Goal: Task Accomplishment & Management: Manage account settings

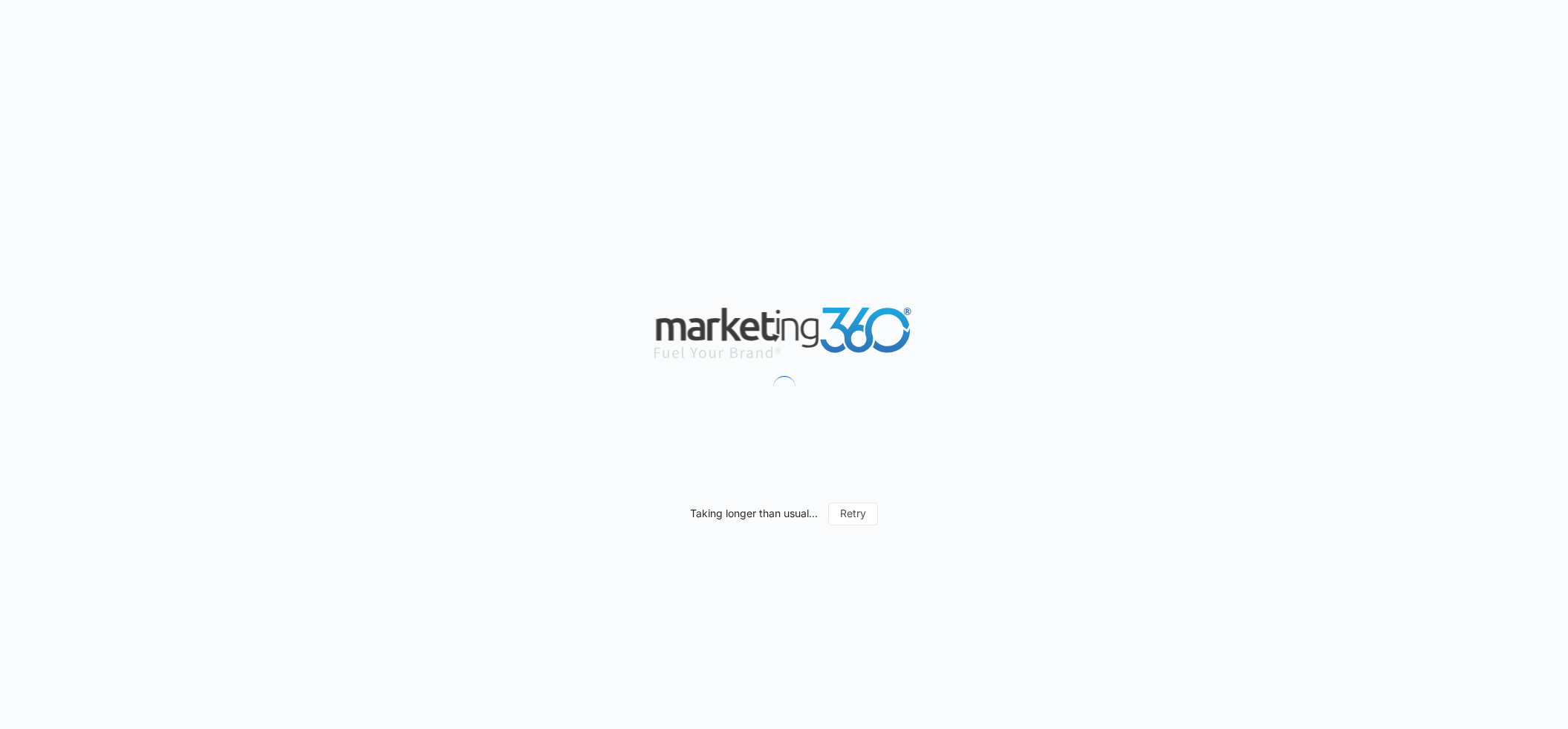
scroll to position [1384, 0]
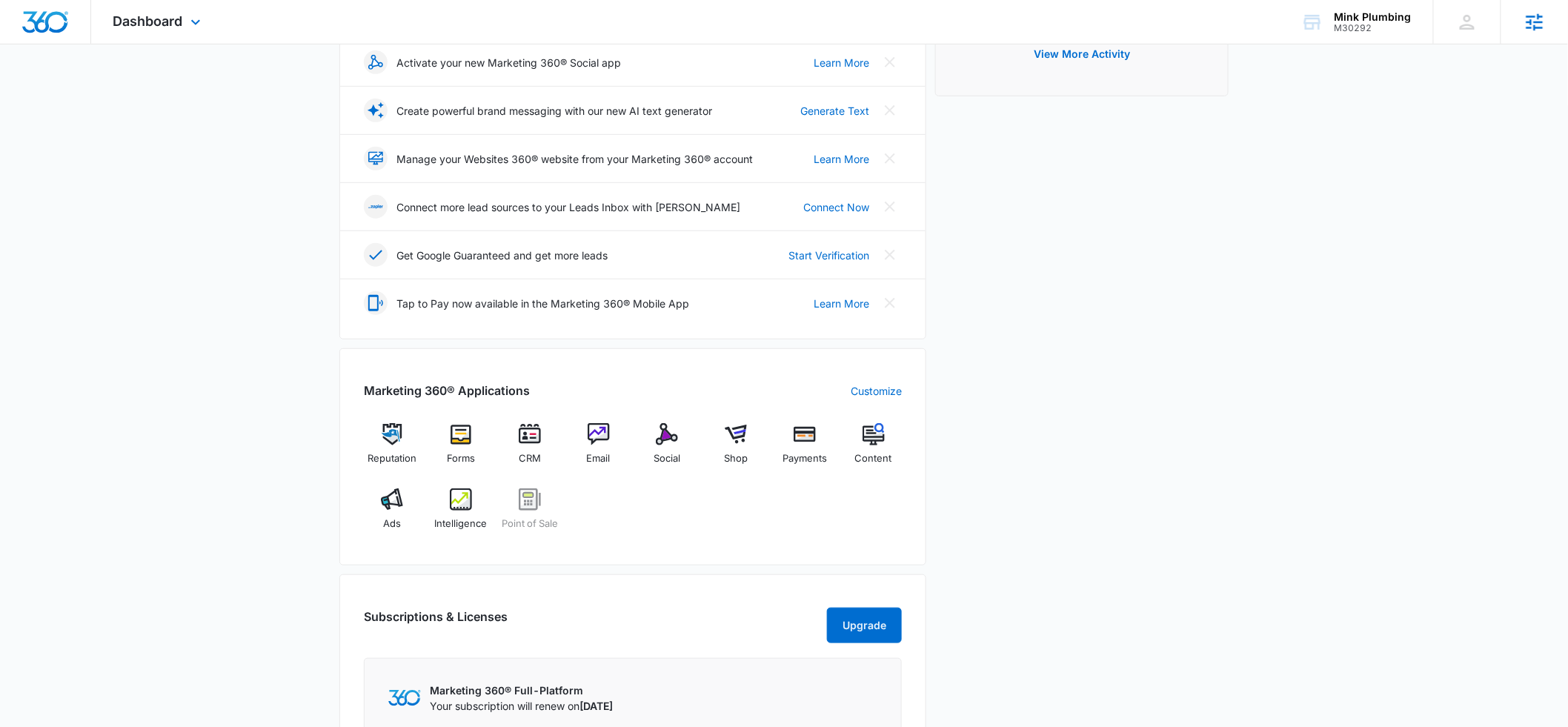
scroll to position [455, 0]
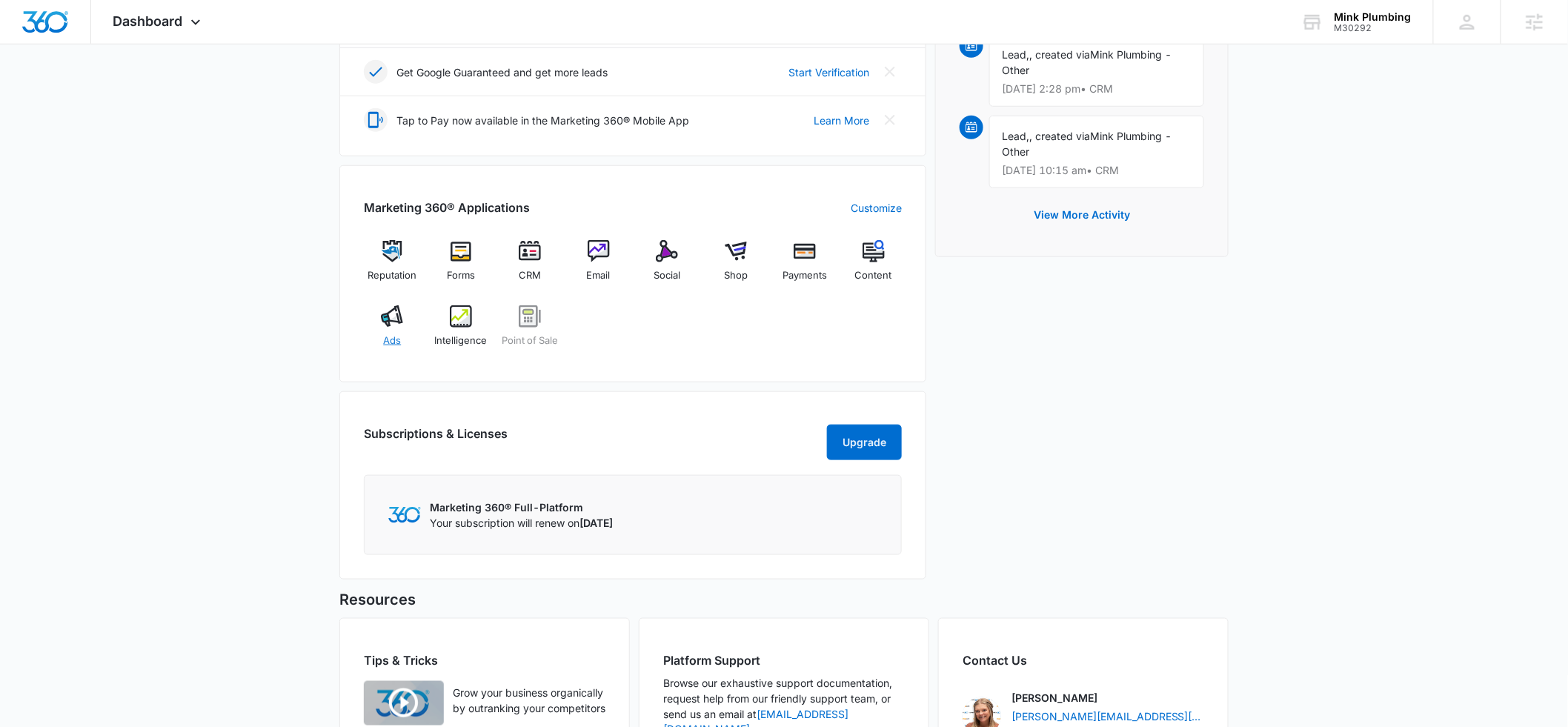
click at [392, 328] on div "Ads" at bounding box center [393, 331] width 57 height 53
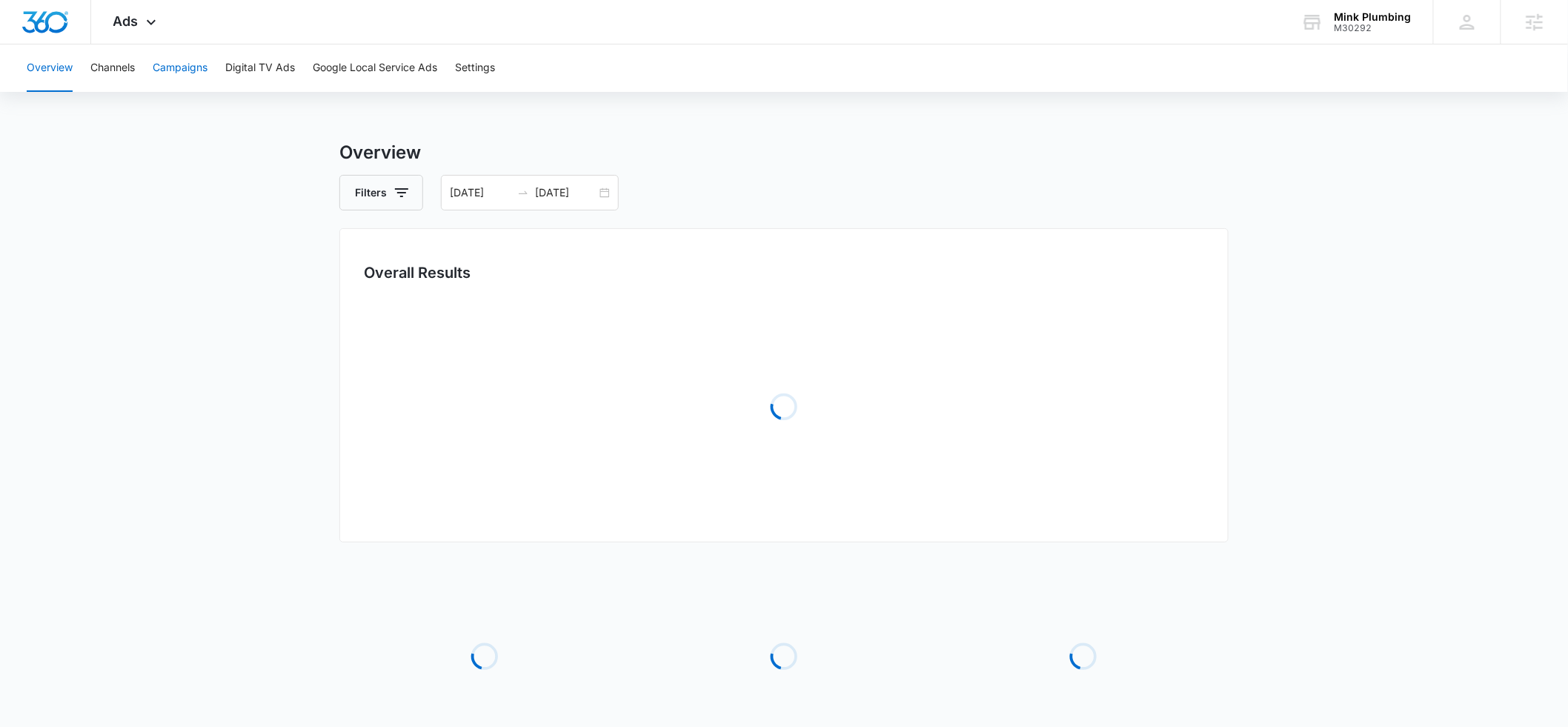
click at [158, 63] on button "Campaigns" at bounding box center [180, 68] width 55 height 47
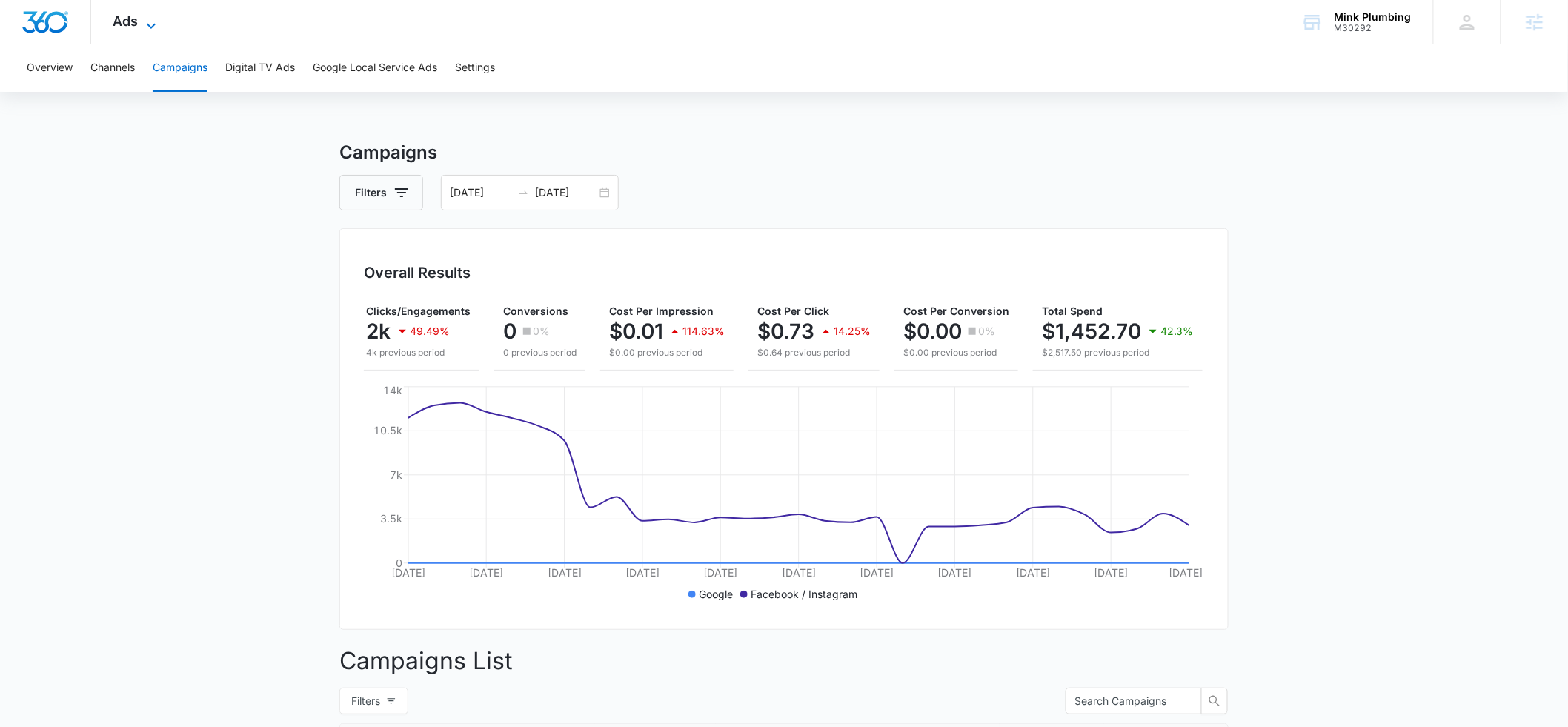
click at [121, 21] on span "Ads" at bounding box center [126, 21] width 25 height 15
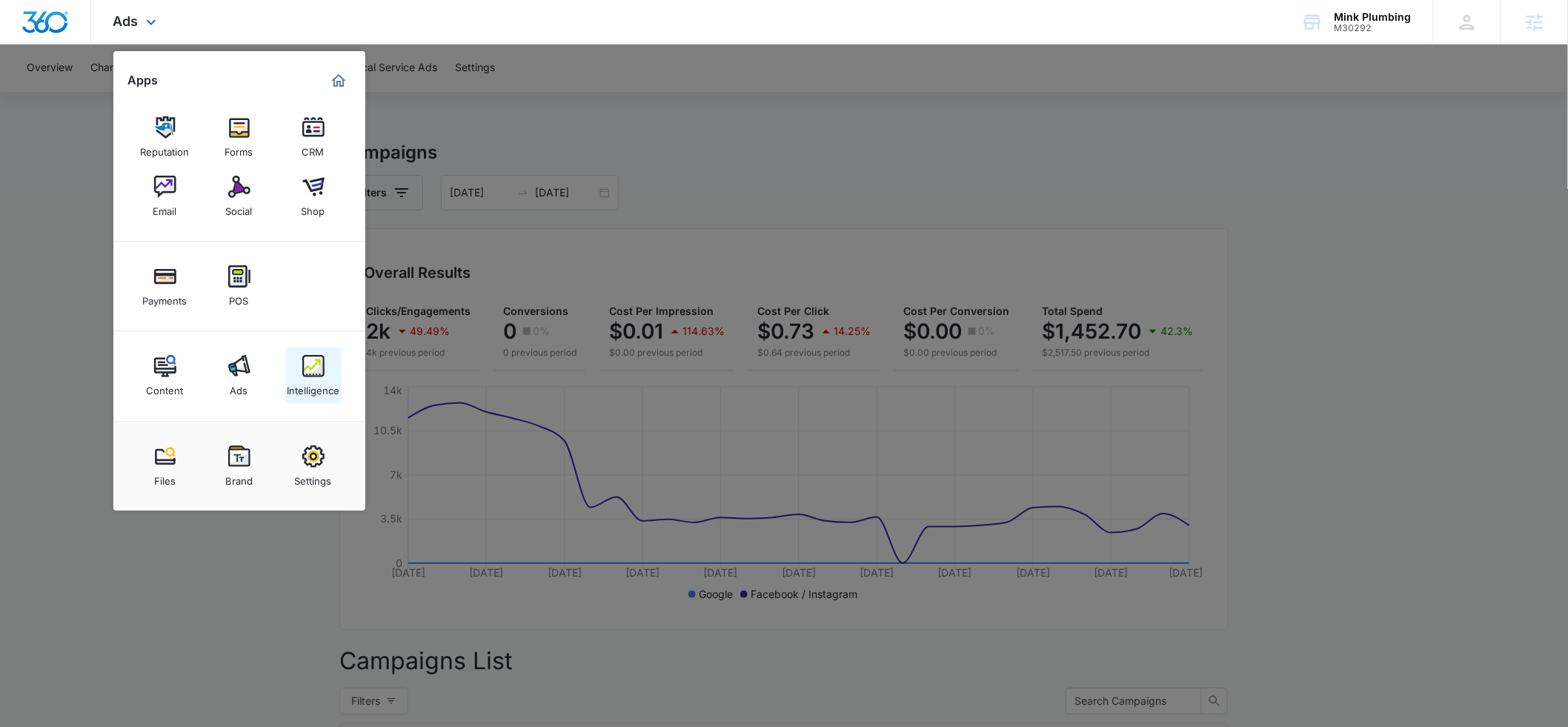
click at [304, 371] on img at bounding box center [313, 366] width 22 height 22
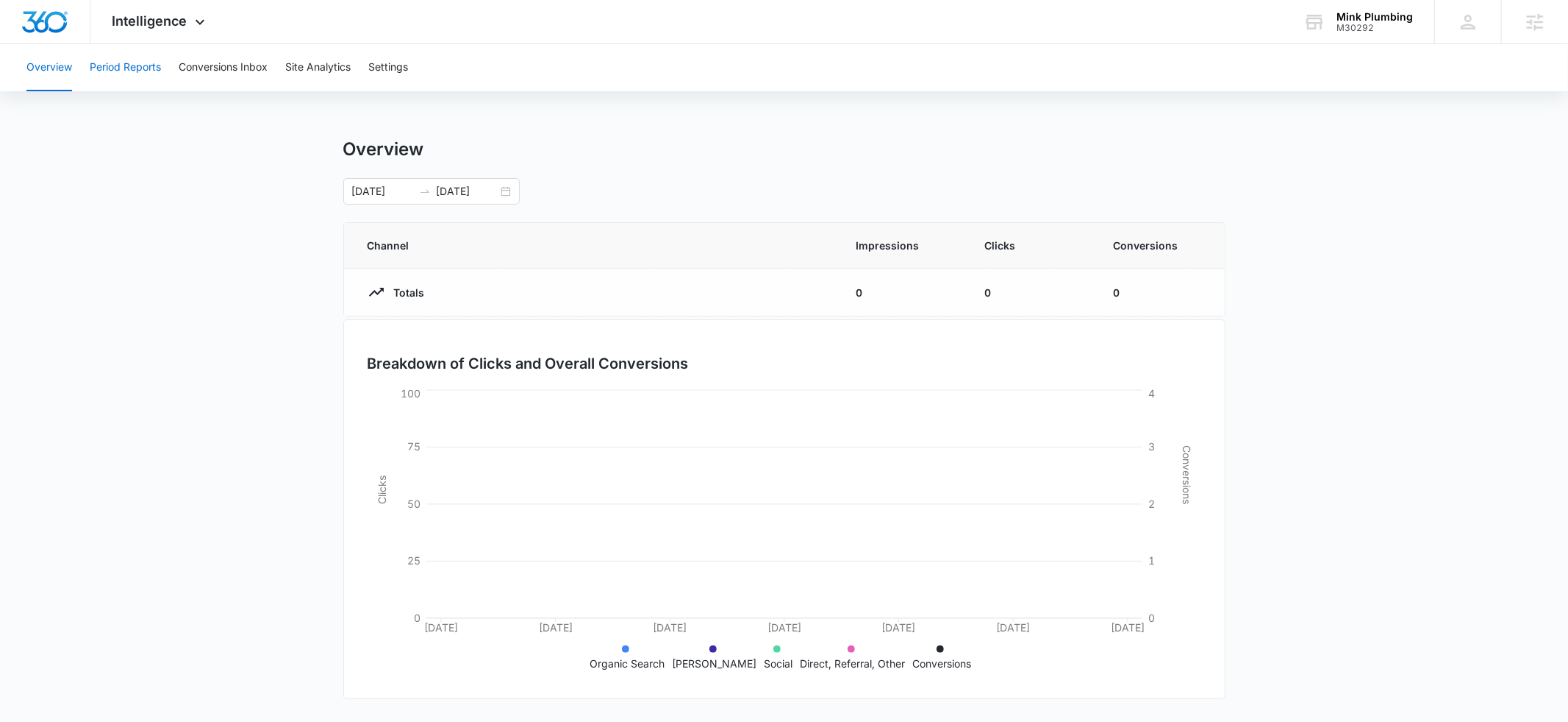
click at [128, 70] on button "Period Reports" at bounding box center [125, 68] width 71 height 47
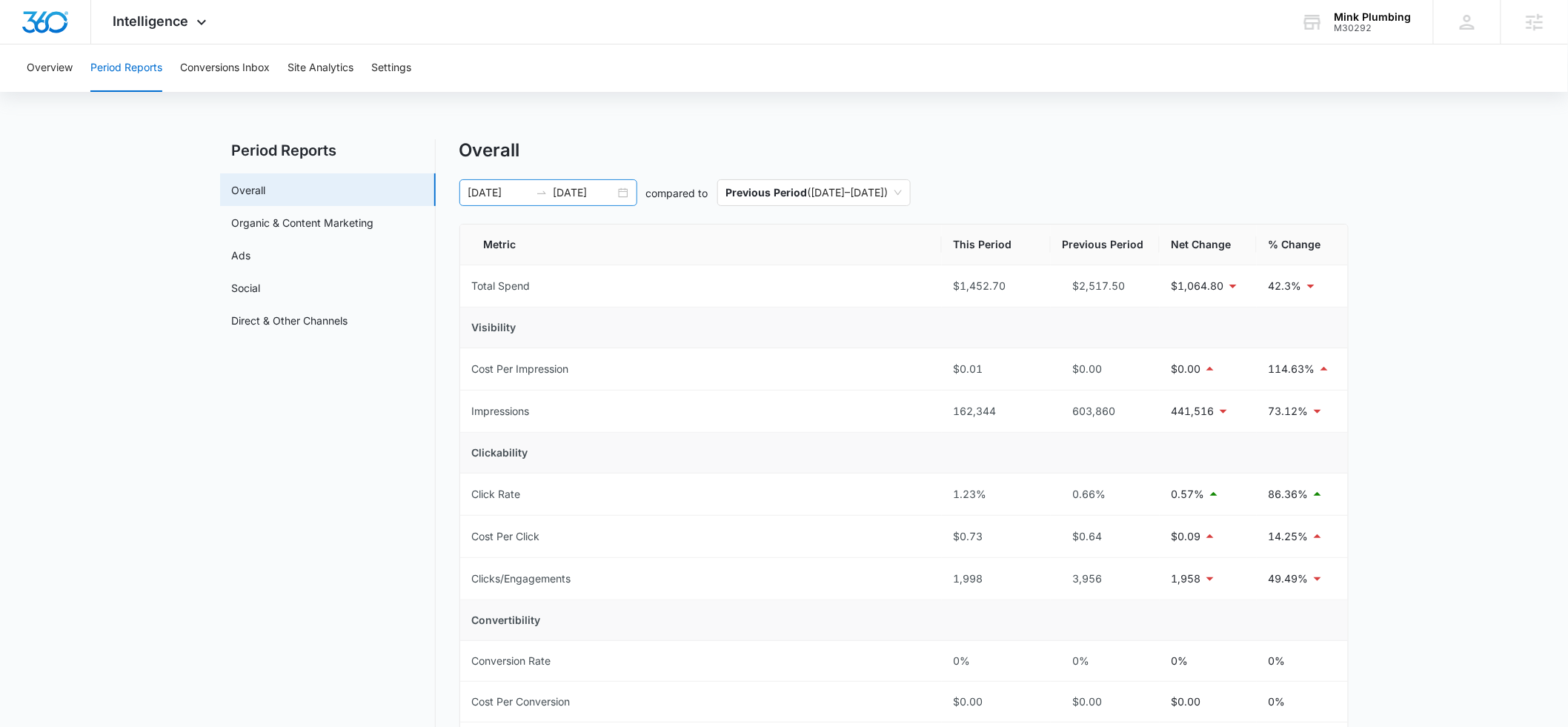
click at [615, 191] on div "07/12/2025 08/11/2025" at bounding box center [548, 193] width 178 height 27
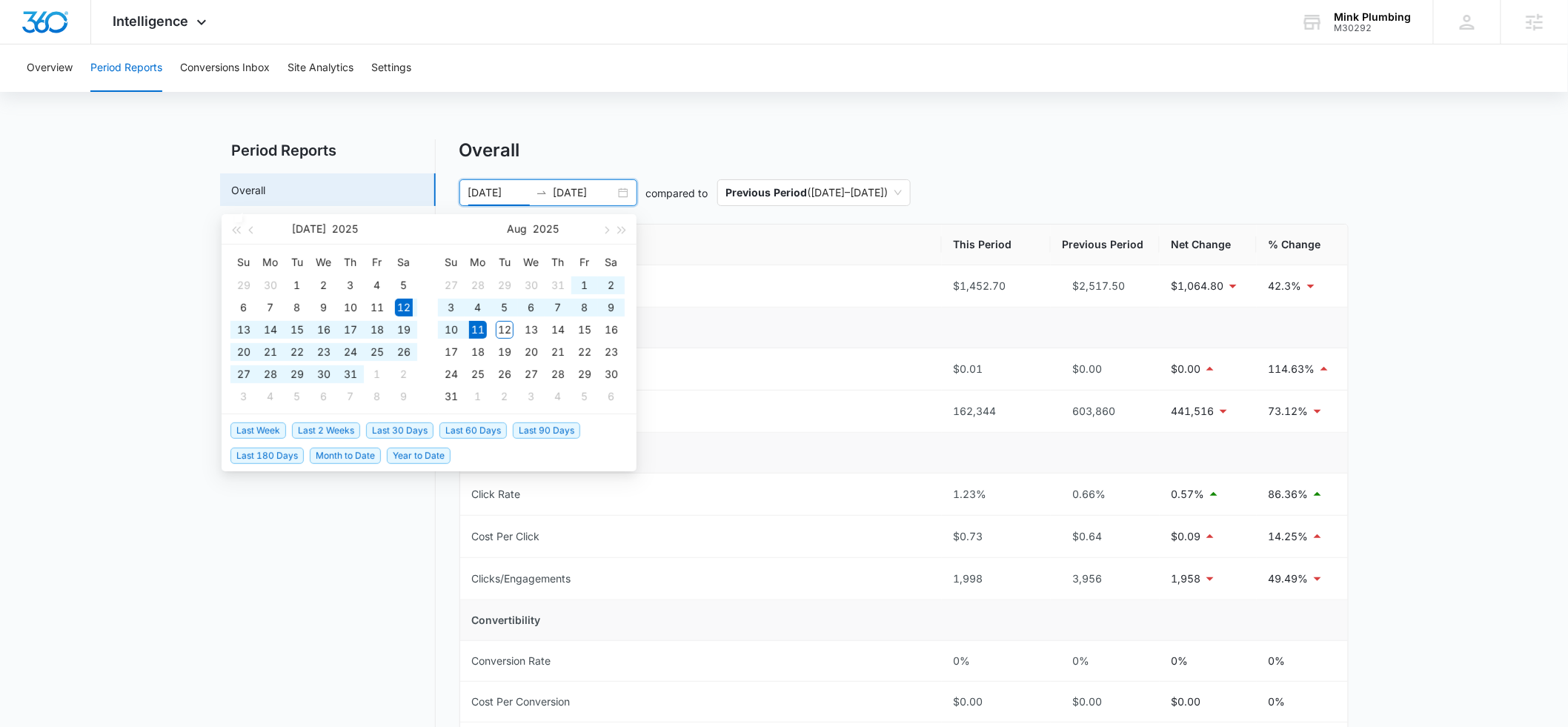
type input "07/12/2025"
click at [384, 431] on span "Last 30 Days" at bounding box center [400, 430] width 68 height 16
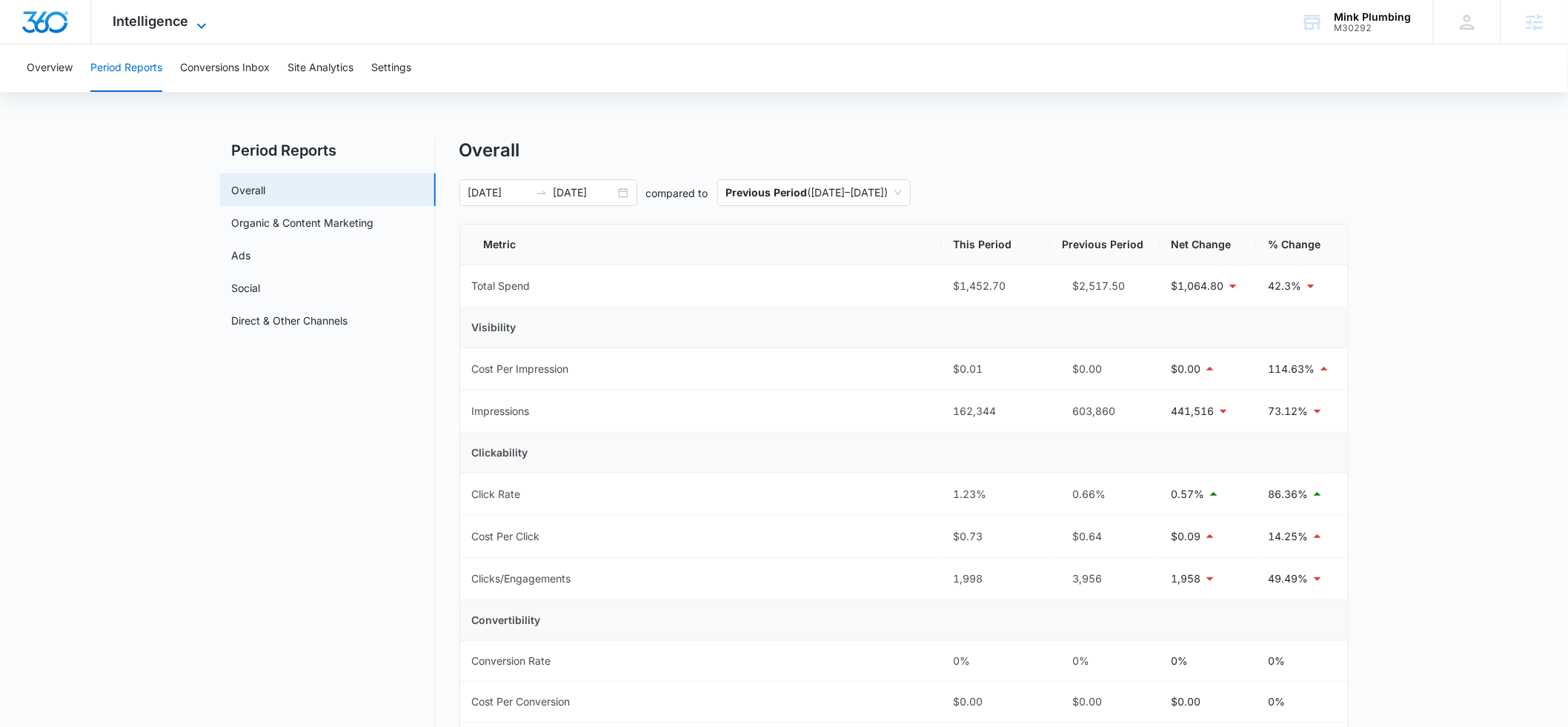
click at [144, 27] on span "Intelligence" at bounding box center [150, 21] width 75 height 15
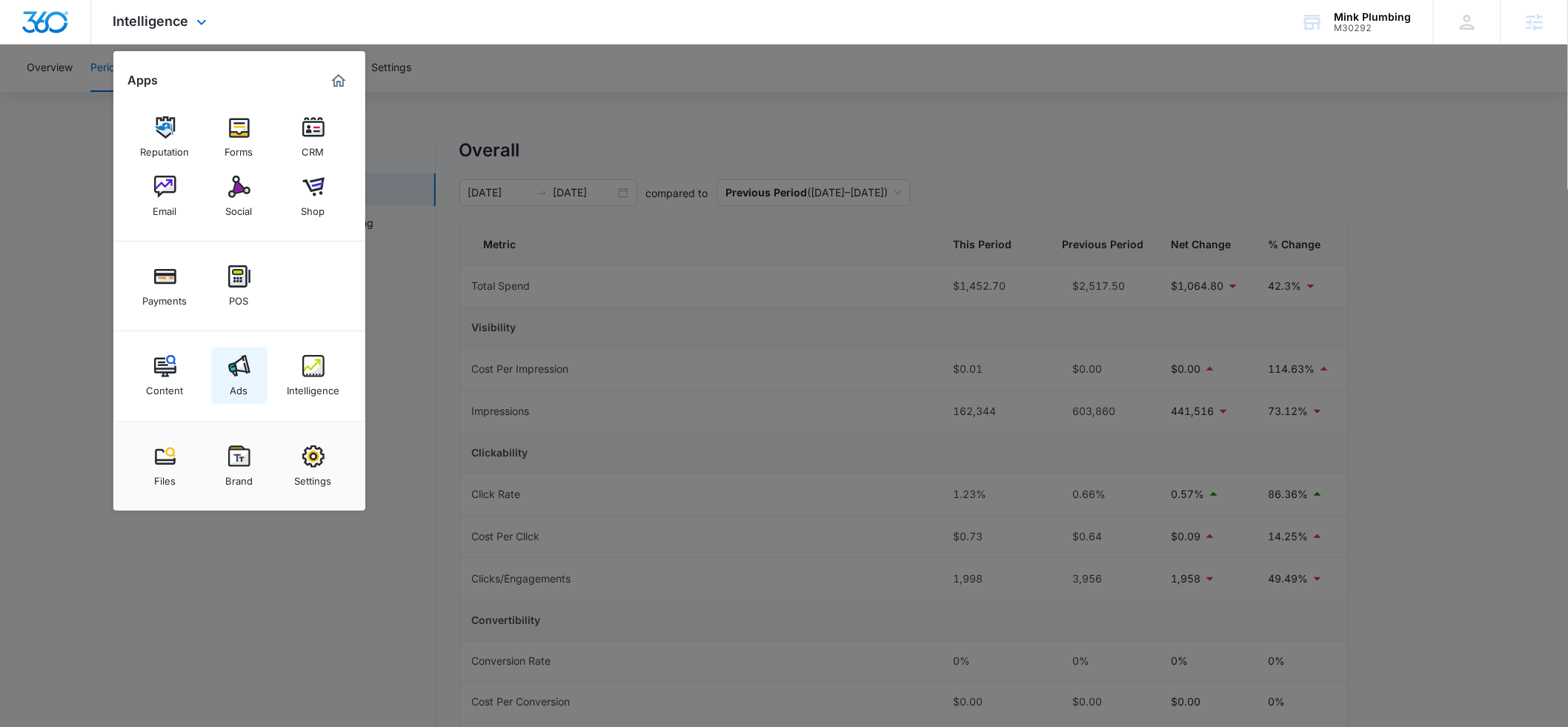
click at [244, 372] on img at bounding box center [239, 366] width 22 height 22
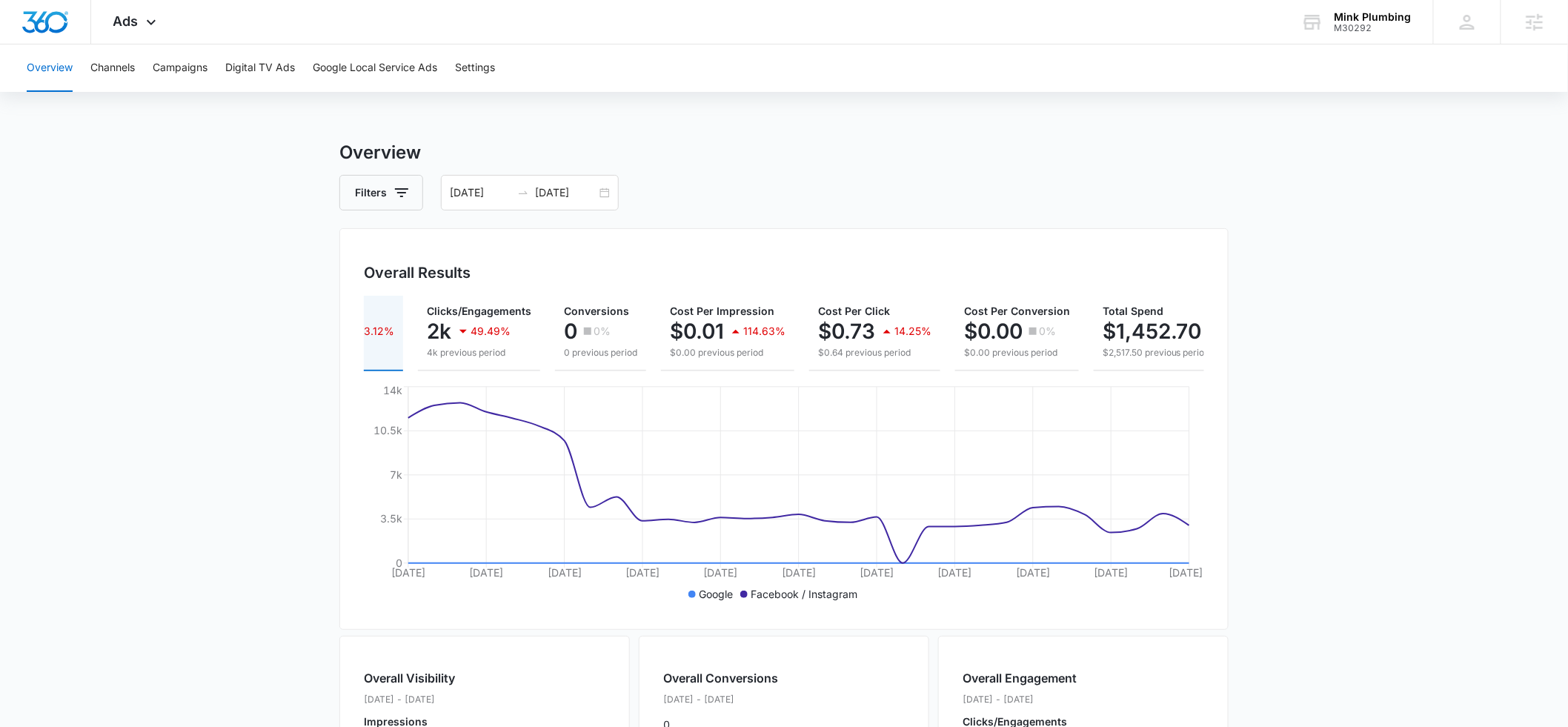
scroll to position [0, 161]
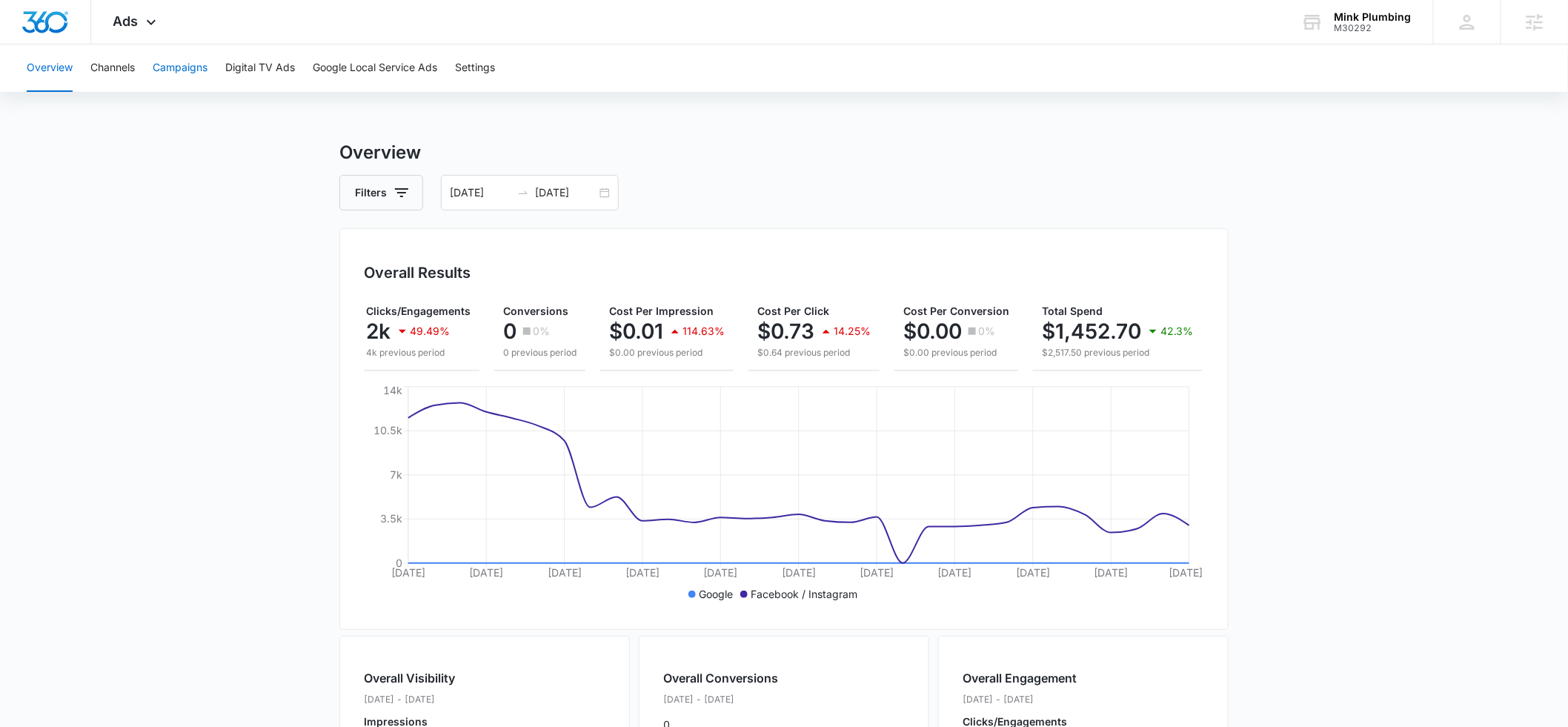
click at [175, 74] on button "Campaigns" at bounding box center [180, 68] width 55 height 47
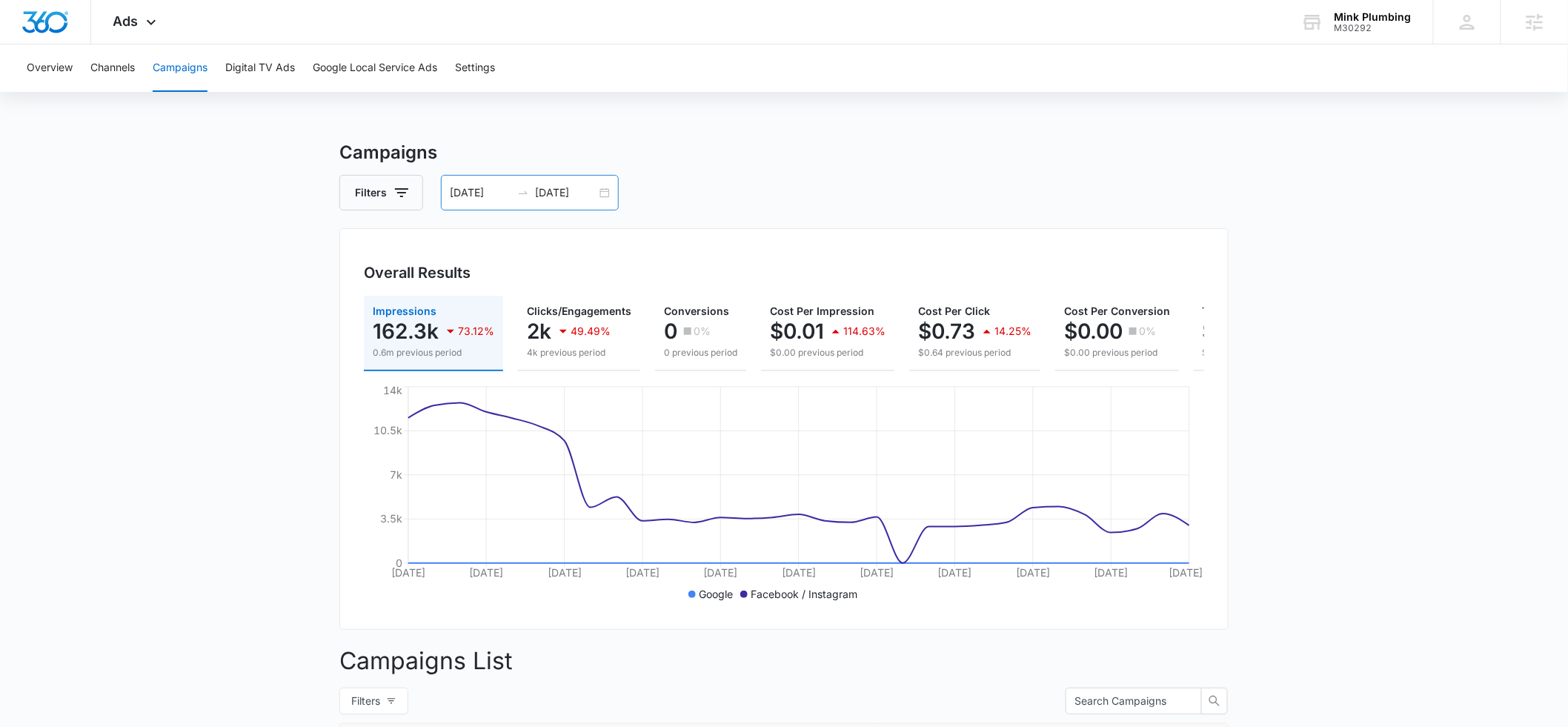
click at [591, 184] on input "08/11/2025" at bounding box center [565, 192] width 62 height 16
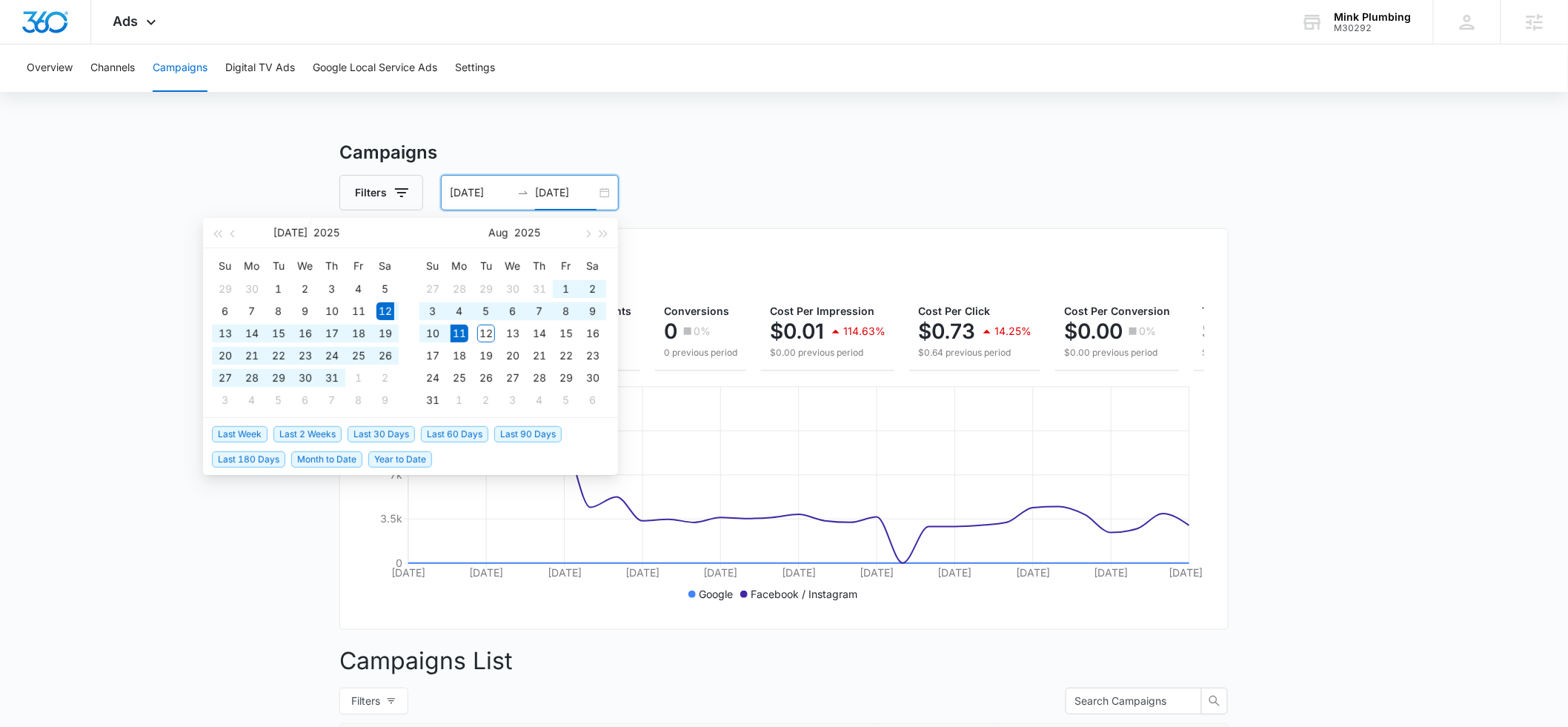
type input "08/11/2025"
click at [514, 428] on span "Last 90 Days" at bounding box center [528, 433] width 68 height 16
type input "05/14/2025"
type input "08/12/2025"
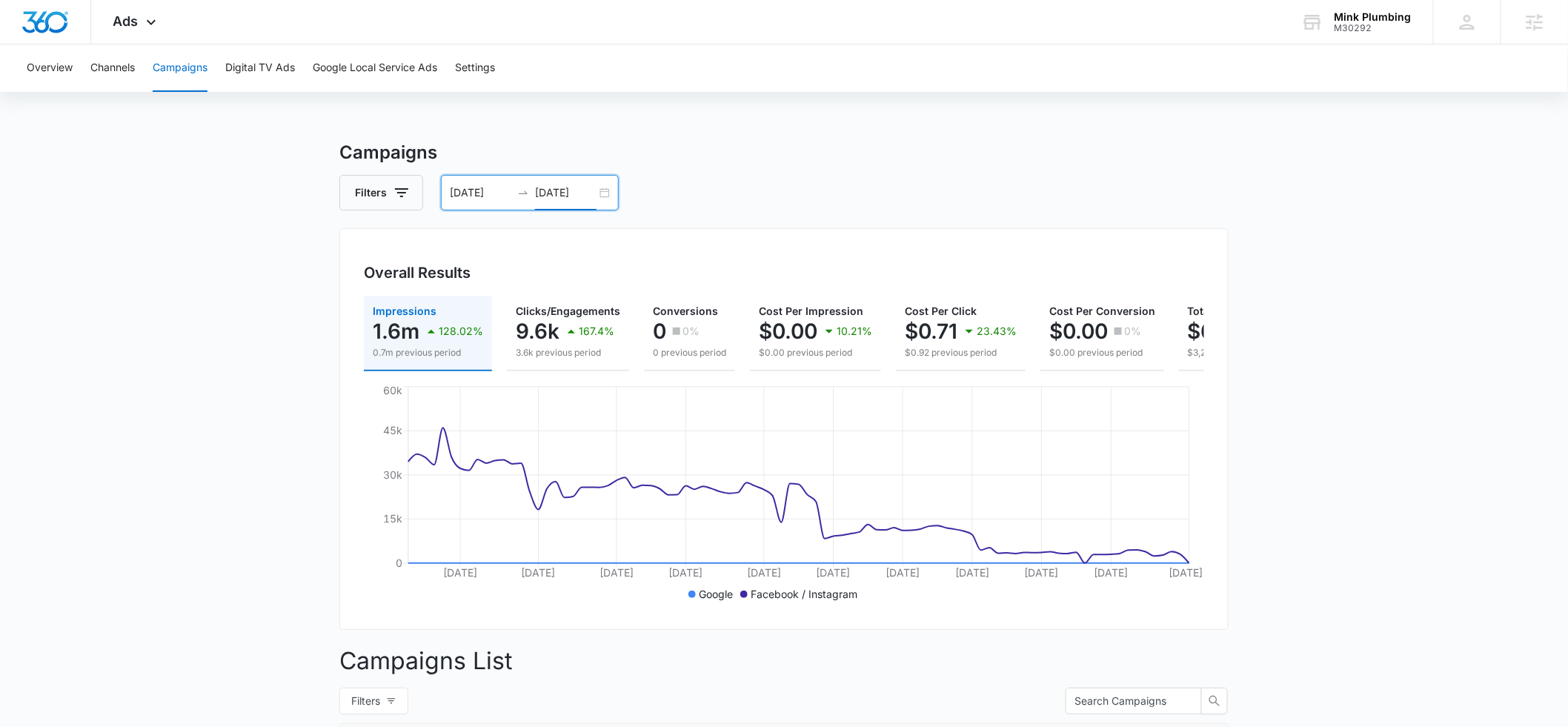
scroll to position [0, 160]
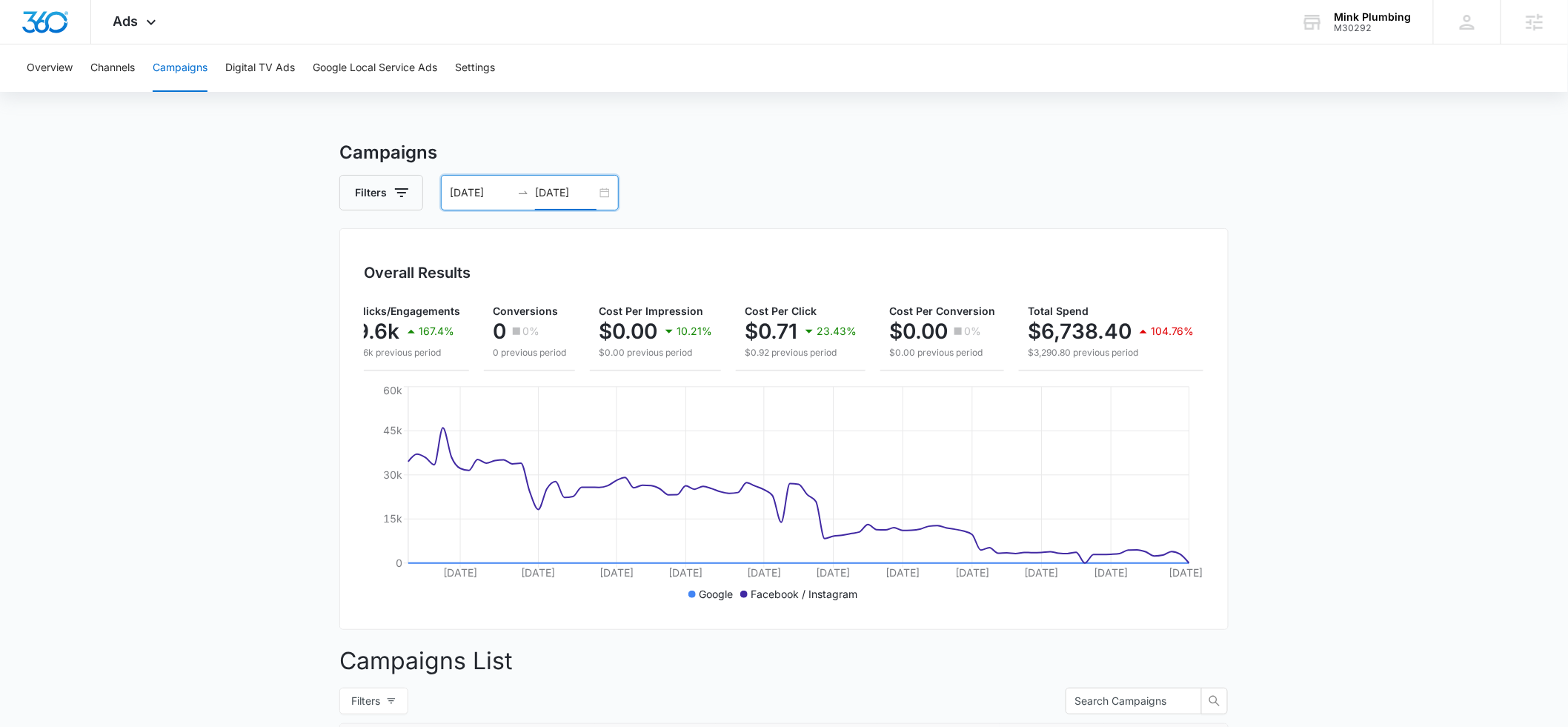
click at [602, 198] on div "05/14/2025 08/12/2025" at bounding box center [530, 193] width 178 height 35
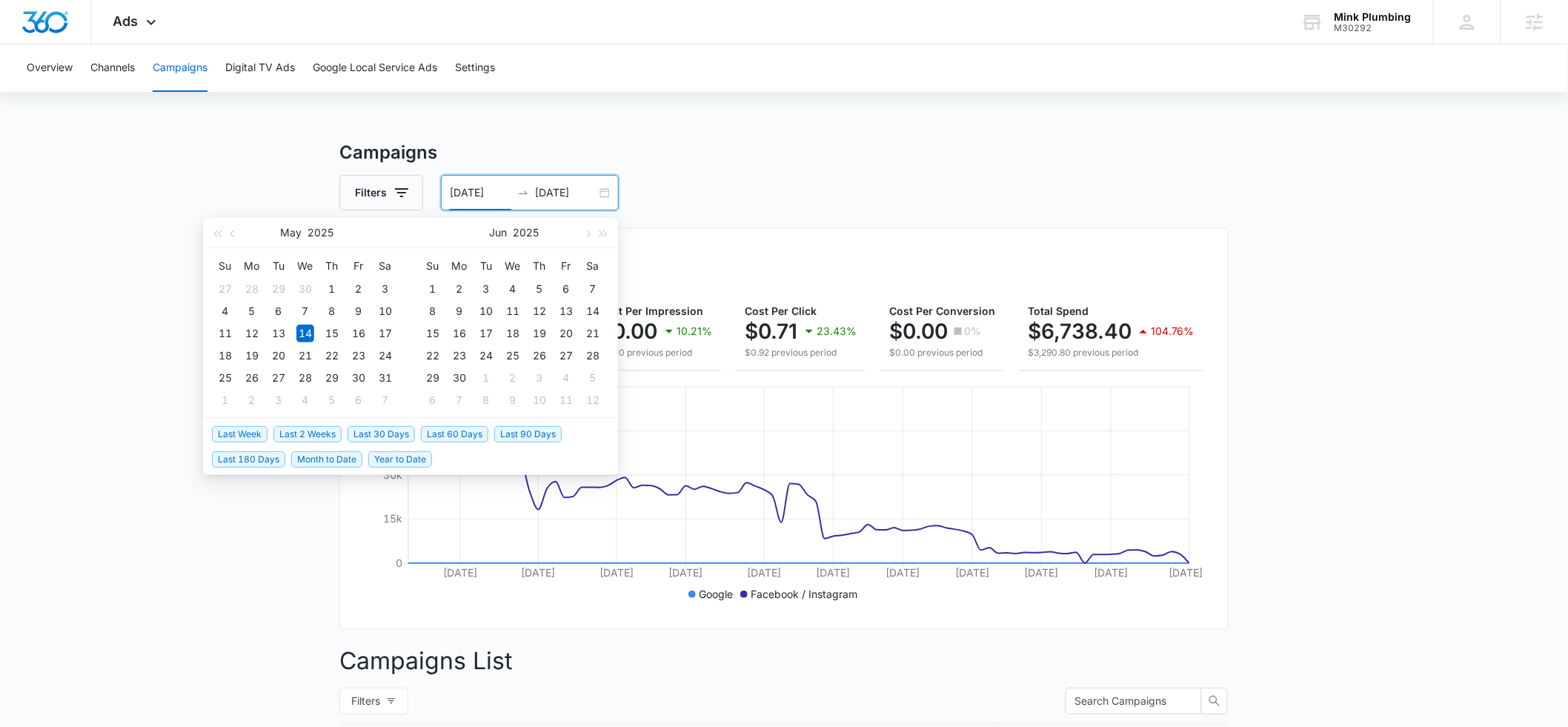
click at [396, 428] on span "Last 30 Days" at bounding box center [381, 433] width 68 height 16
type input "07/13/2025"
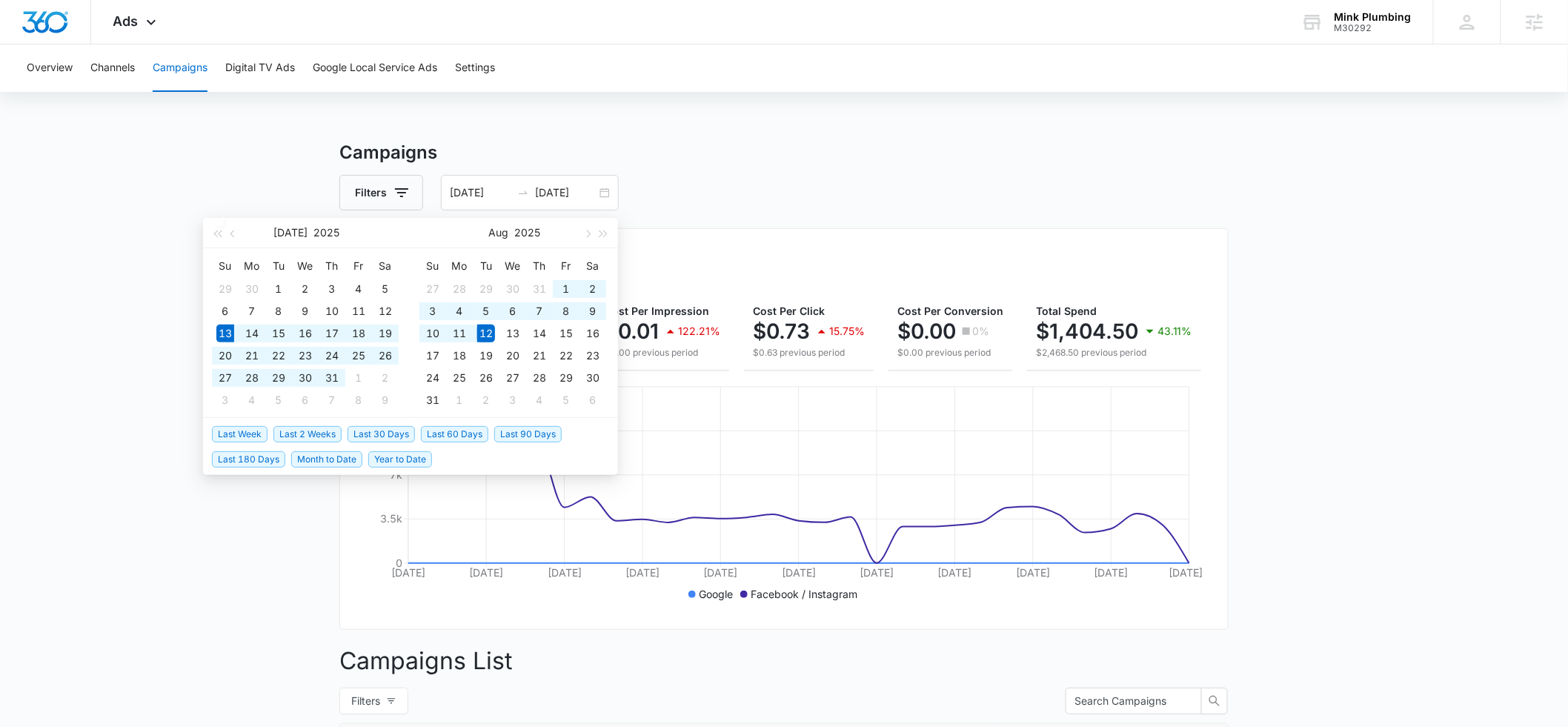
click at [129, 385] on main "Campaigns Filters 07/13/2025 08/12/2025 Overall Results Impressions 150.8k 74.4…" at bounding box center [784, 659] width 1568 height 1040
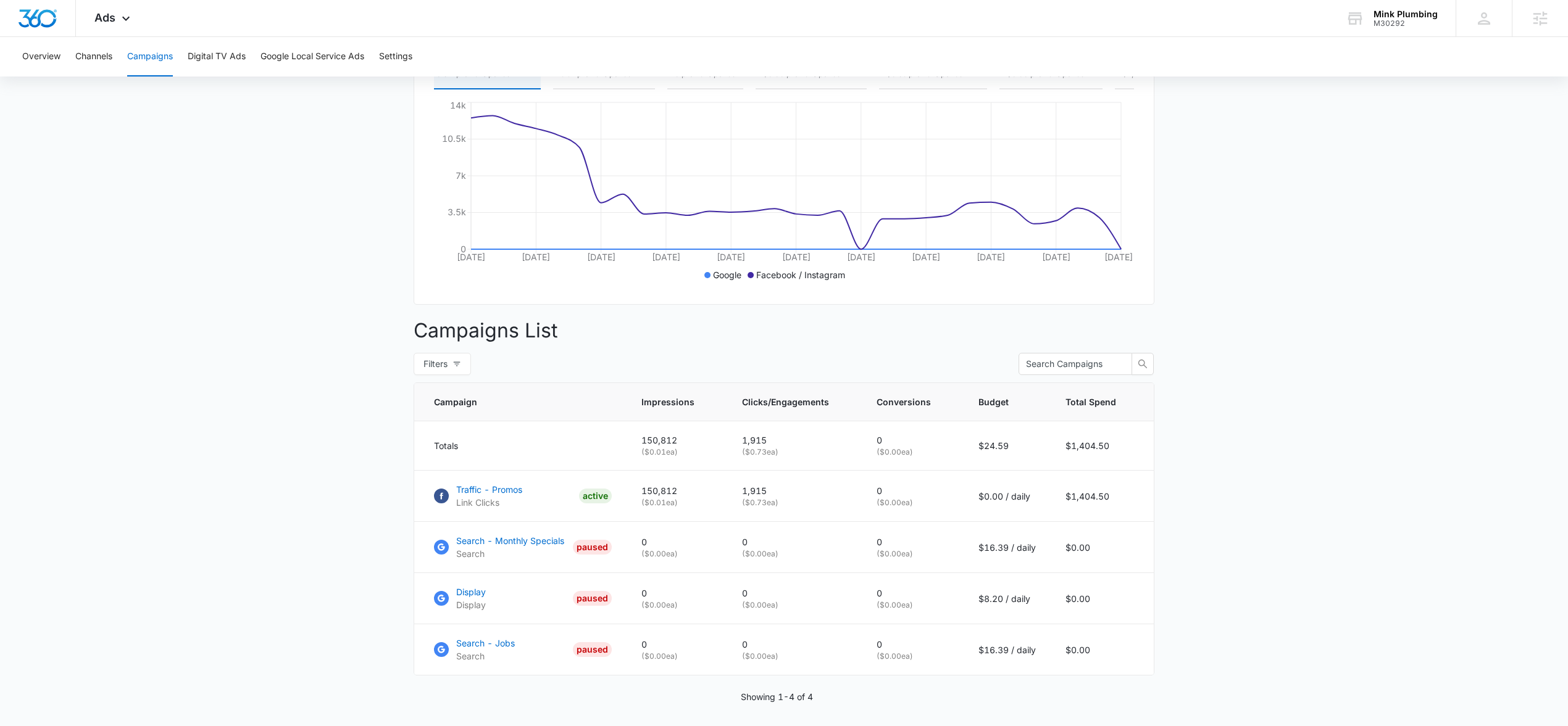
scroll to position [20, 0]
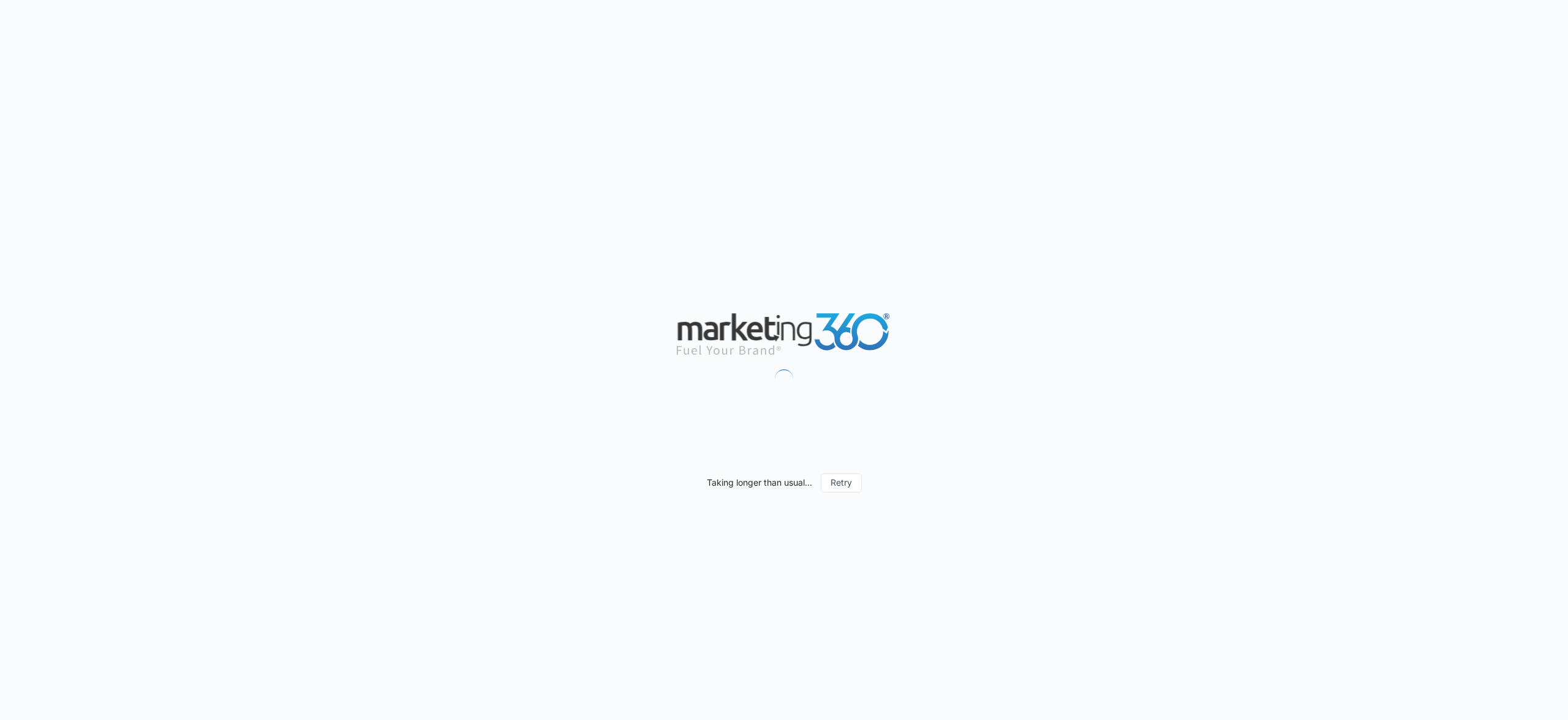
scroll to position [1022, 0]
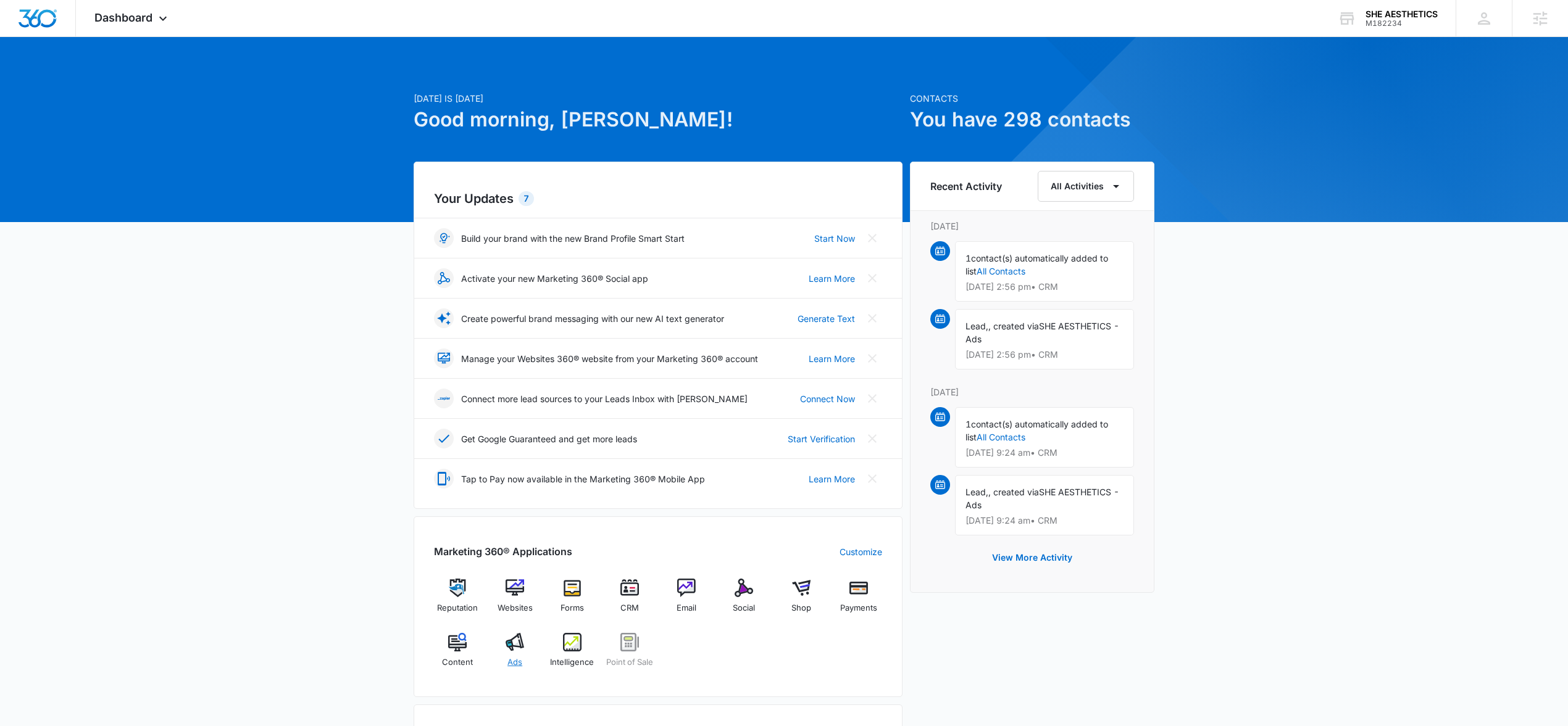
click at [517, 656] on div "Ads" at bounding box center [515, 655] width 48 height 44
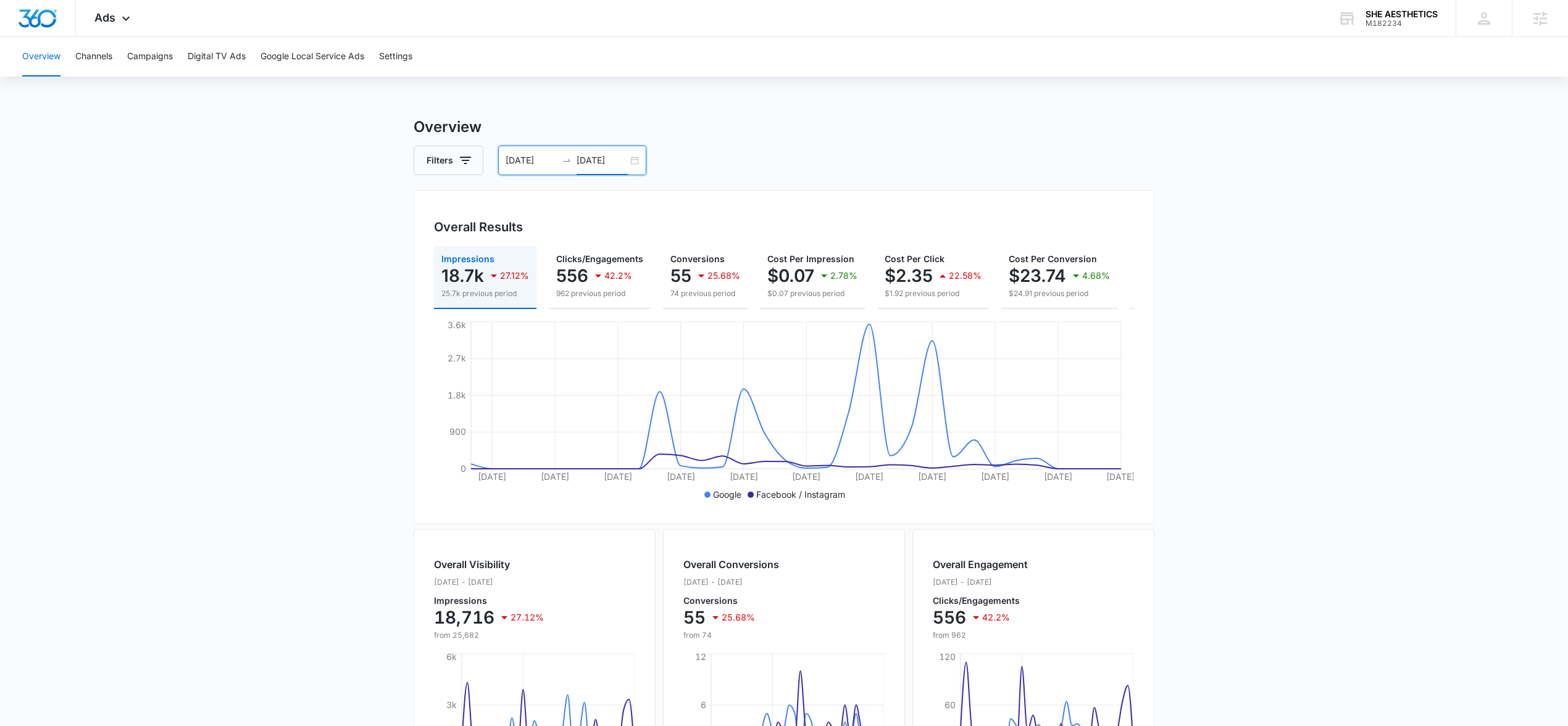
click at [621, 161] on input "07/17/2025" at bounding box center [602, 160] width 51 height 13
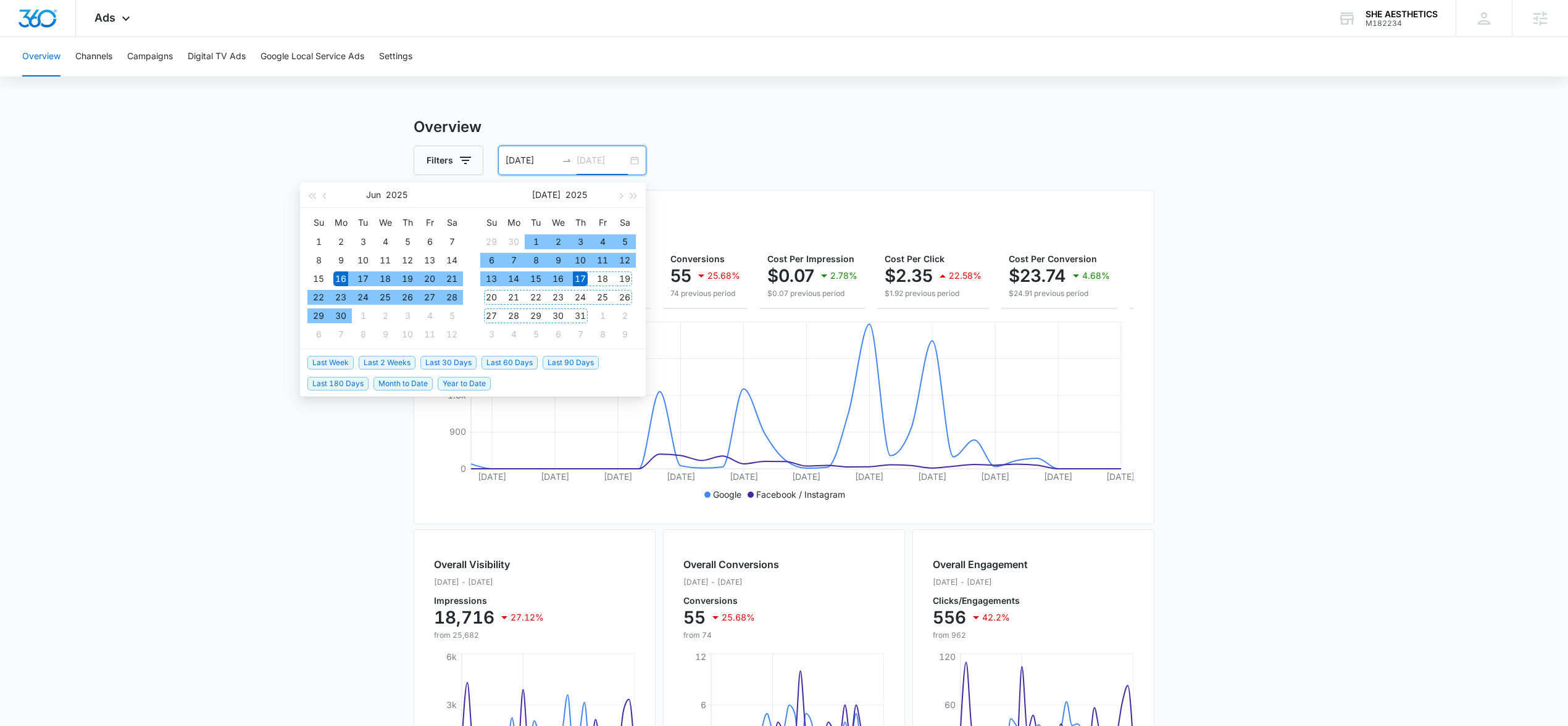
type input "07/17/2025"
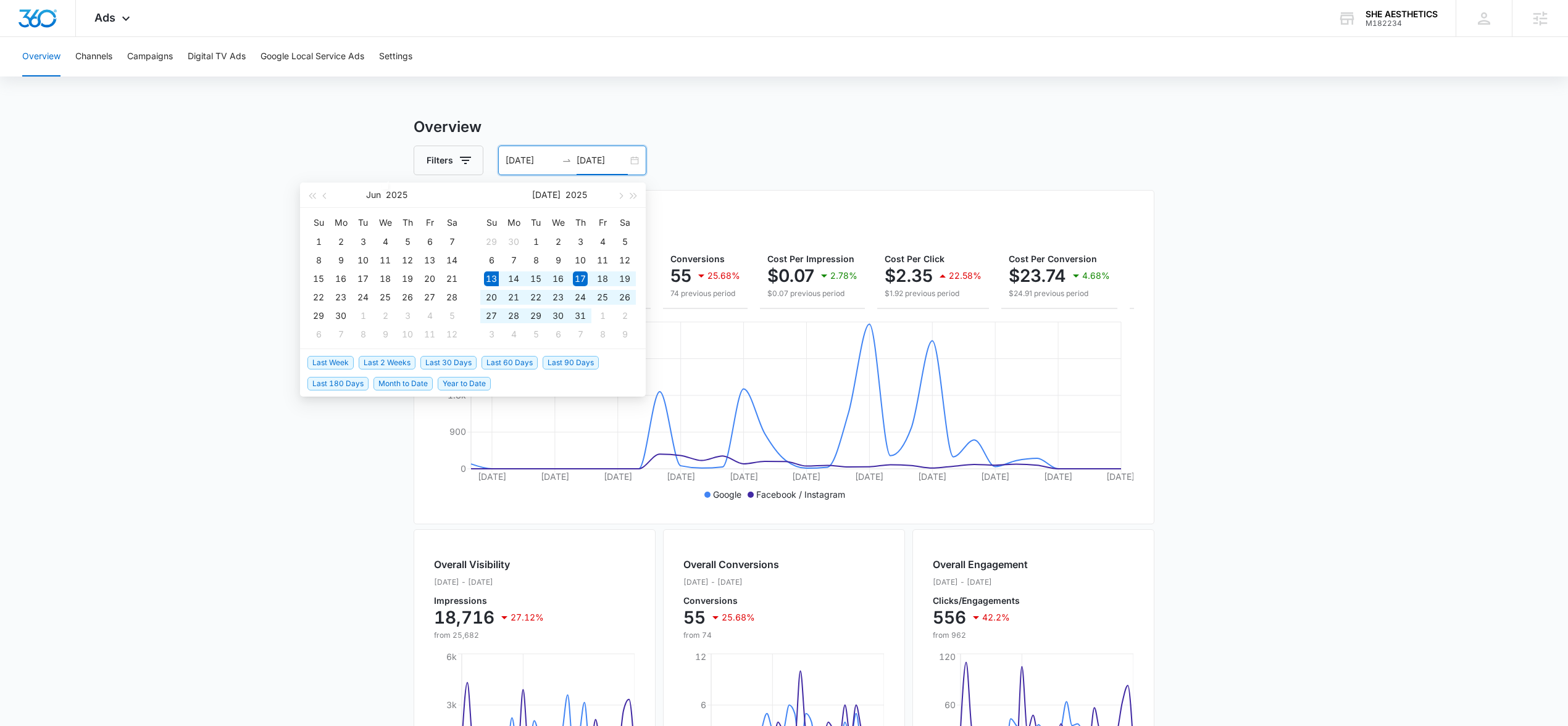
click at [460, 366] on span "Last 30 Days" at bounding box center [448, 362] width 56 height 13
type input "07/13/2025"
type input "[DATE]"
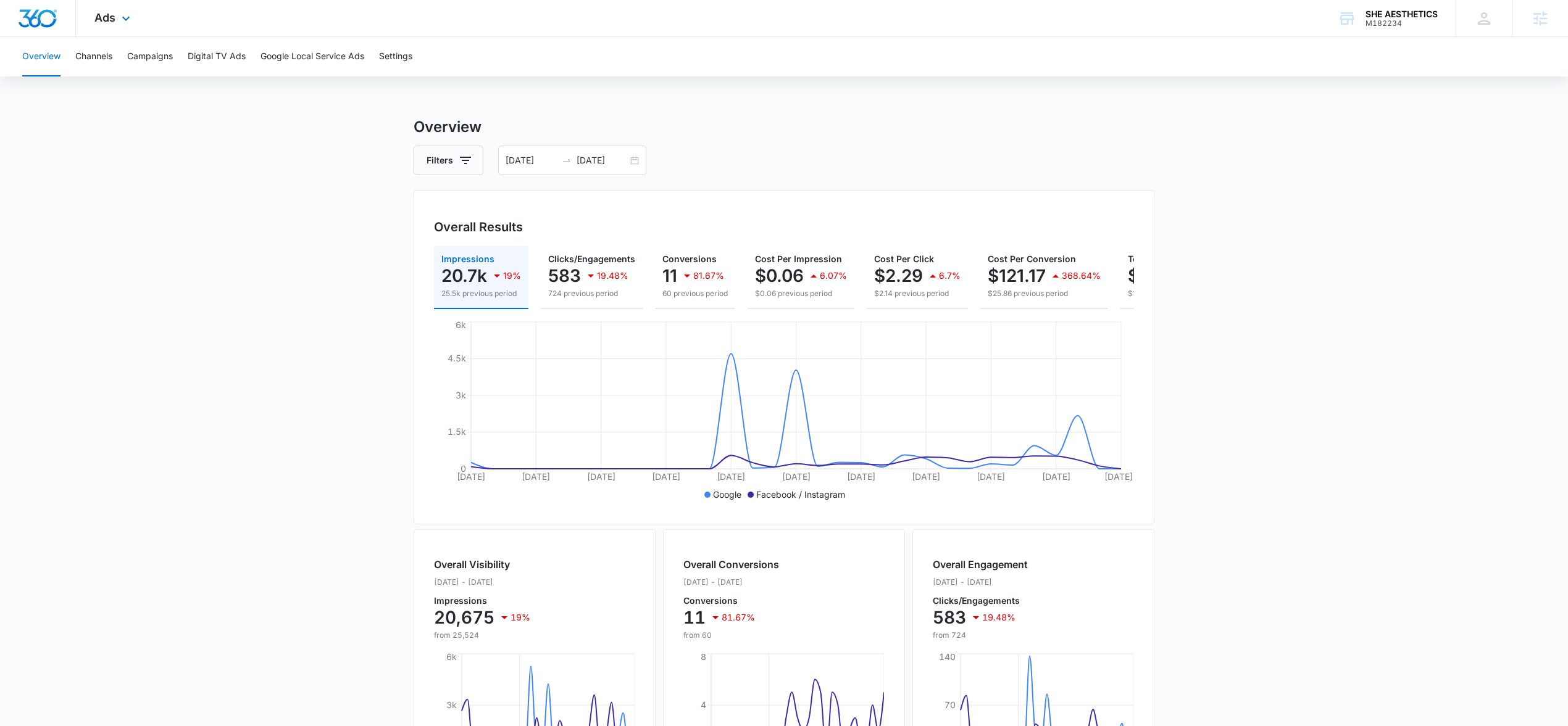
click at [115, 9] on div "Ads Apps Reputation Websites Forms CRM Email Social Shop Payments POS Content A…" at bounding box center [114, 18] width 76 height 37
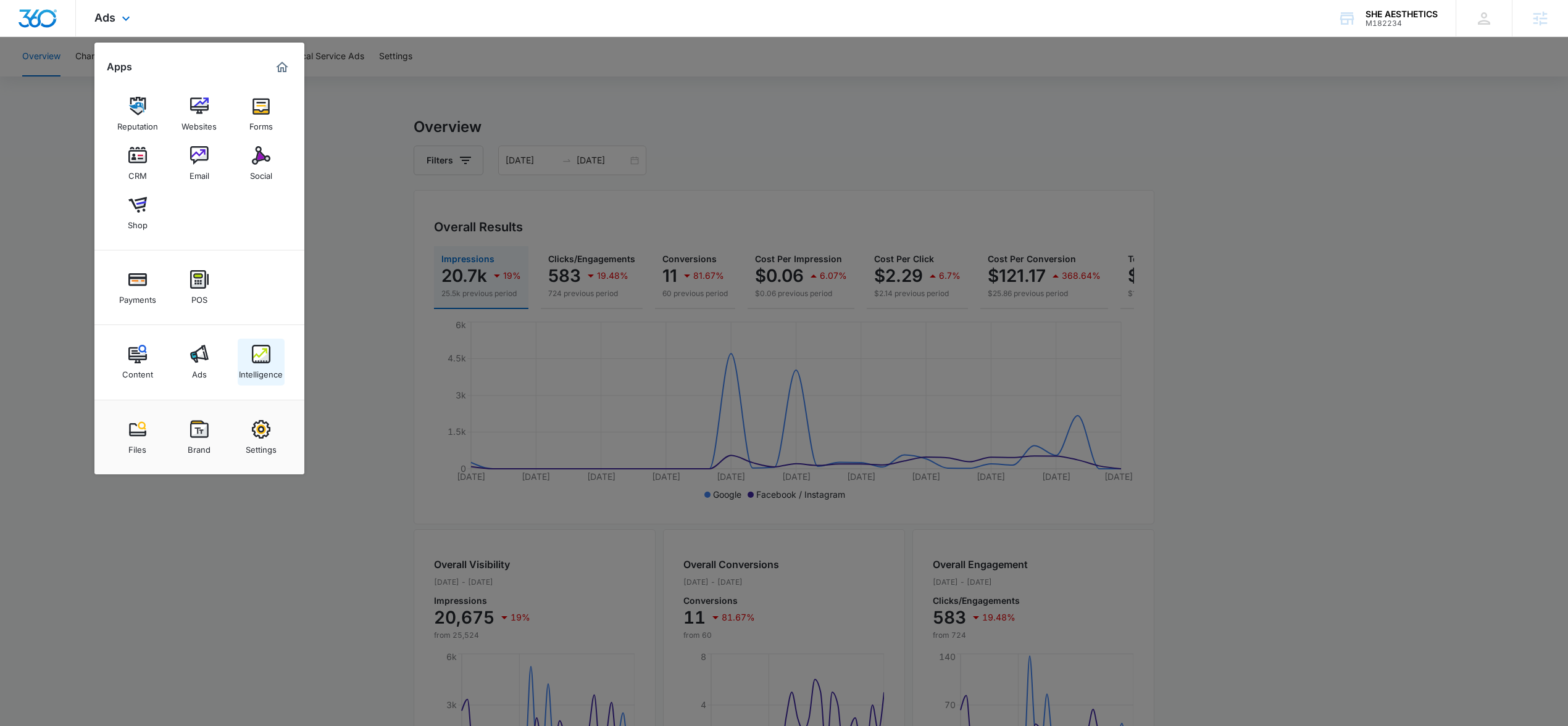
click at [251, 376] on div "Intelligence" at bounding box center [260, 371] width 44 height 16
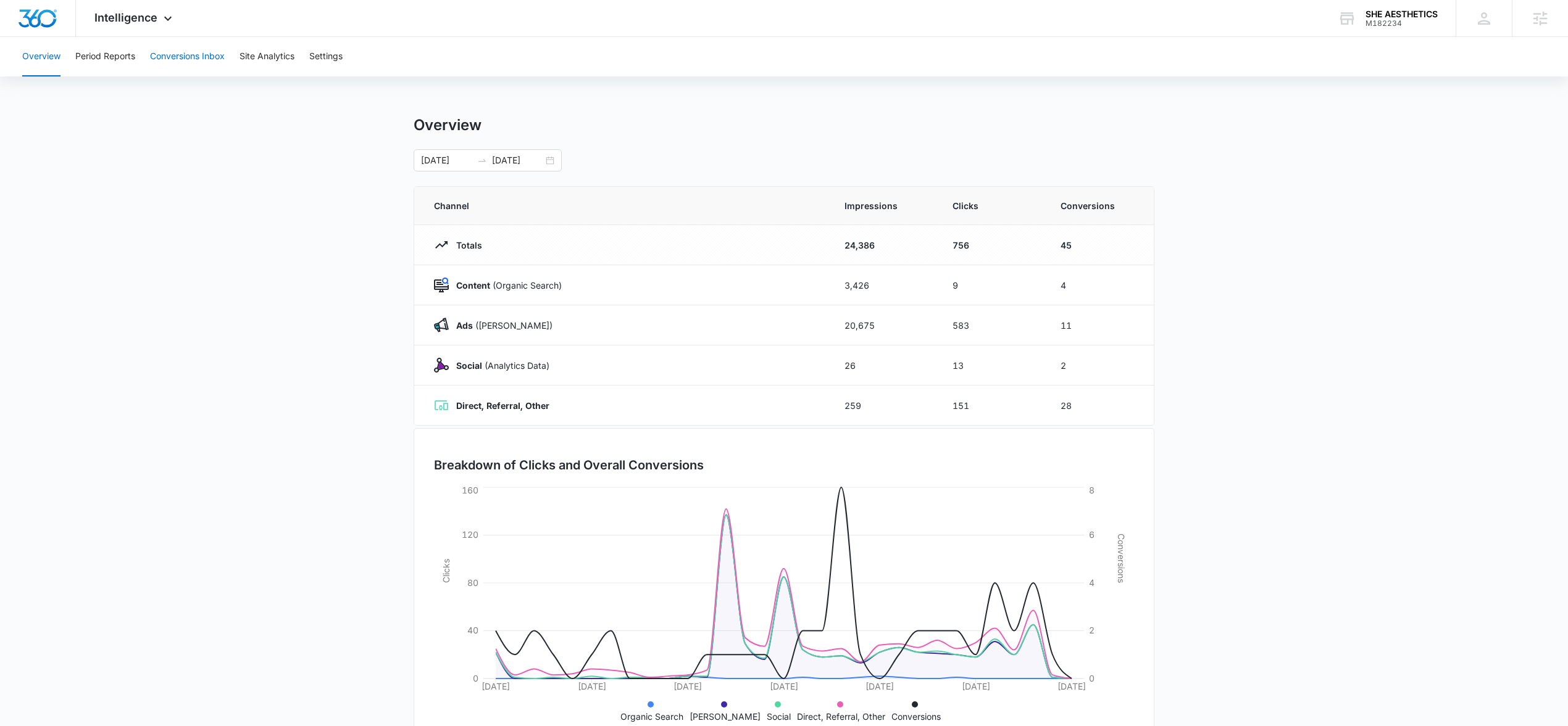
click at [176, 59] on button "Conversions Inbox" at bounding box center [187, 57] width 75 height 39
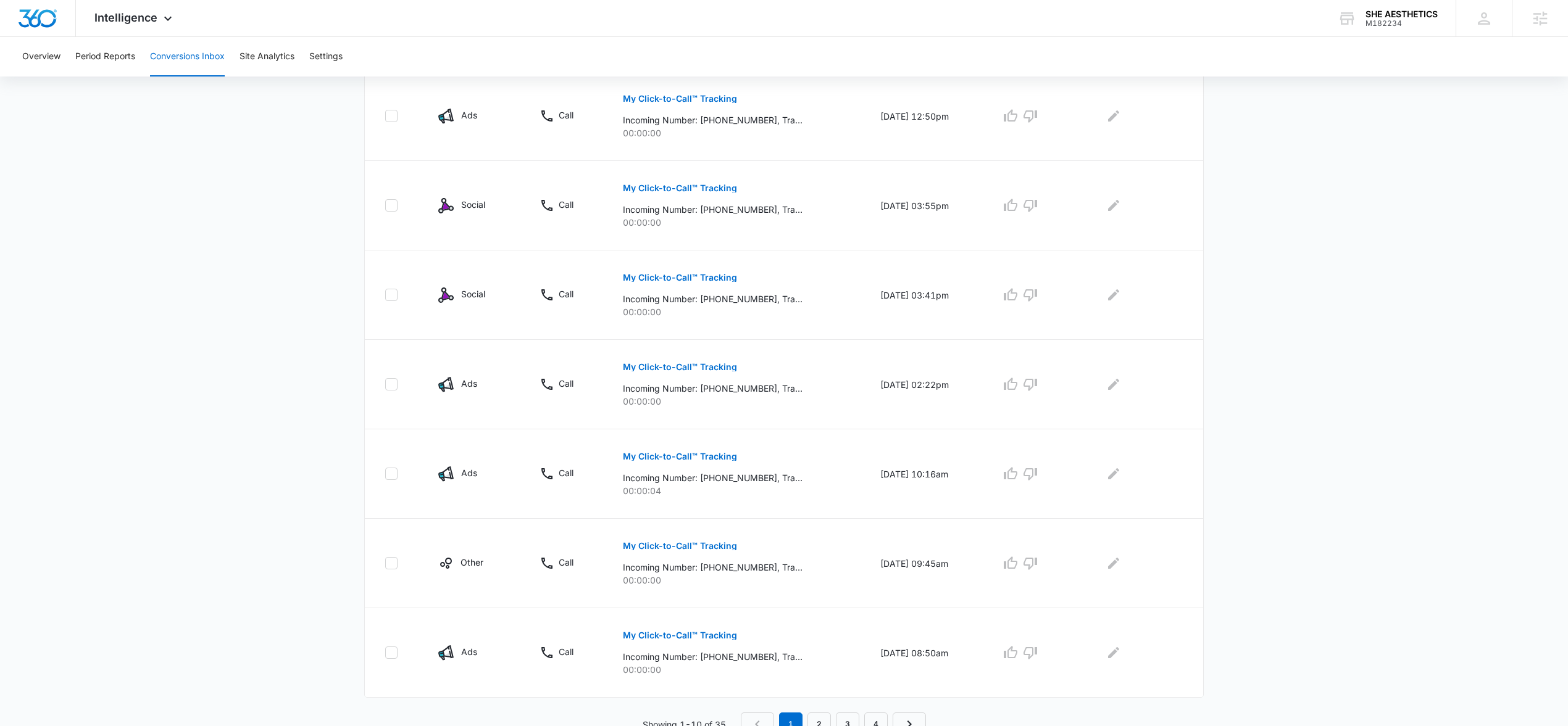
scroll to position [598, 0]
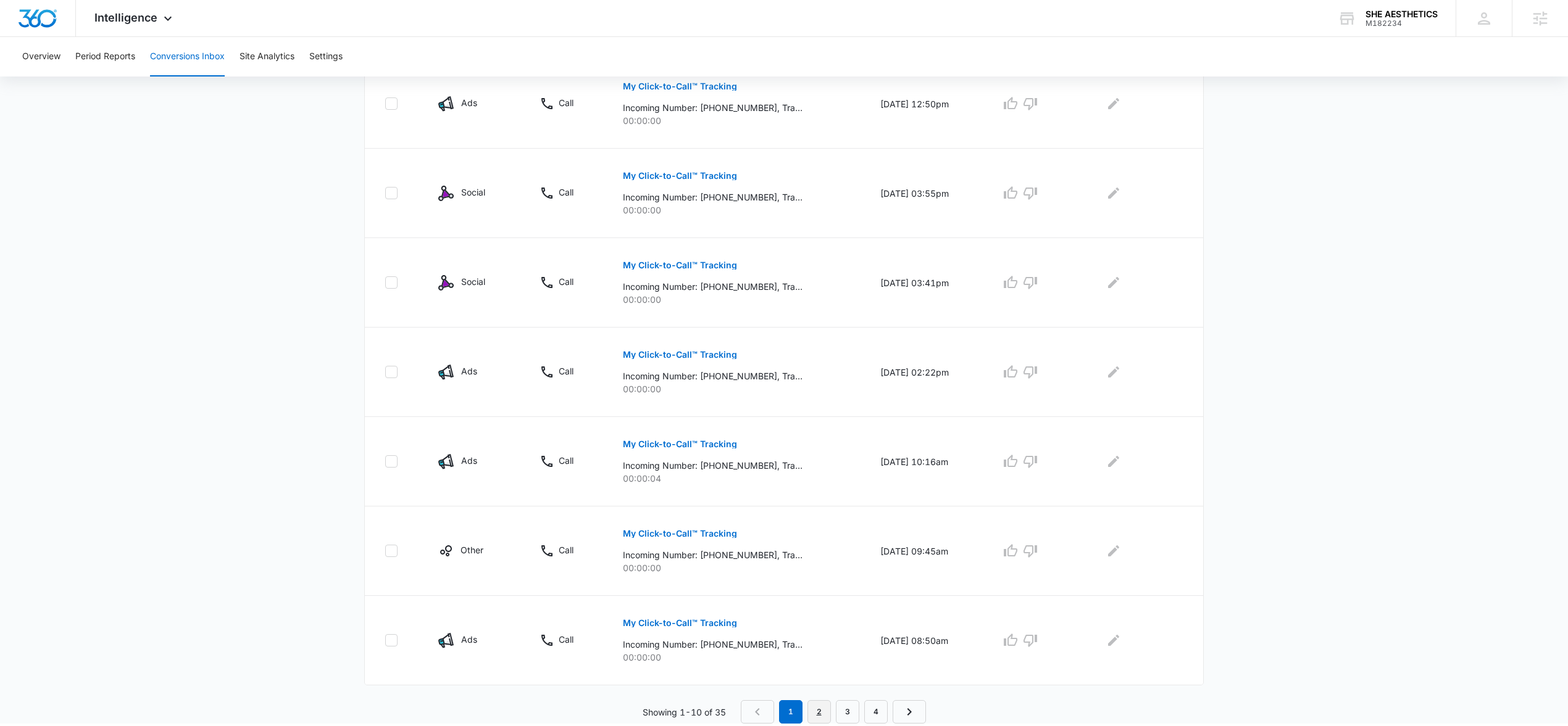
click at [811, 710] on link "2" at bounding box center [818, 712] width 23 height 23
click at [856, 712] on link "3" at bounding box center [849, 712] width 23 height 23
click at [878, 718] on link "4" at bounding box center [878, 712] width 23 height 23
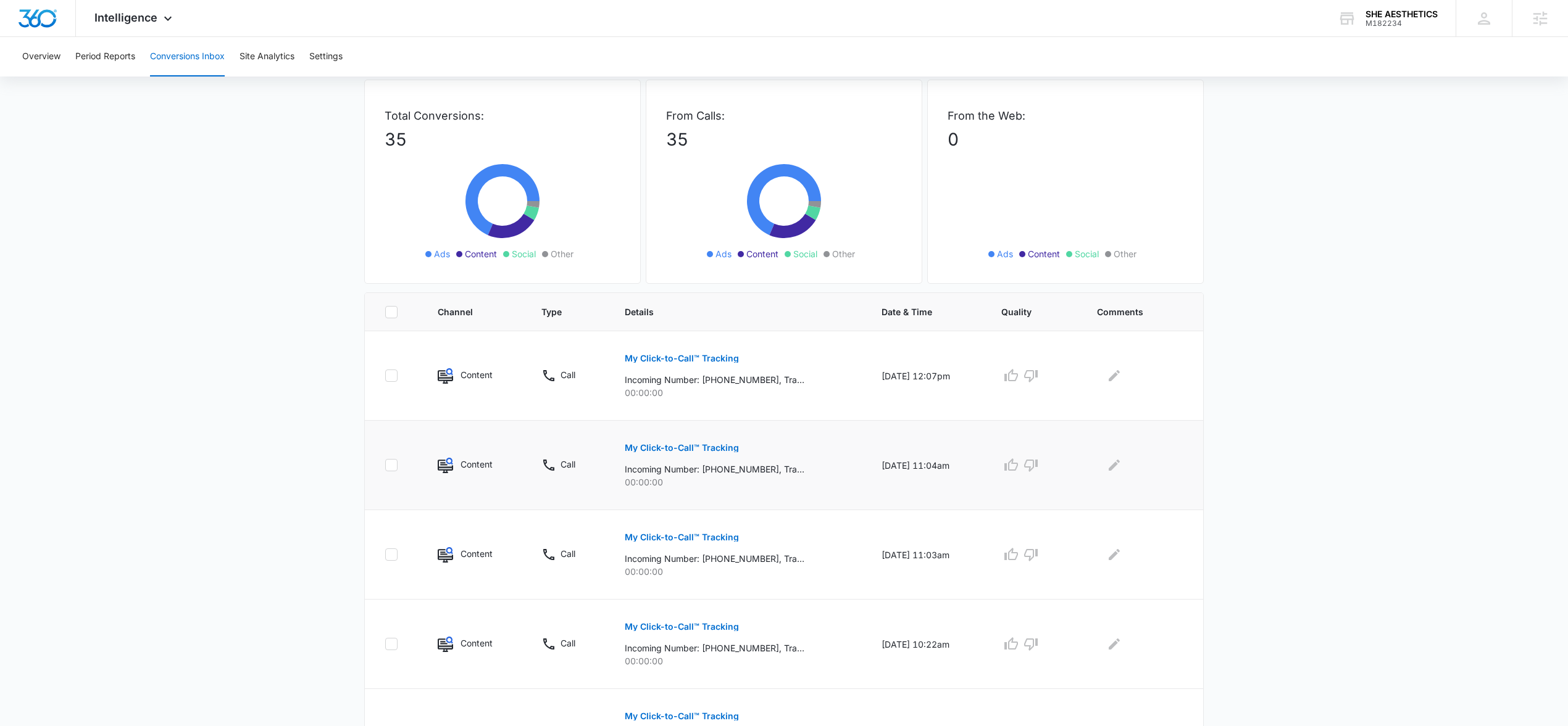
scroll to position [0, 0]
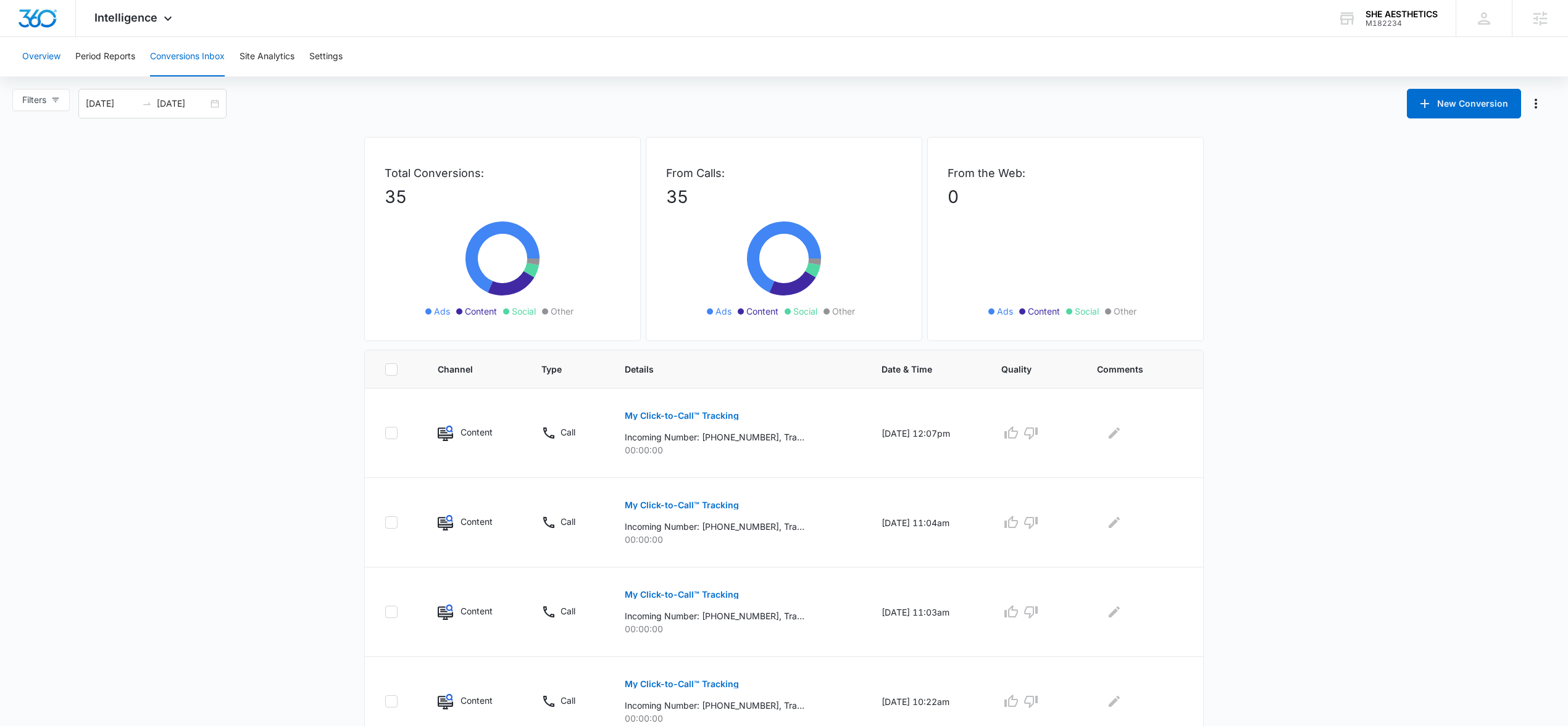
click at [48, 59] on button "Overview" at bounding box center [42, 57] width 38 height 39
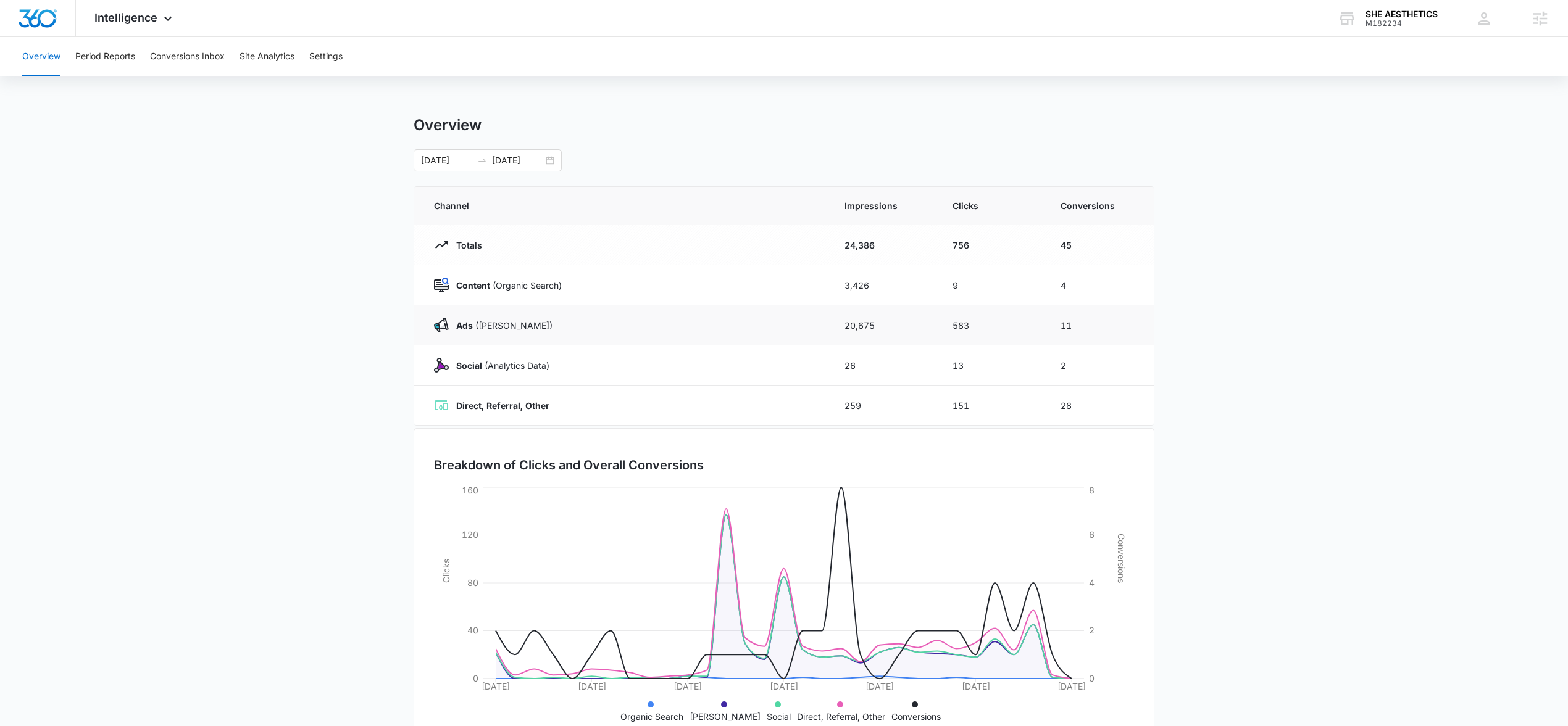
scroll to position [31, 0]
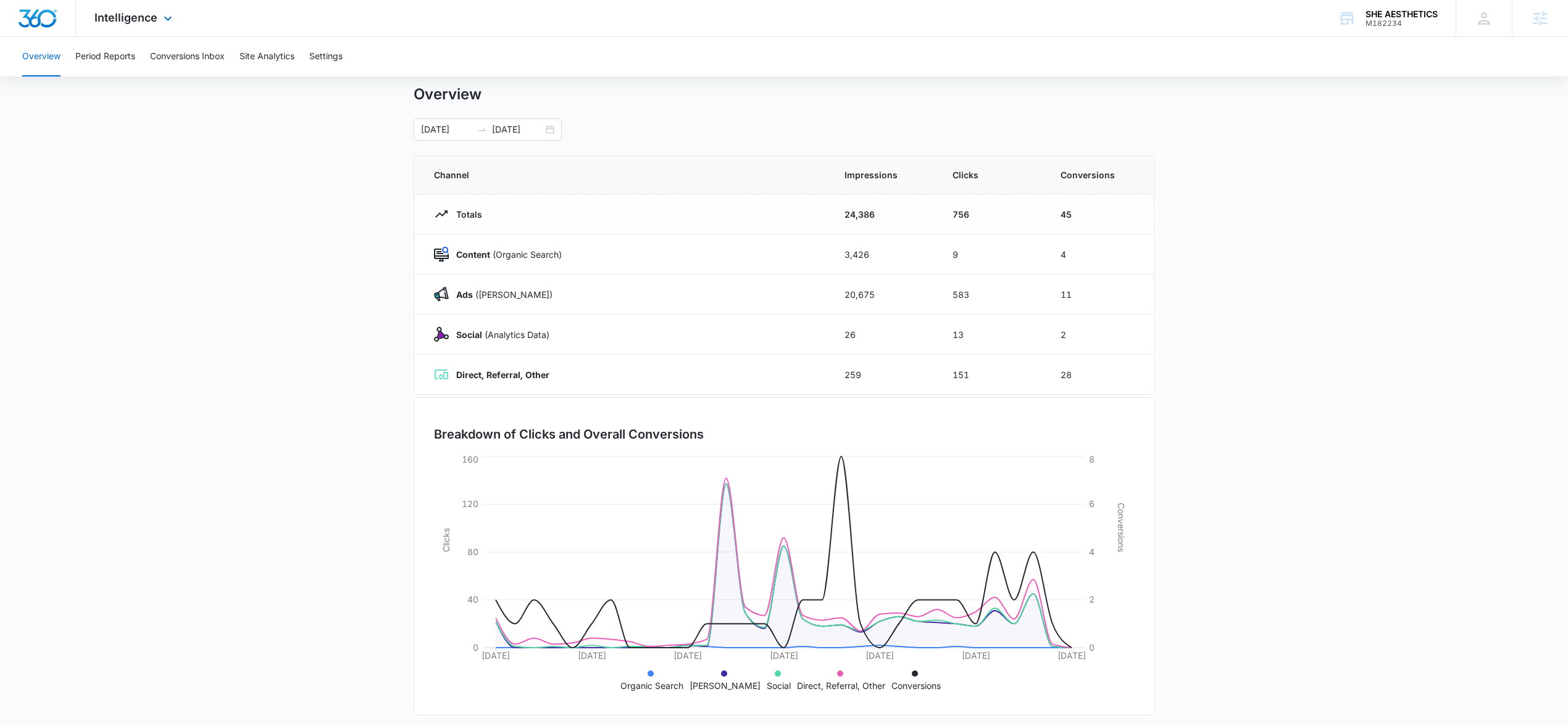
click at [134, 7] on div "Intelligence Apps Reputation Websites Forms CRM Email Social Shop Payments POS …" at bounding box center [135, 18] width 118 height 37
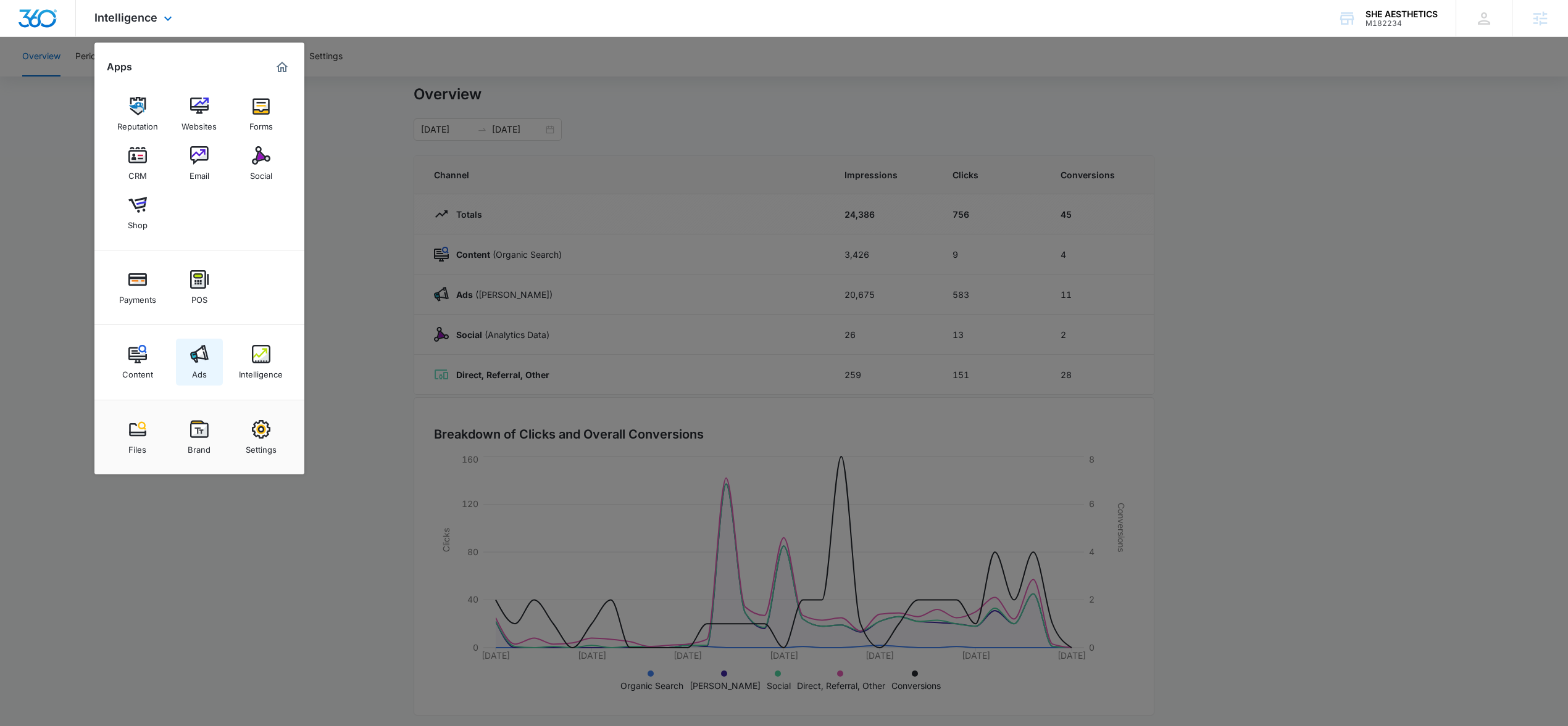
click at [196, 369] on div "Ads" at bounding box center [199, 371] width 15 height 16
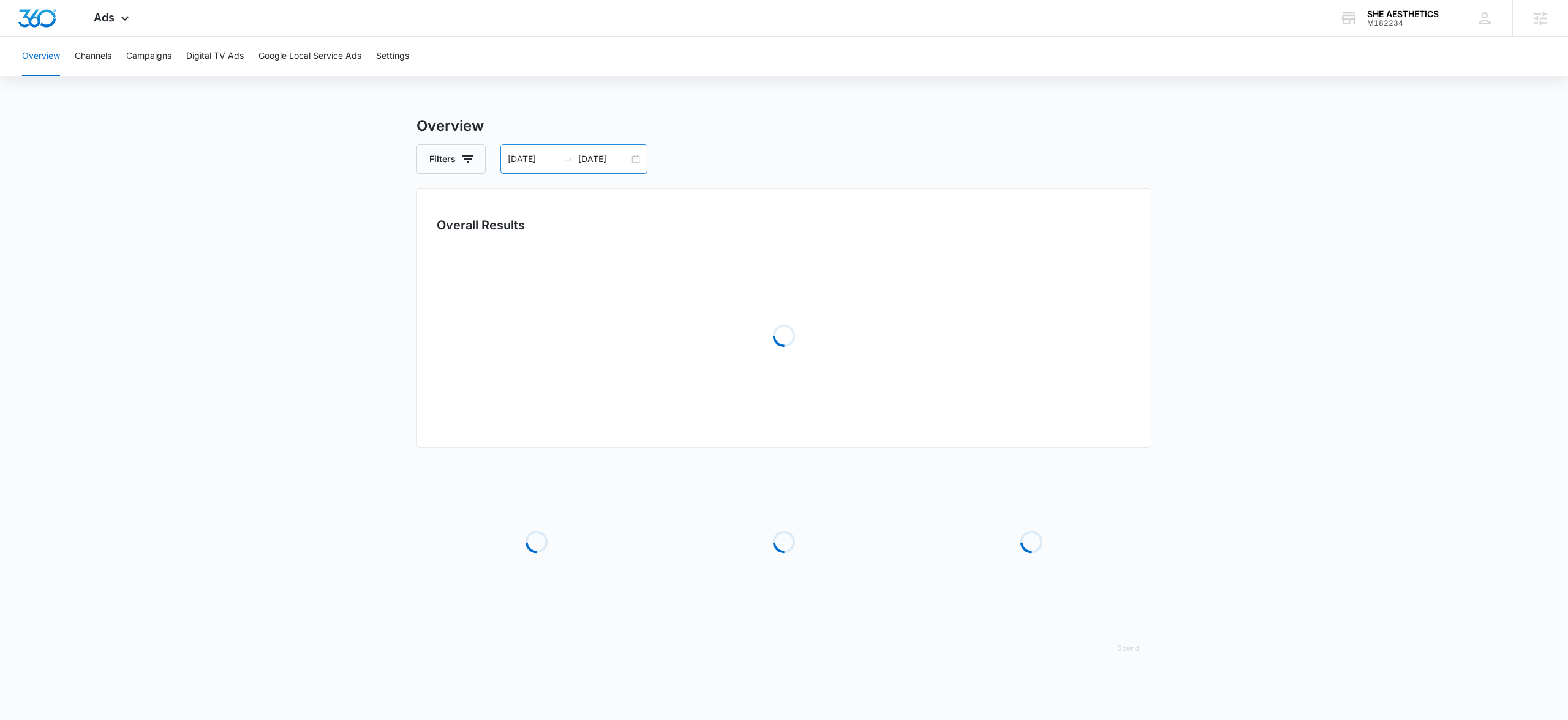
click at [639, 158] on div "07/13/2025 08/12/2025" at bounding box center [574, 159] width 147 height 29
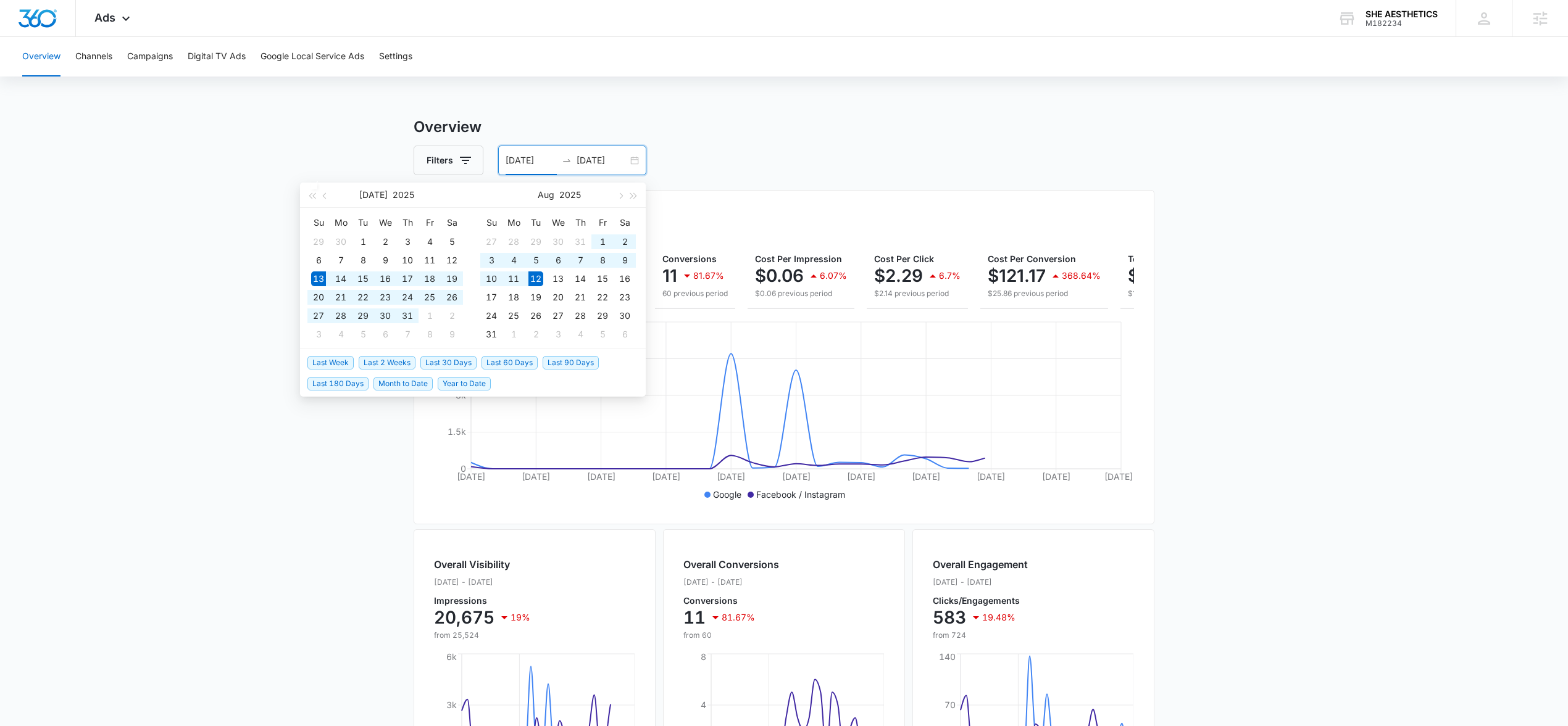
type input "07/13/2025"
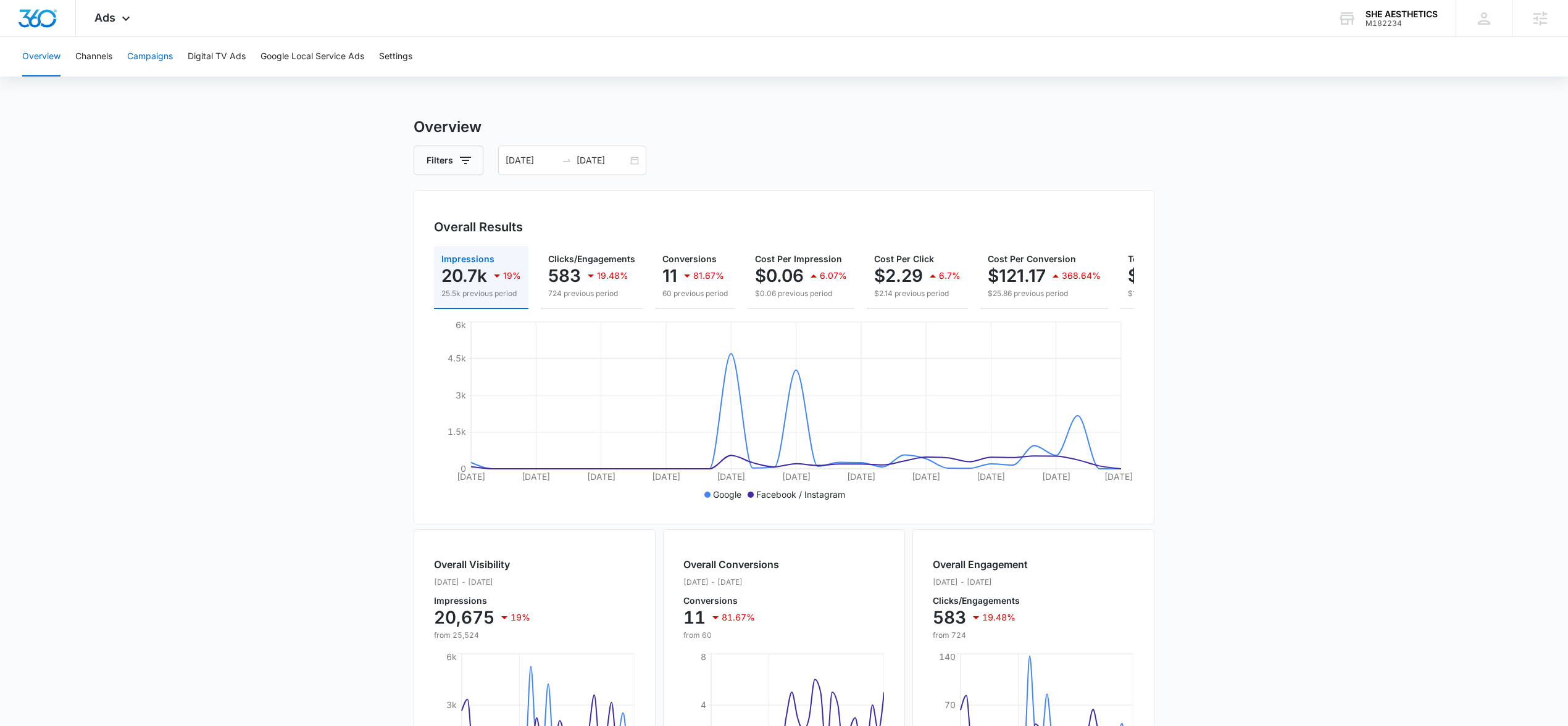
click at [157, 61] on button "Campaigns" at bounding box center [150, 57] width 46 height 39
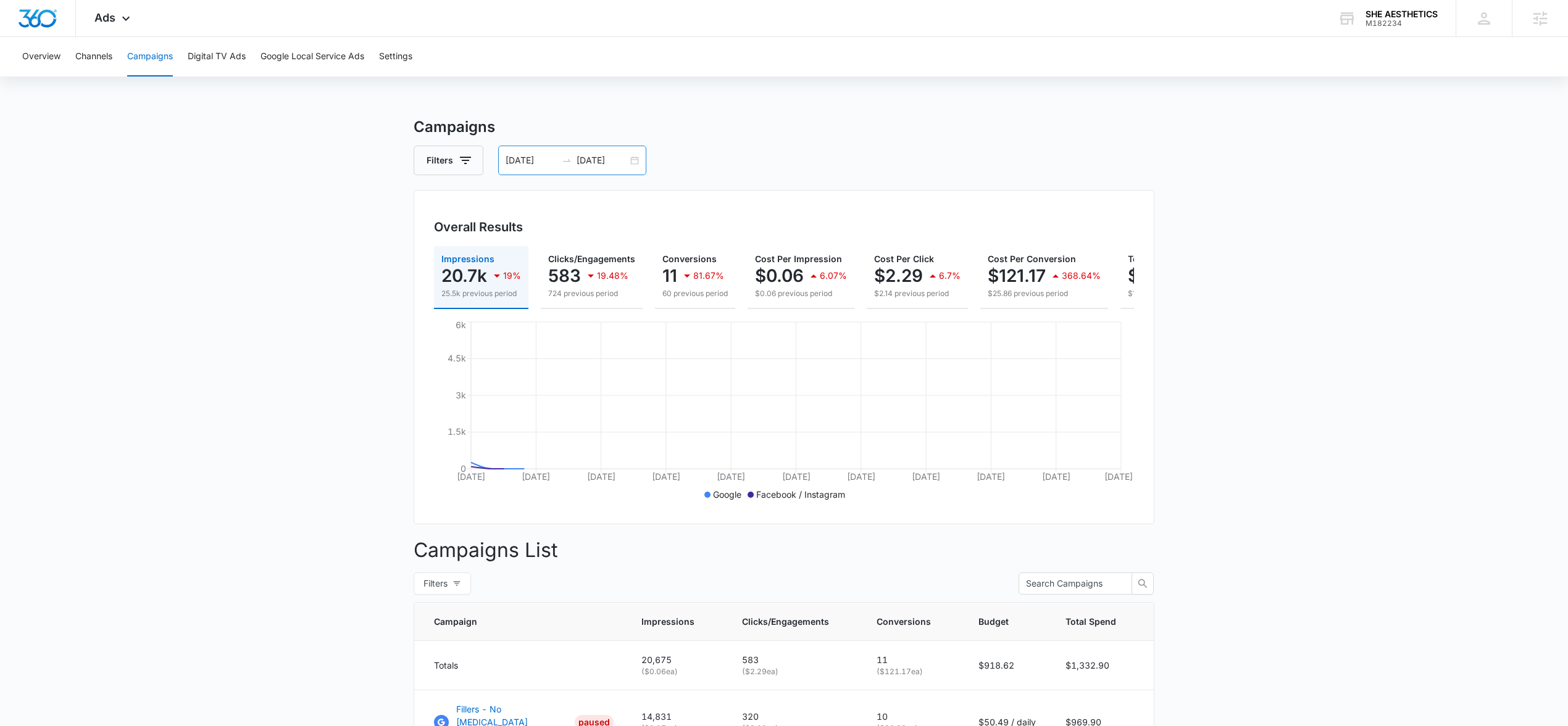
click at [629, 155] on div "07/13/2025 08/12/2025" at bounding box center [572, 160] width 148 height 30
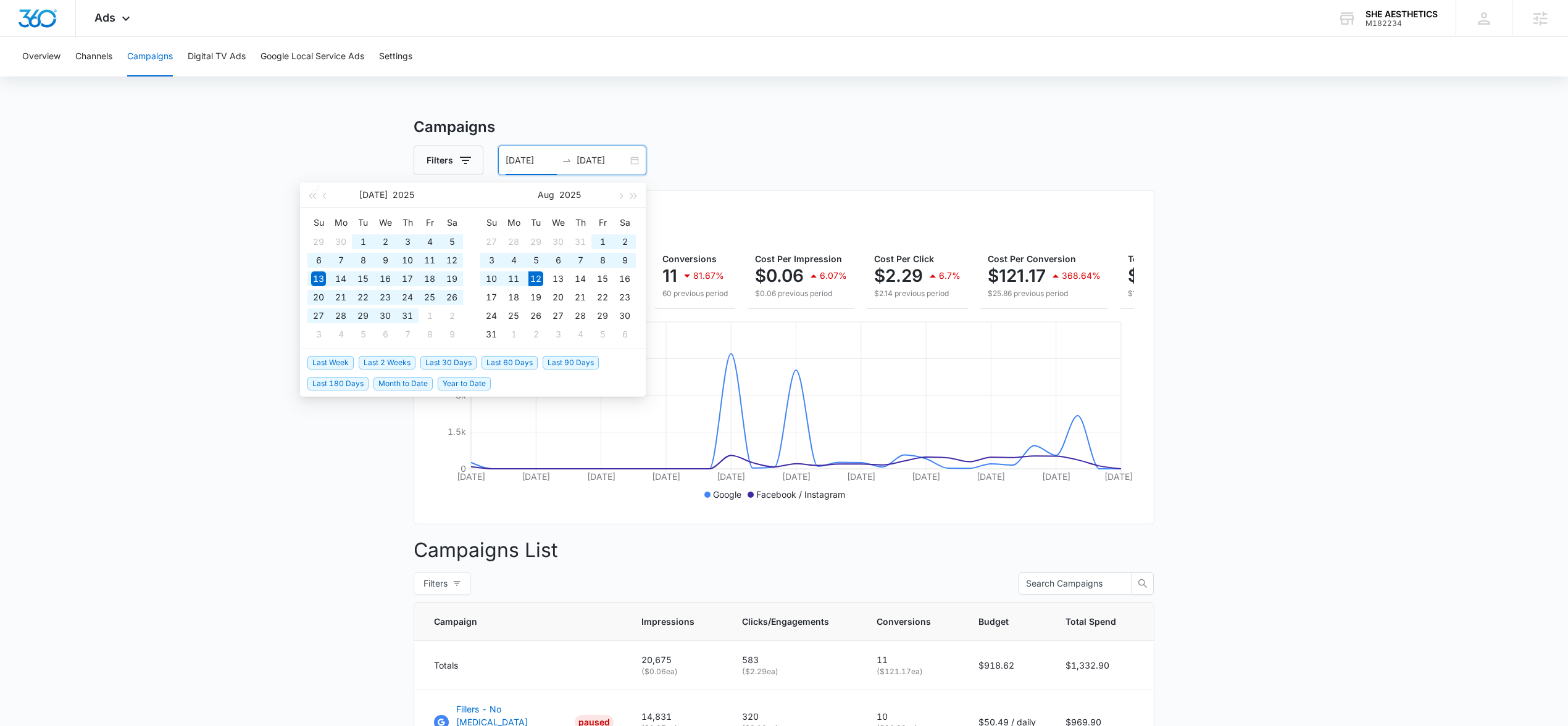
click at [349, 388] on span "Last 180 Days" at bounding box center [338, 383] width 61 height 13
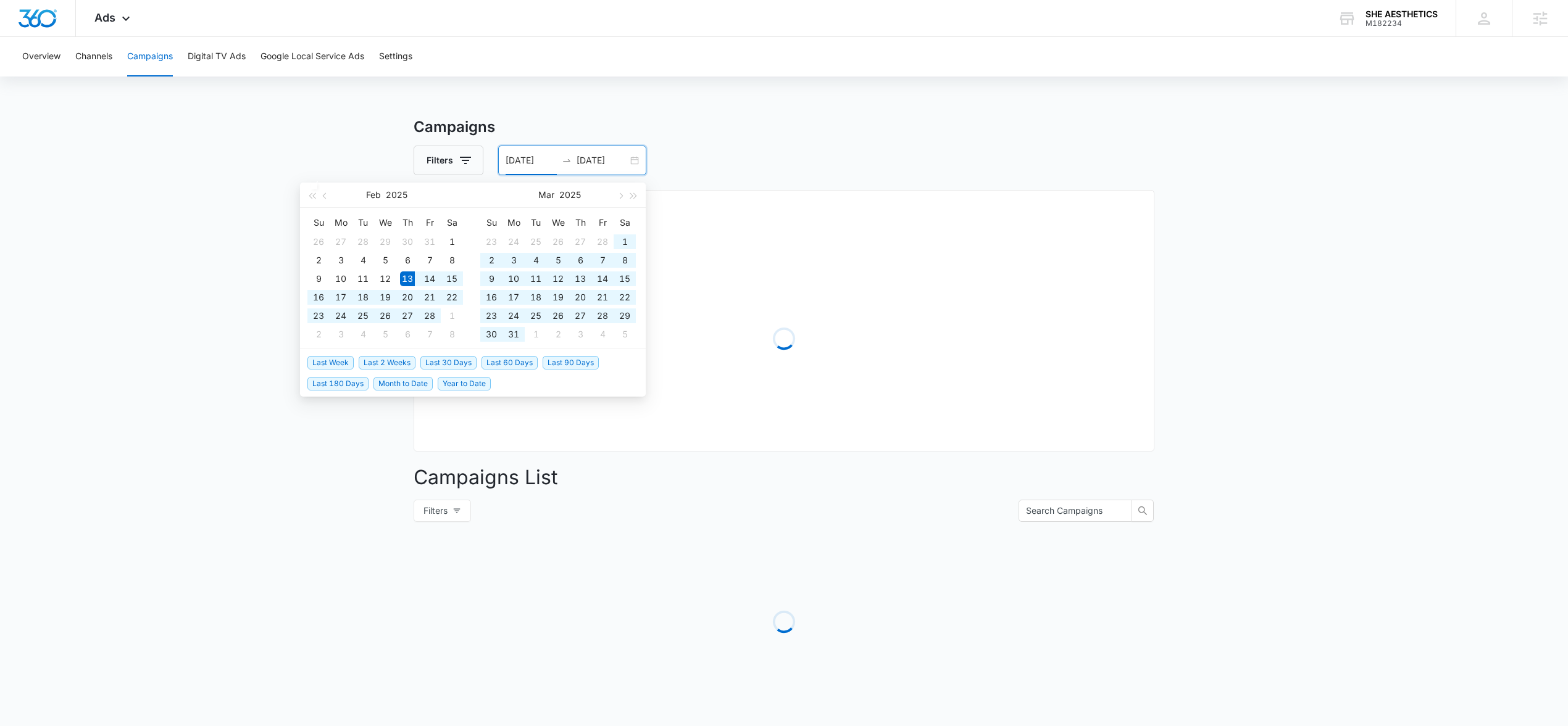
type input "02/13/2025"
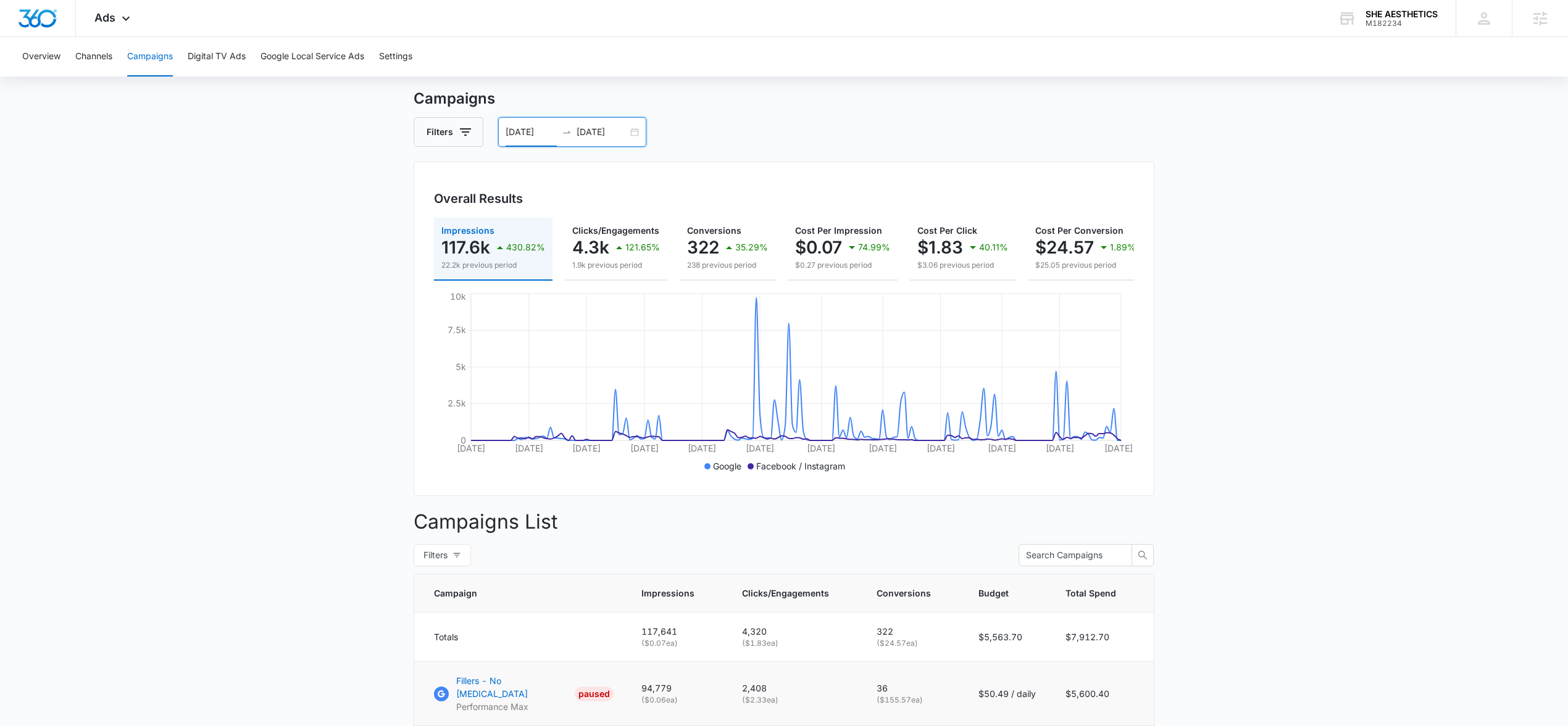
scroll to position [30, 0]
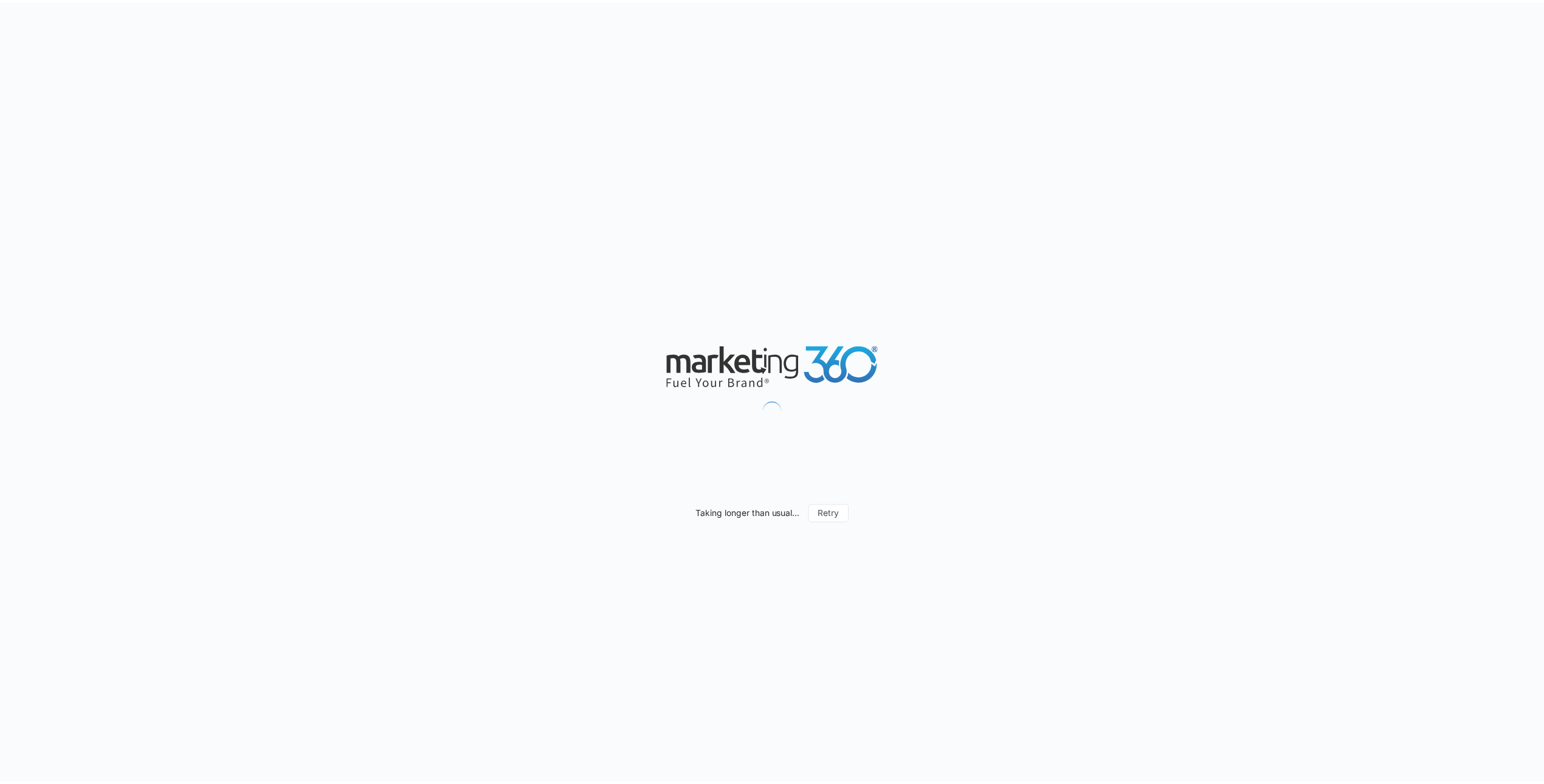
scroll to position [946, 0]
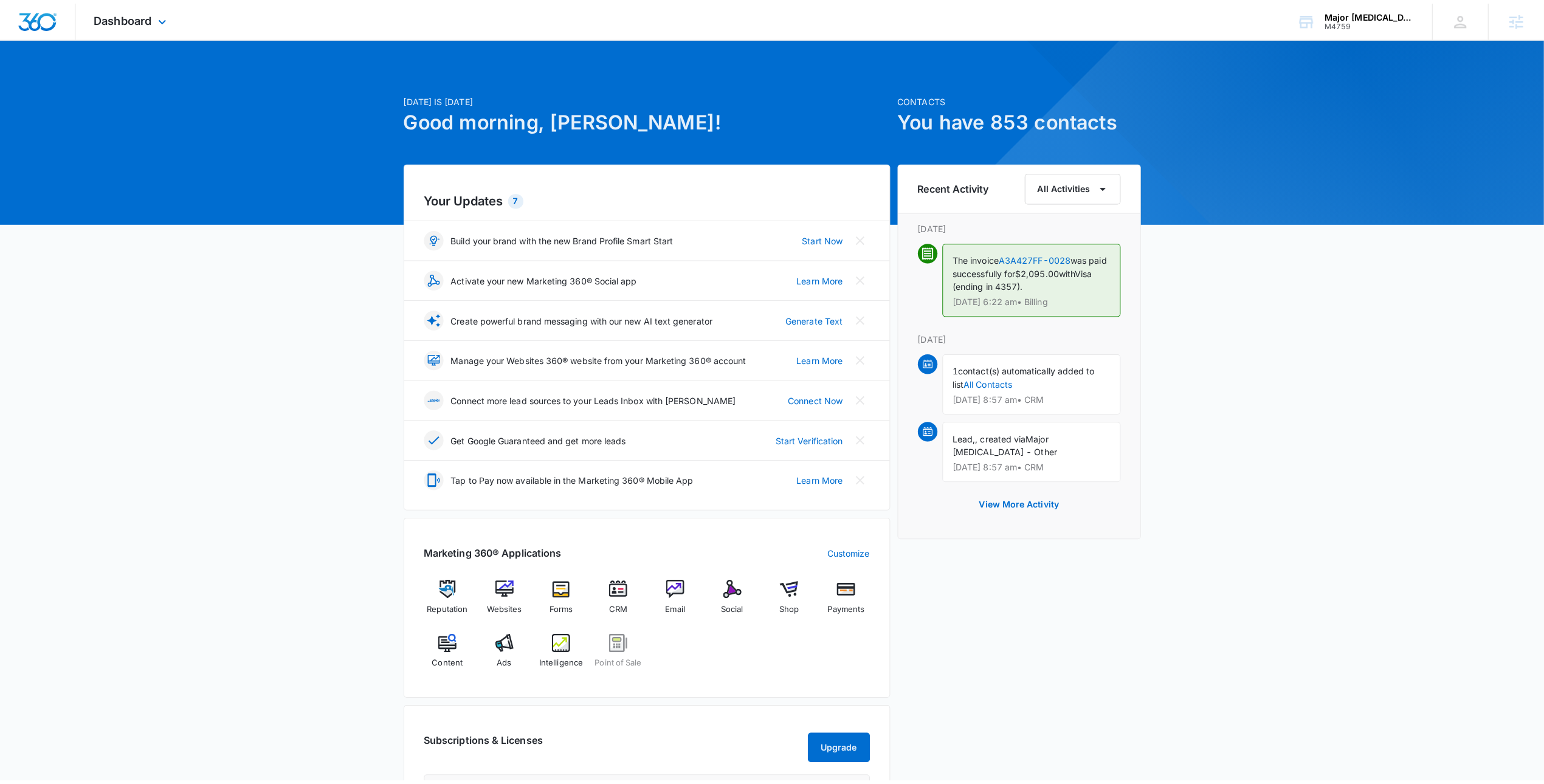
scroll to position [946, 0]
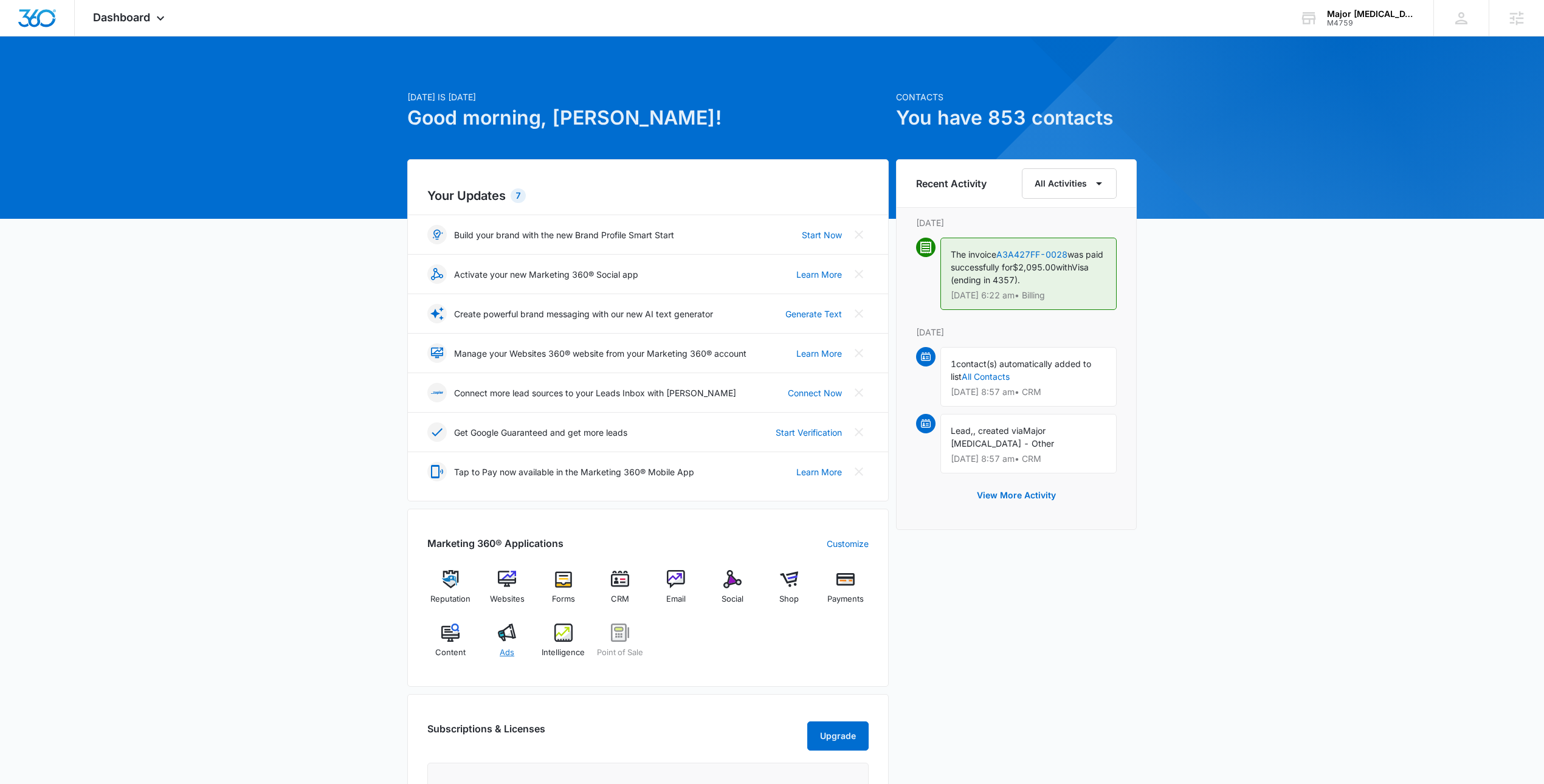
click at [500, 647] on div "Ads" at bounding box center [507, 645] width 47 height 44
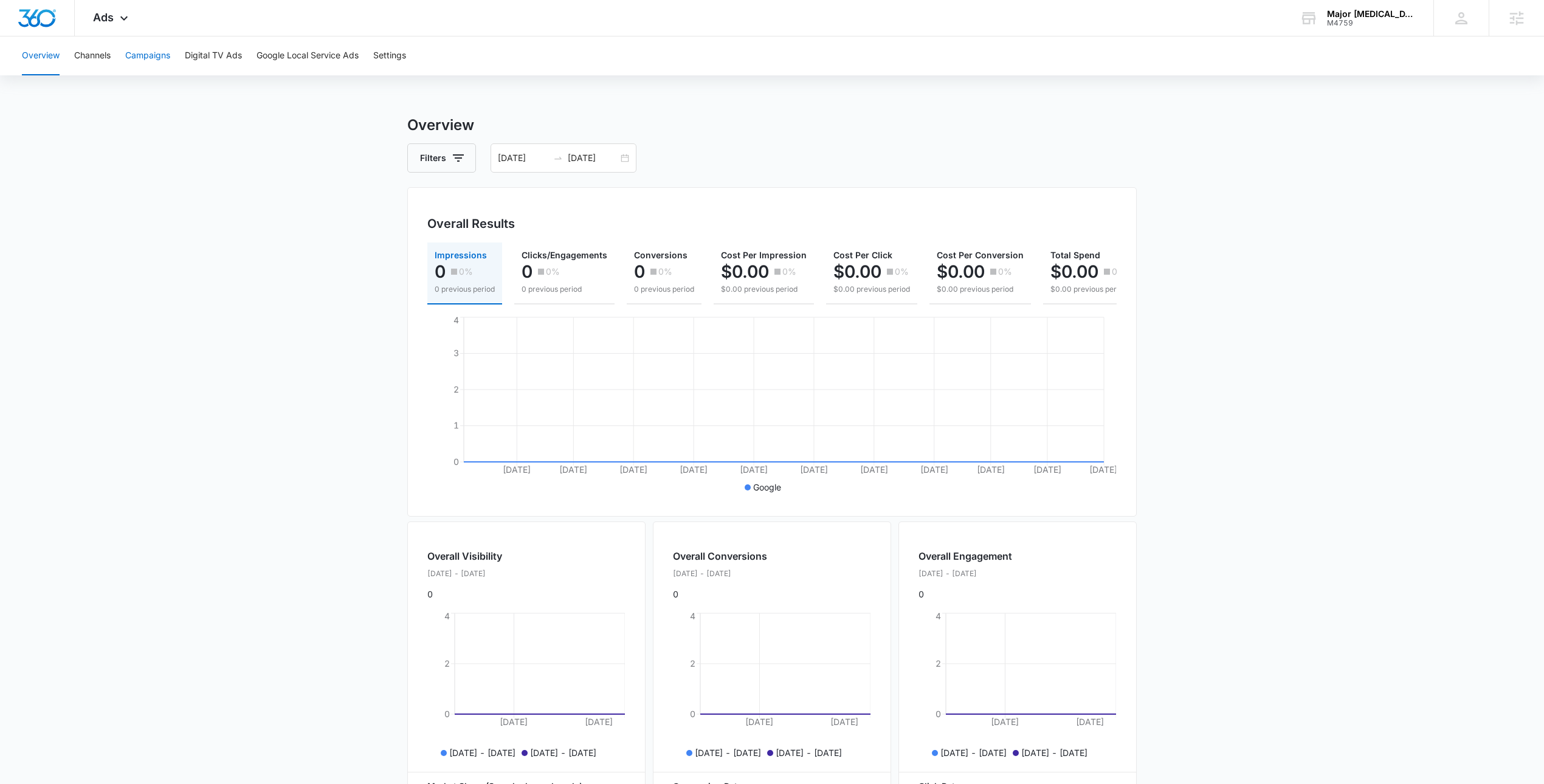
click at [150, 60] on button "Campaigns" at bounding box center [148, 56] width 45 height 39
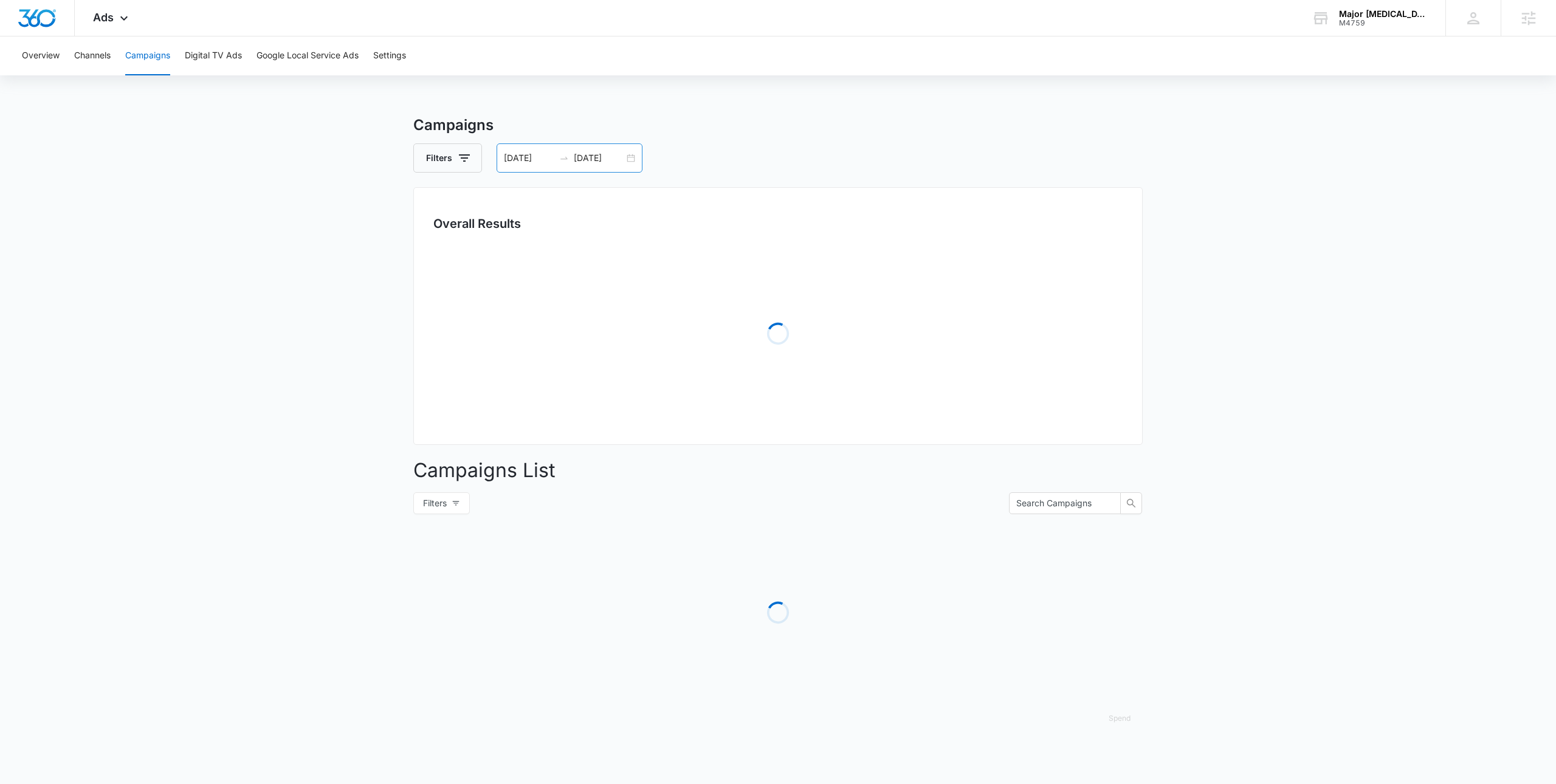
click at [631, 154] on div "01/21/2025 07/21/2025" at bounding box center [569, 158] width 146 height 29
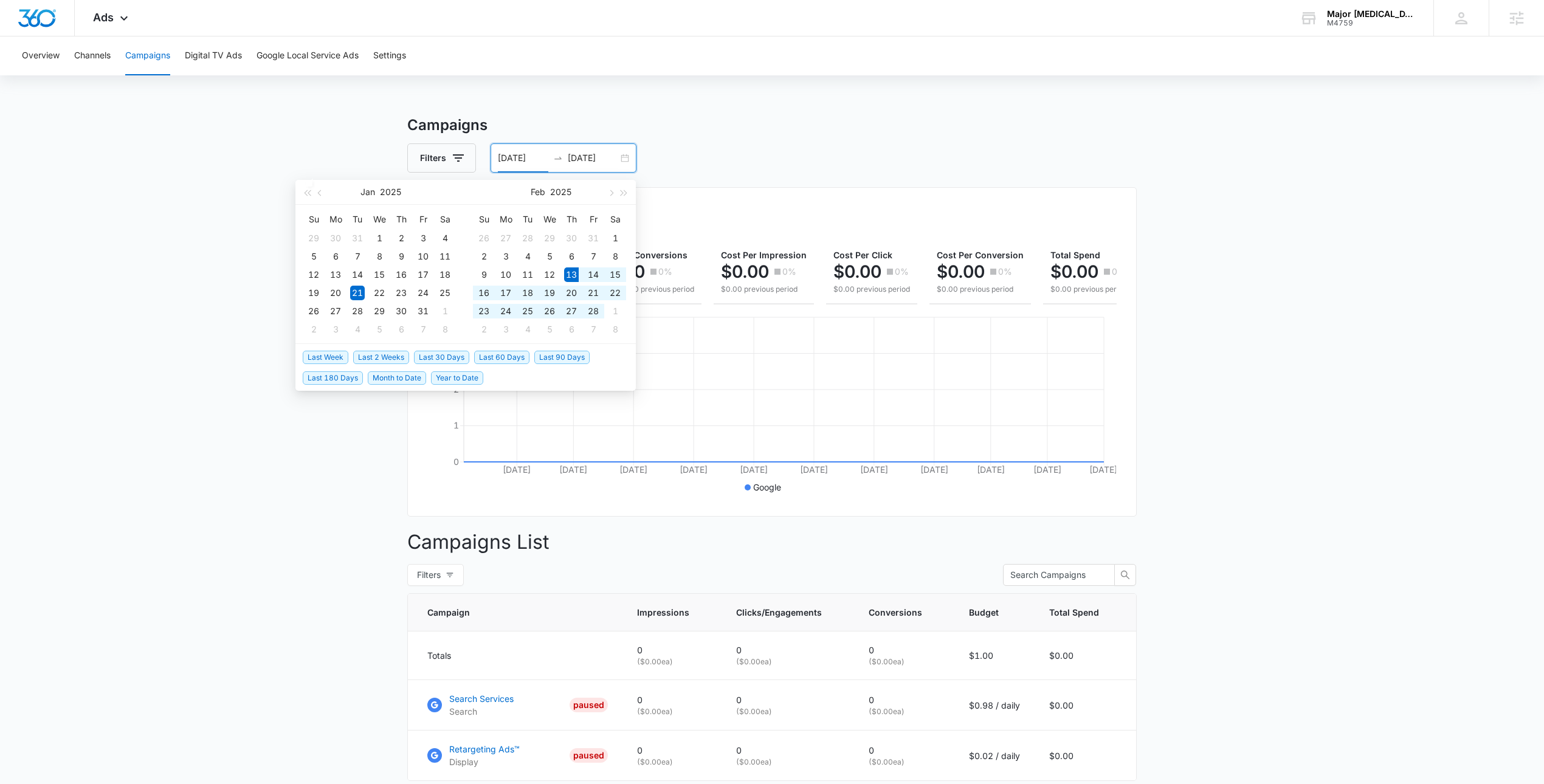
click at [346, 378] on span "Last 180 Days" at bounding box center [333, 377] width 60 height 13
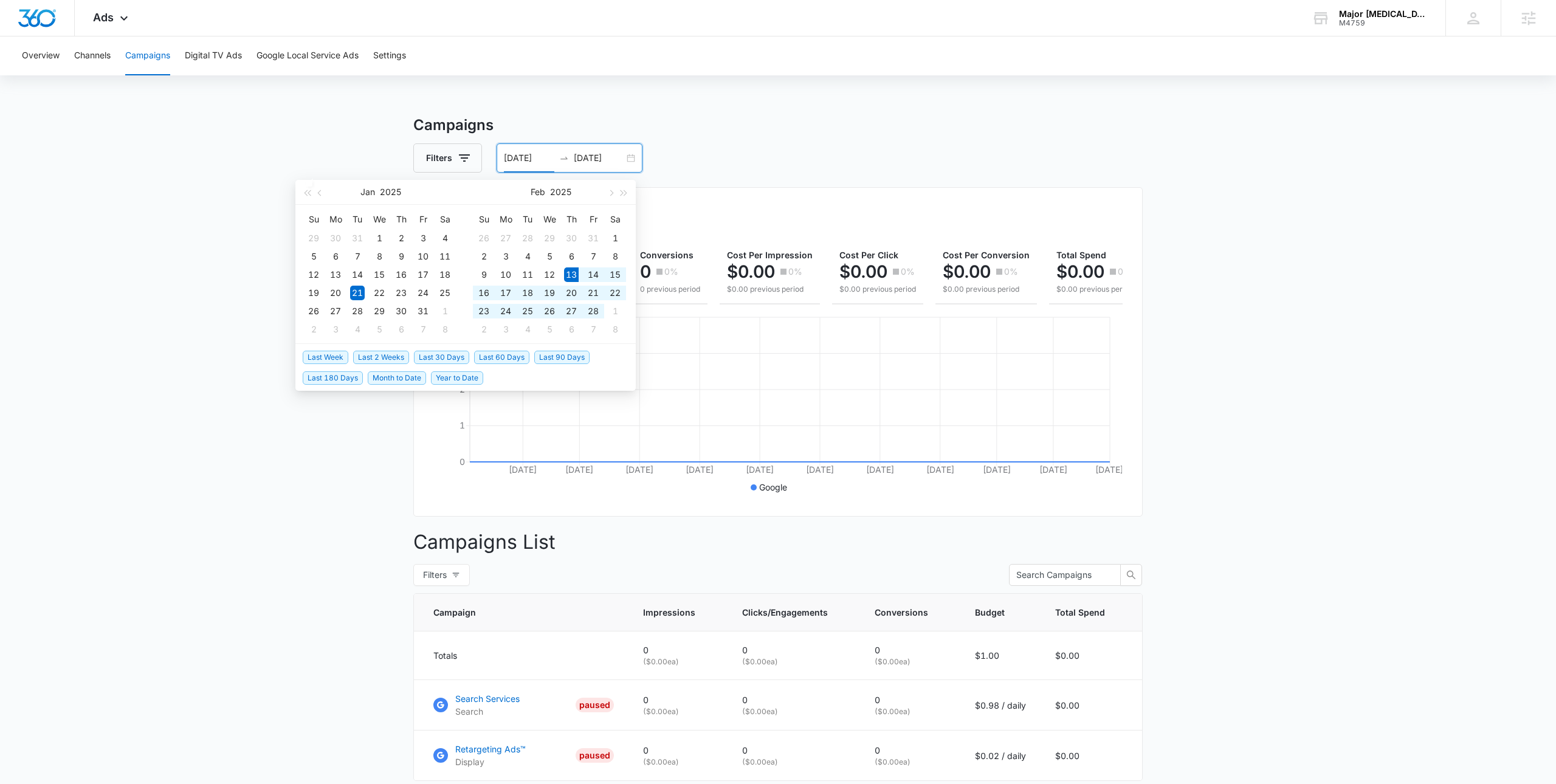
type input "[DATE]"
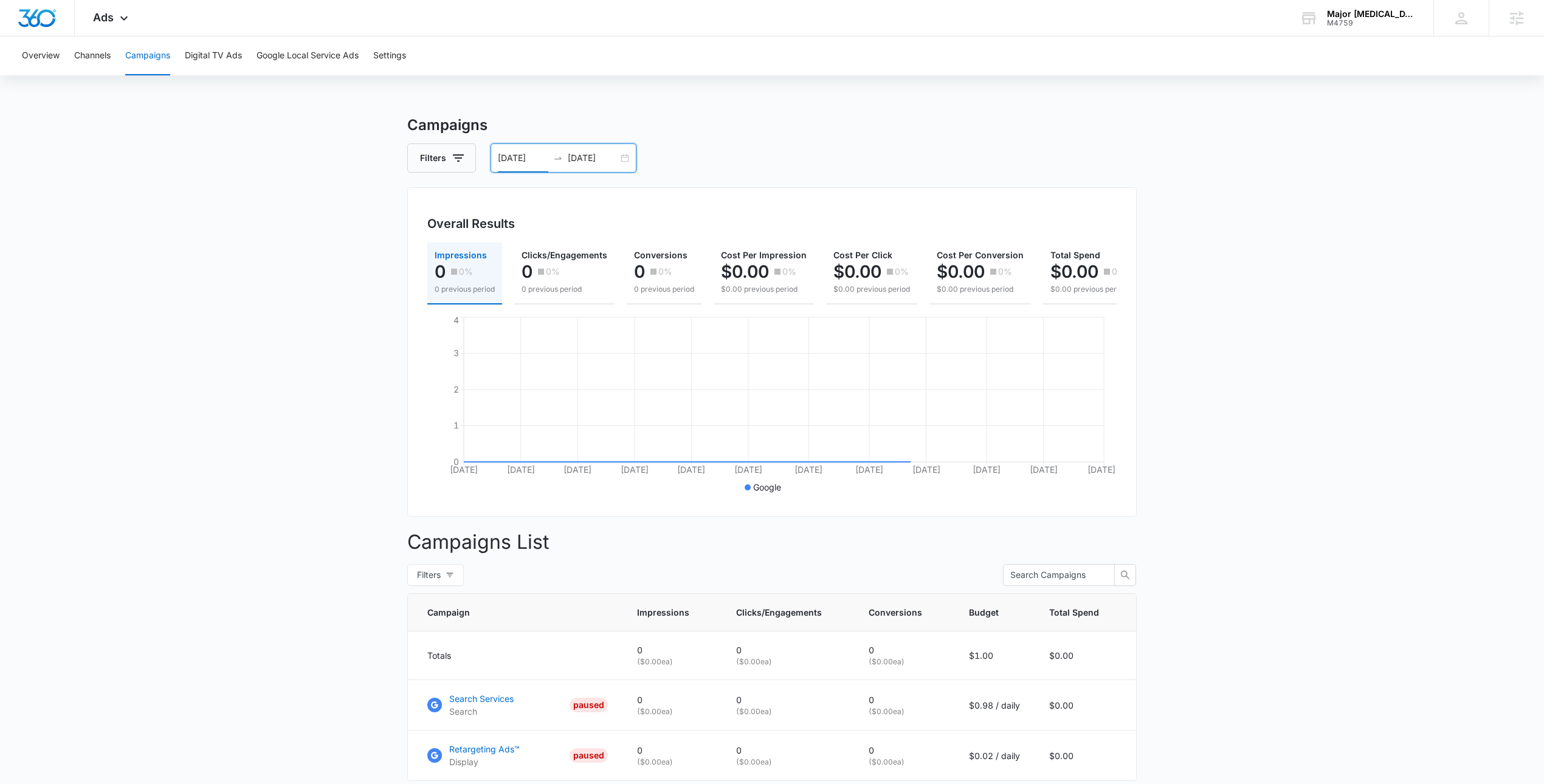
scroll to position [96, 0]
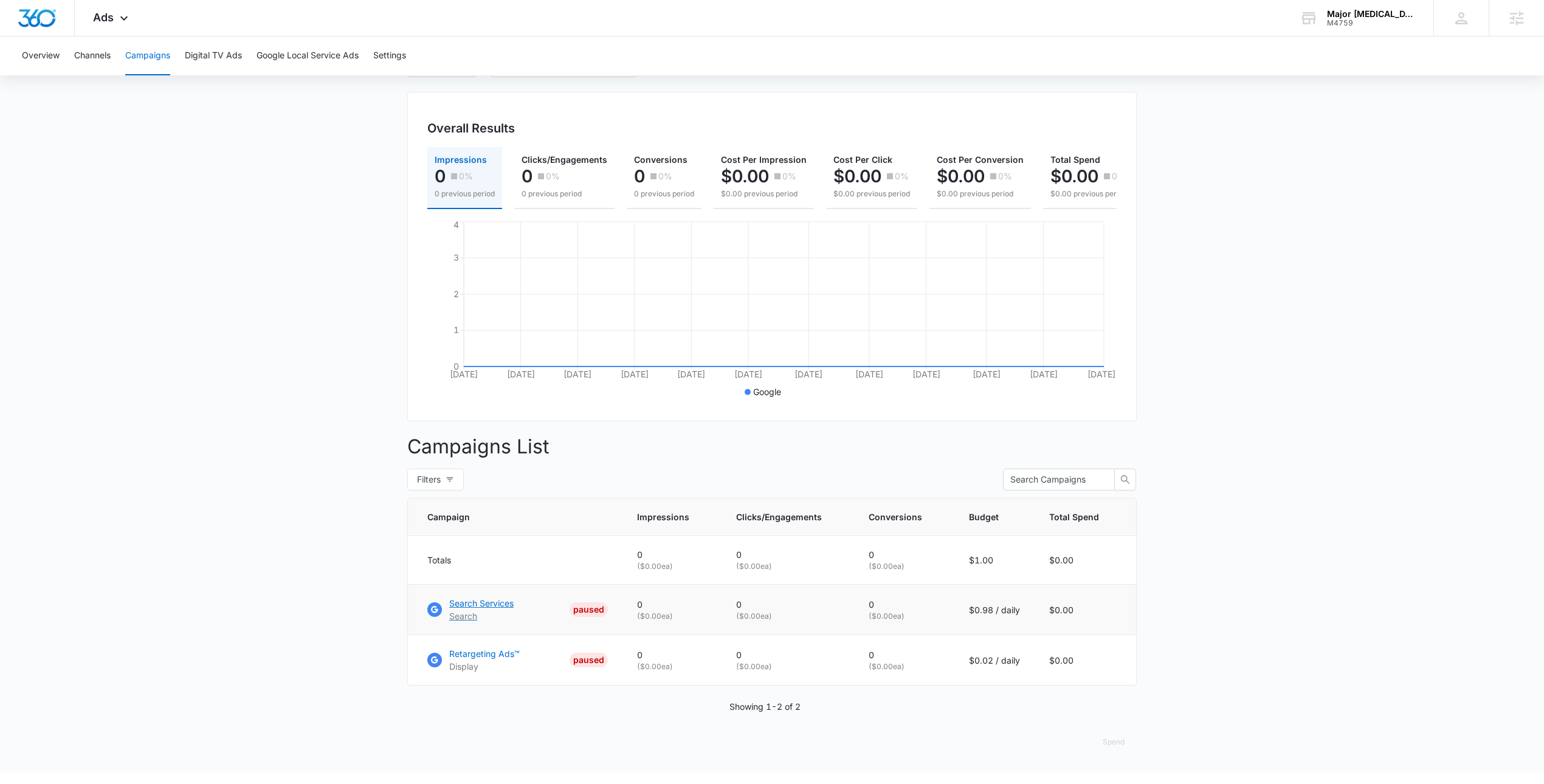
click at [480, 609] on p "Search Services" at bounding box center [481, 603] width 64 height 12
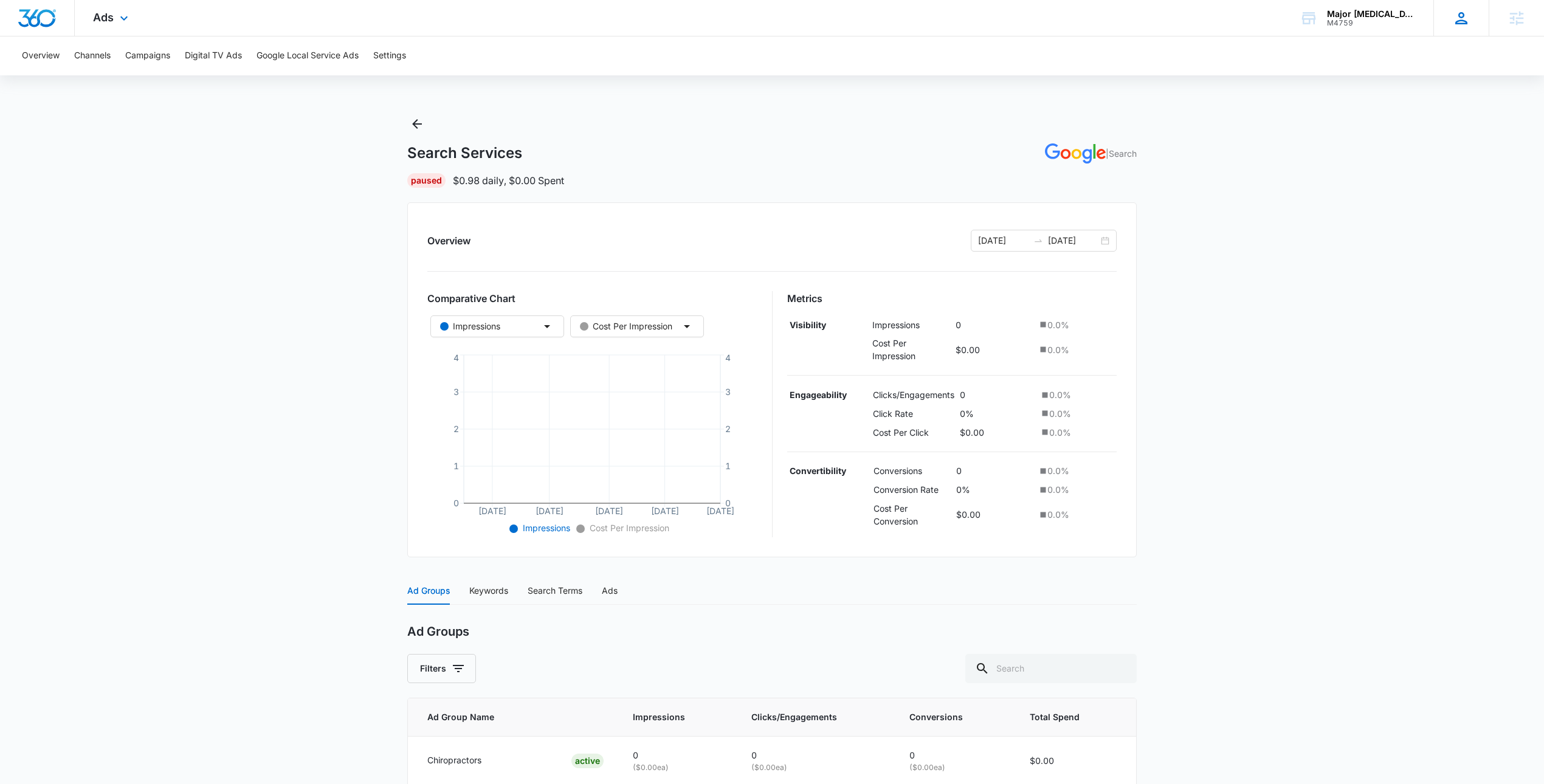
click at [1459, 27] on div "[PERSON_NAME] [PERSON_NAME][EMAIL_ADDRESS][PERSON_NAME][DOMAIN_NAME] My Profile…" at bounding box center [1461, 18] width 55 height 36
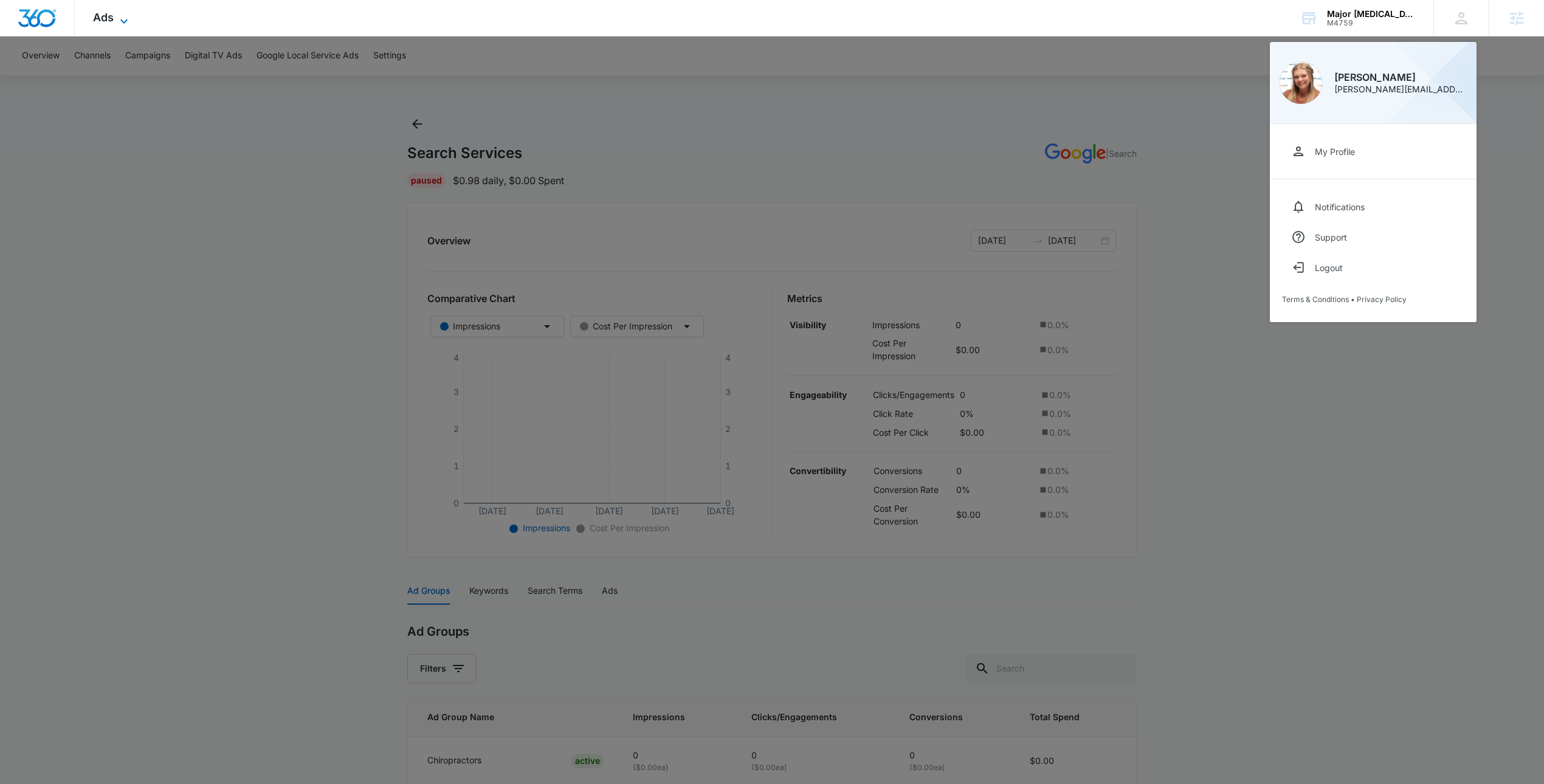
click at [111, 11] on span "Ads" at bounding box center [103, 17] width 21 height 12
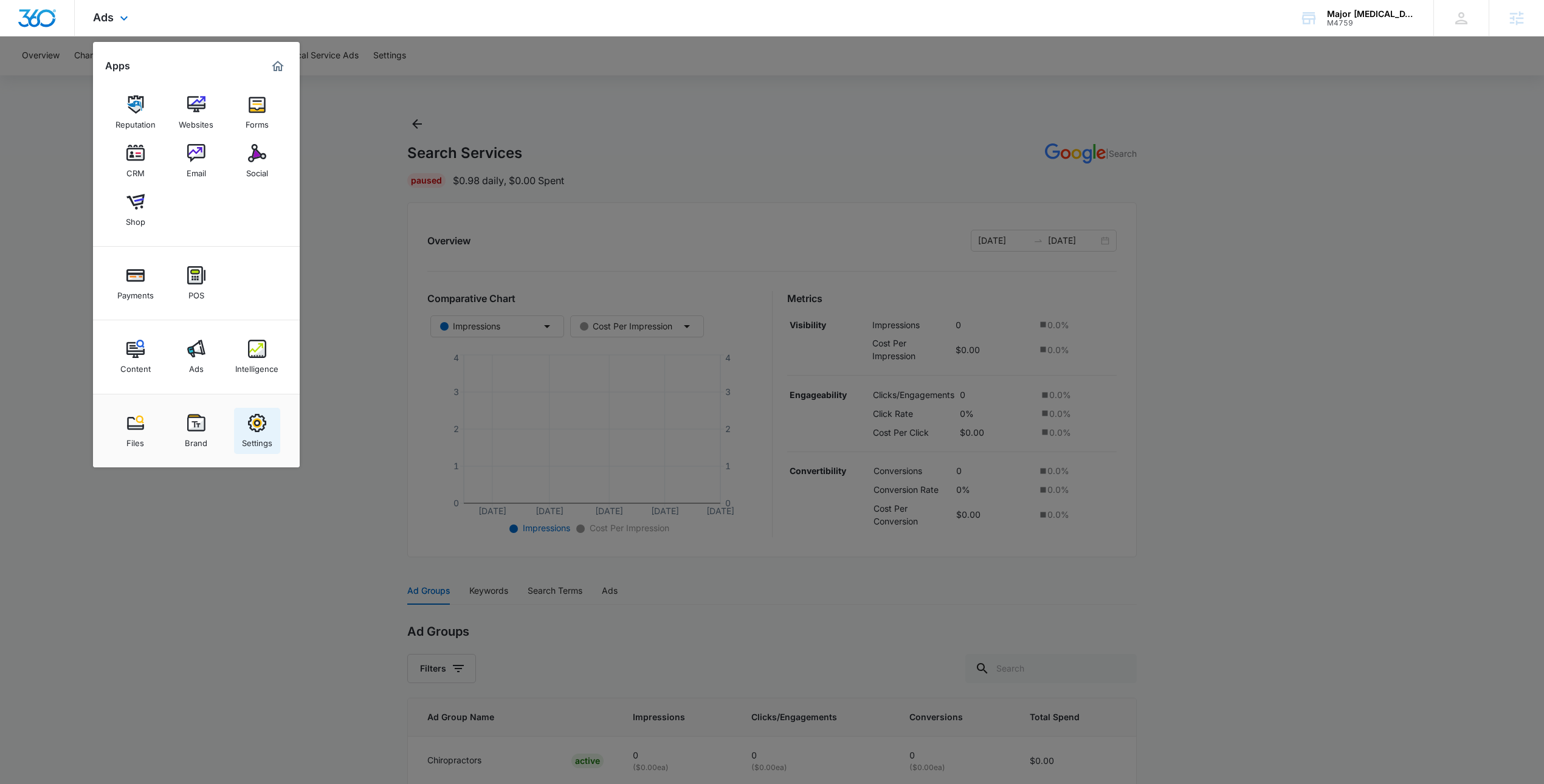
click at [256, 418] on img at bounding box center [257, 422] width 18 height 18
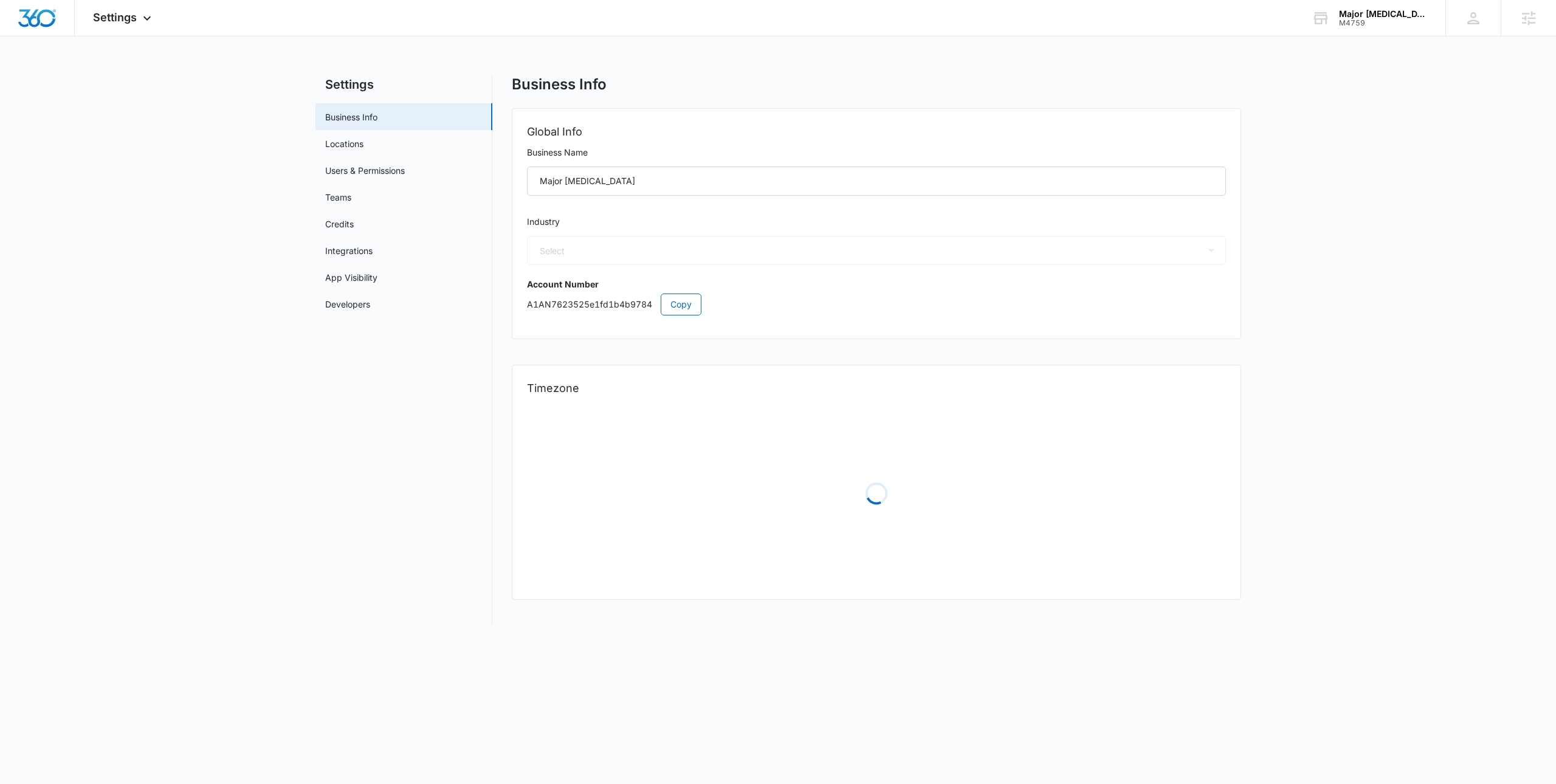
select select "US"
select select "America/[GEOGRAPHIC_DATA]"
select select "33"
click at [343, 220] on link "Credits" at bounding box center [339, 224] width 28 height 12
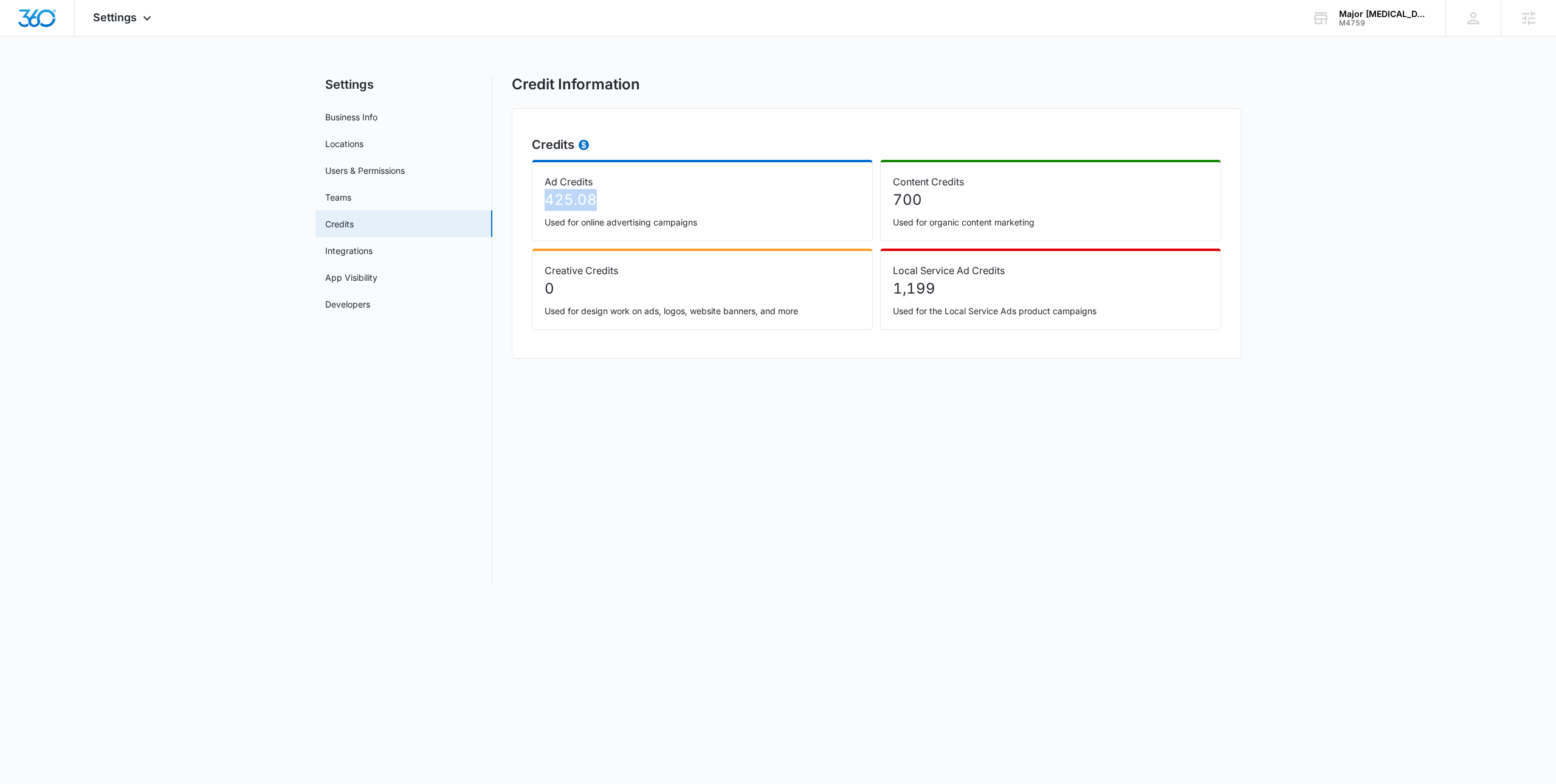
drag, startPoint x: 545, startPoint y: 204, endPoint x: 605, endPoint y: 204, distance: 60.0
type textarea "425.08"
click at [605, 204] on p "425.08" at bounding box center [702, 200] width 315 height 22
click at [621, 140] on h2 "Credits" at bounding box center [876, 145] width 689 height 18
click at [139, 25] on div "Settings Apps Reputation Websites Forms CRM Email Social Shop Payments POS Cont…" at bounding box center [123, 18] width 98 height 36
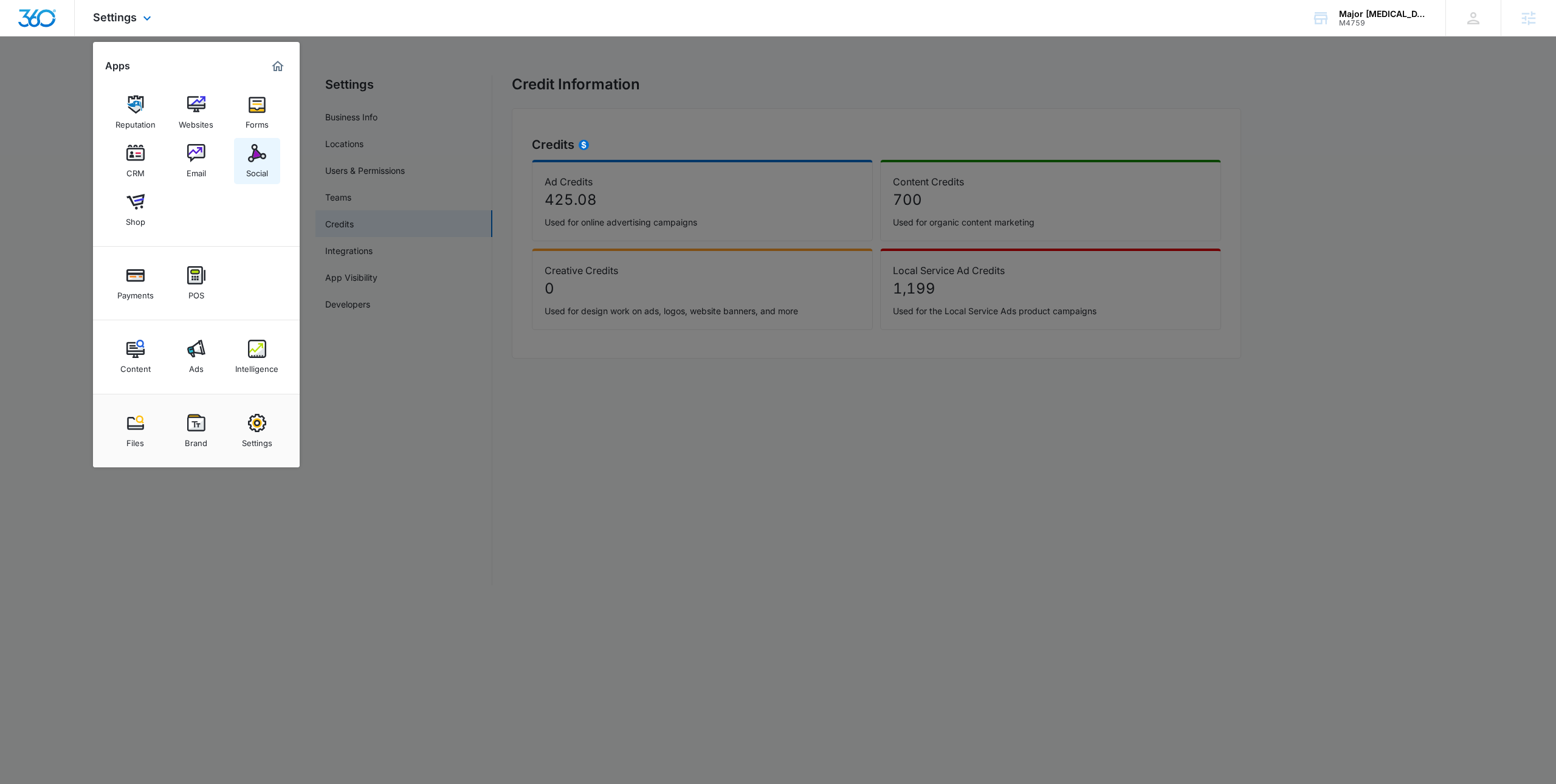
click at [268, 168] on div "Social" at bounding box center [257, 170] width 22 height 16
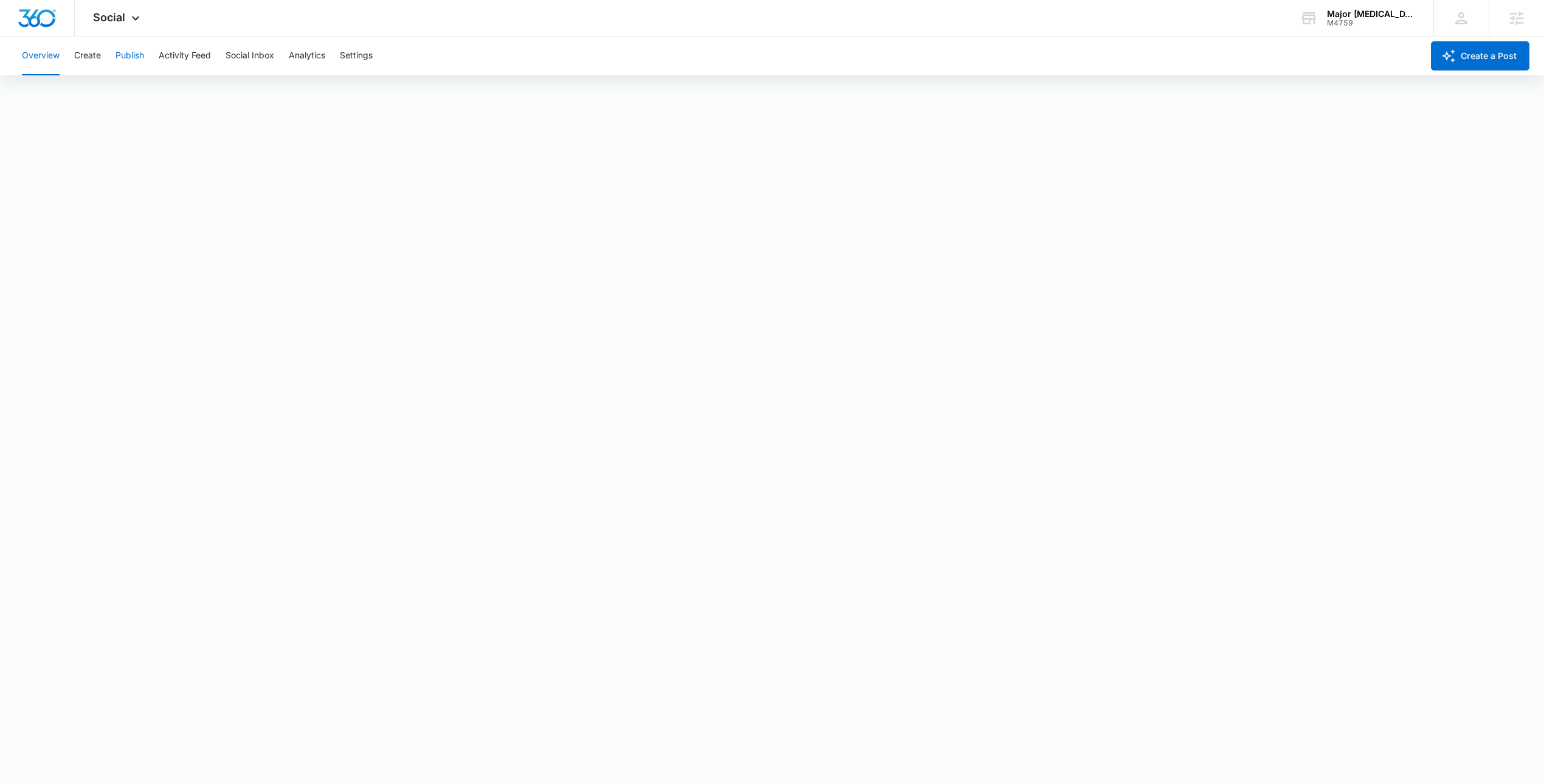
click at [134, 55] on button "Publish" at bounding box center [130, 56] width 28 height 39
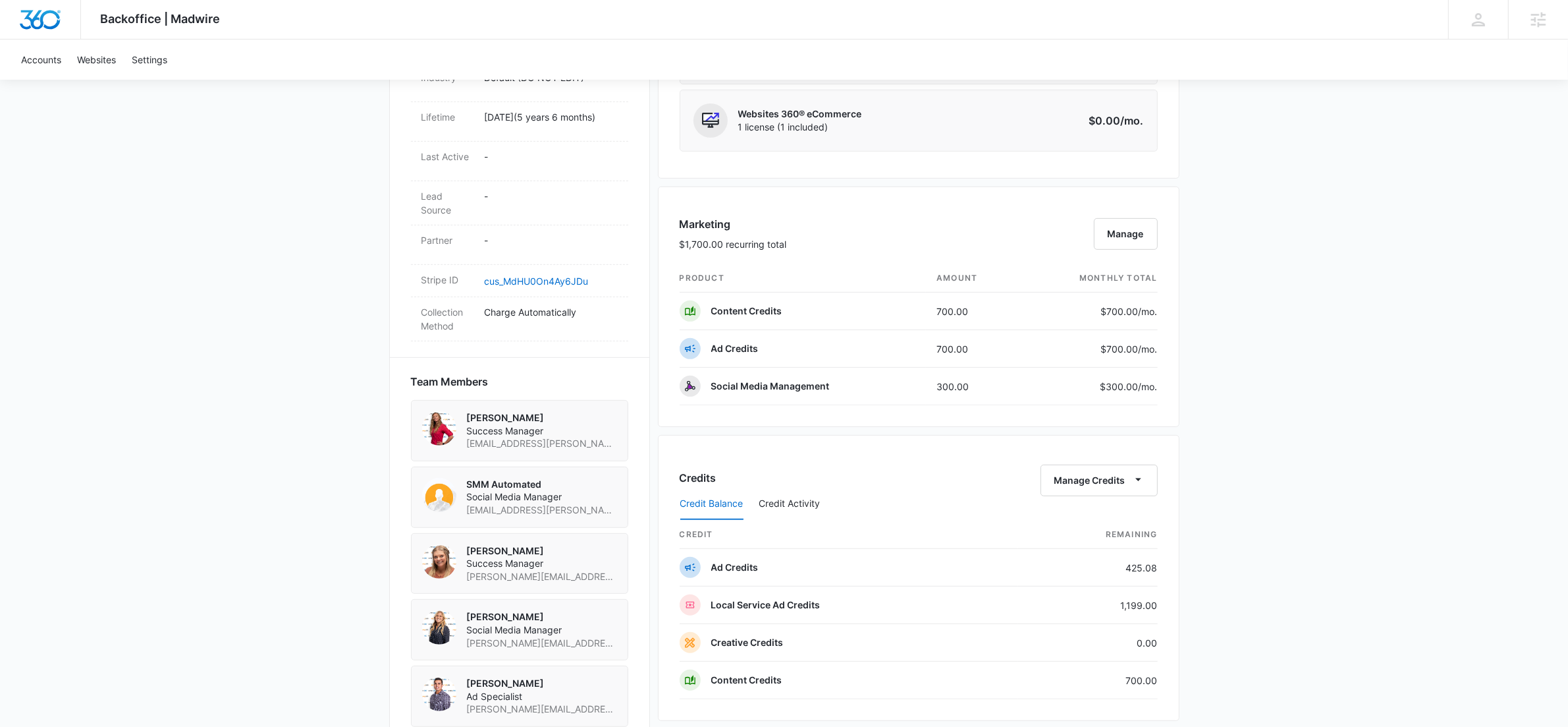
scroll to position [700, 0]
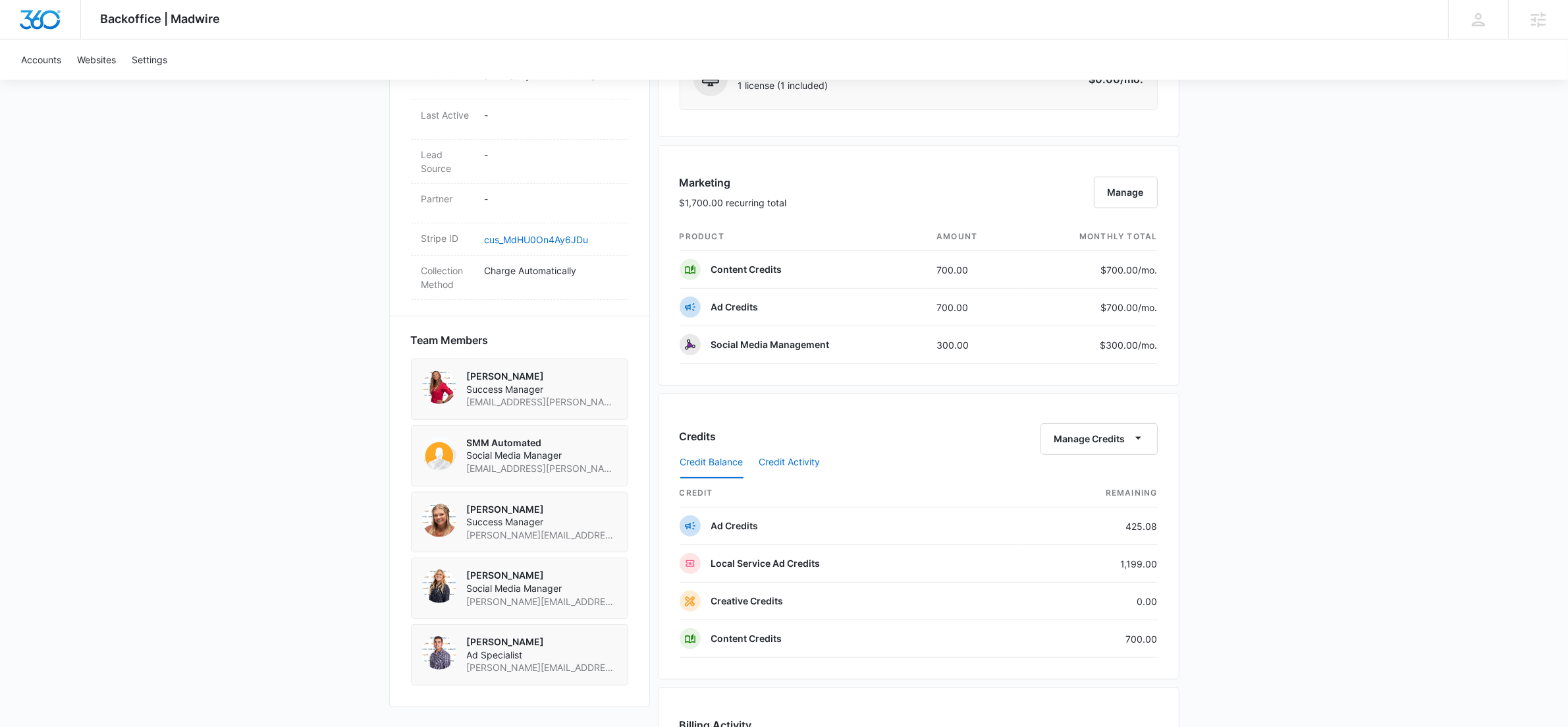
click at [790, 466] on button "Credit Activity" at bounding box center [790, 463] width 62 height 32
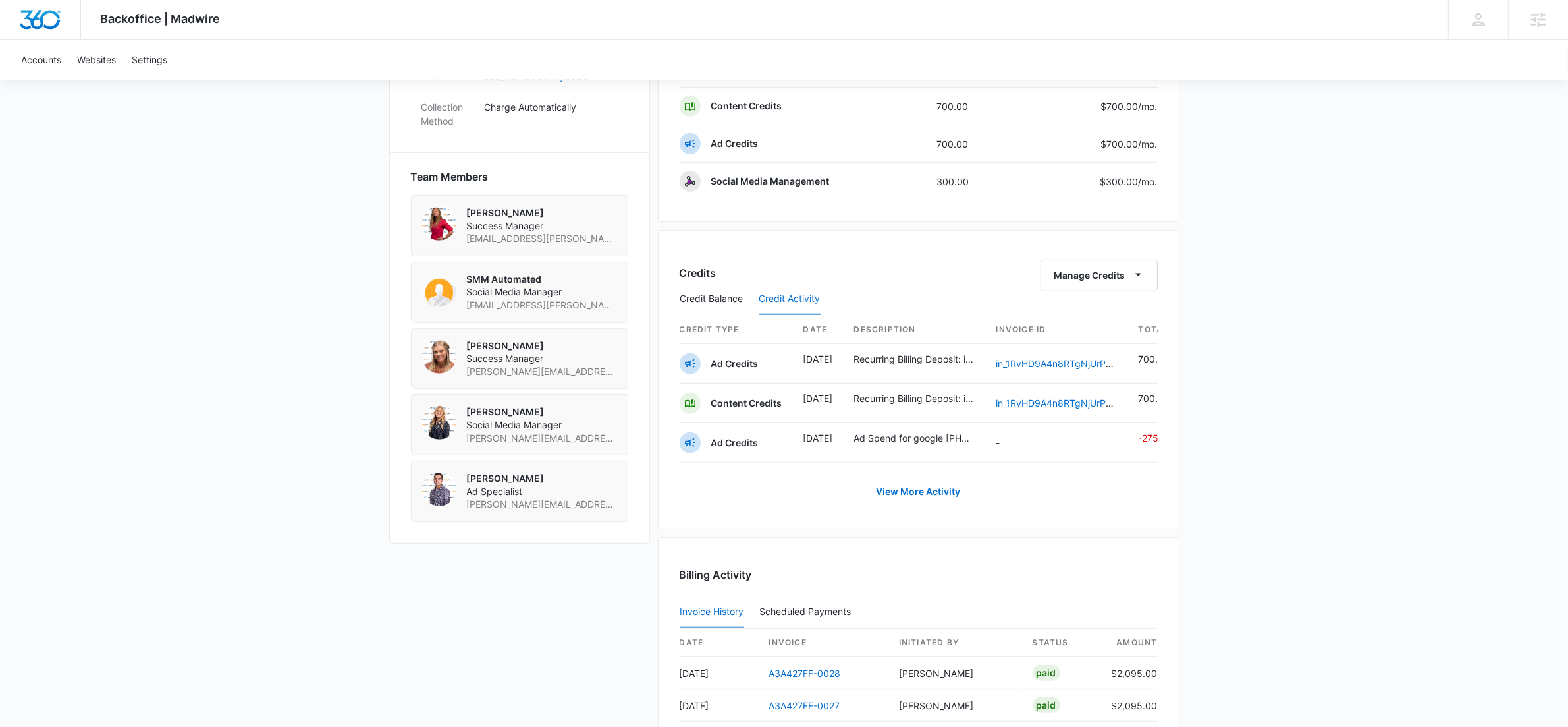
scroll to position [870, 0]
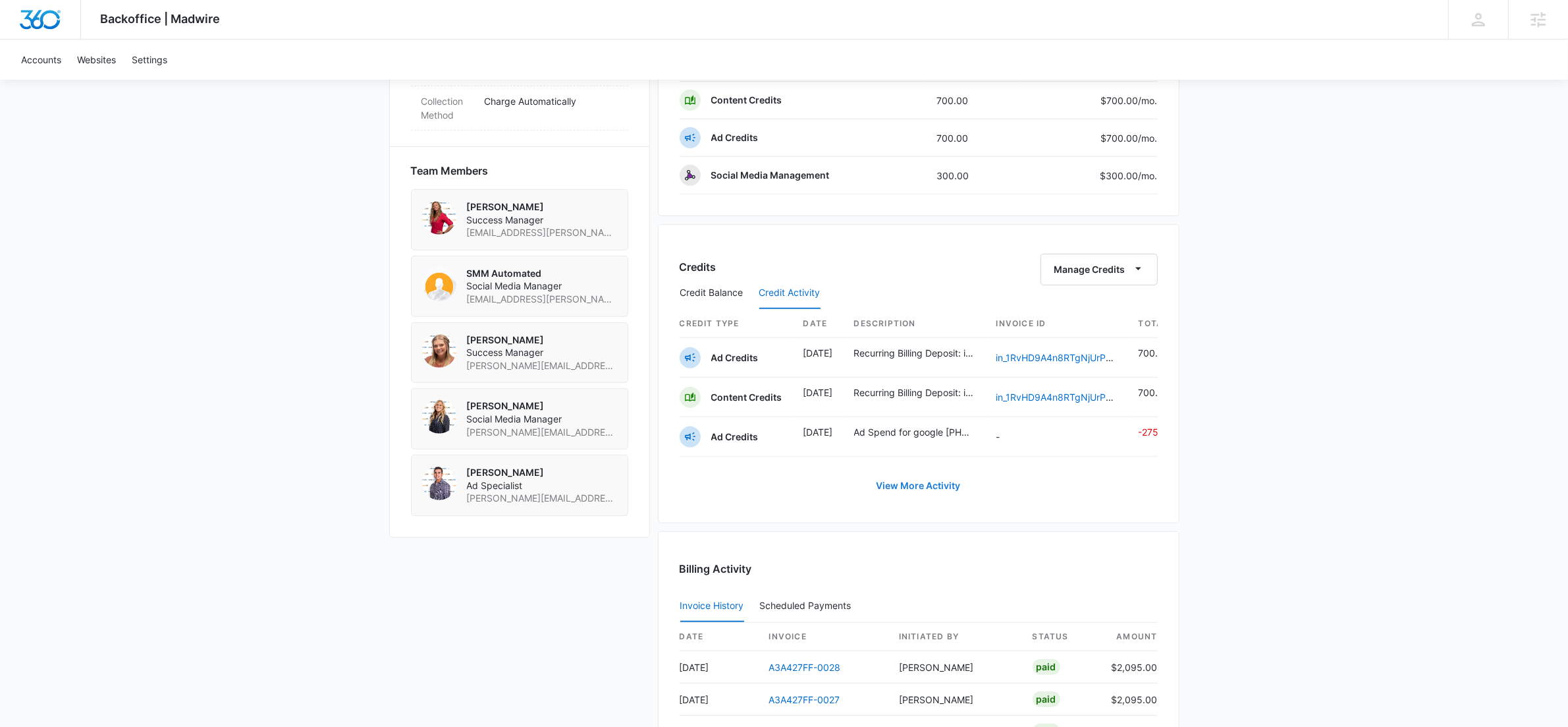
click at [926, 502] on button "View More Activity" at bounding box center [918, 485] width 110 height 32
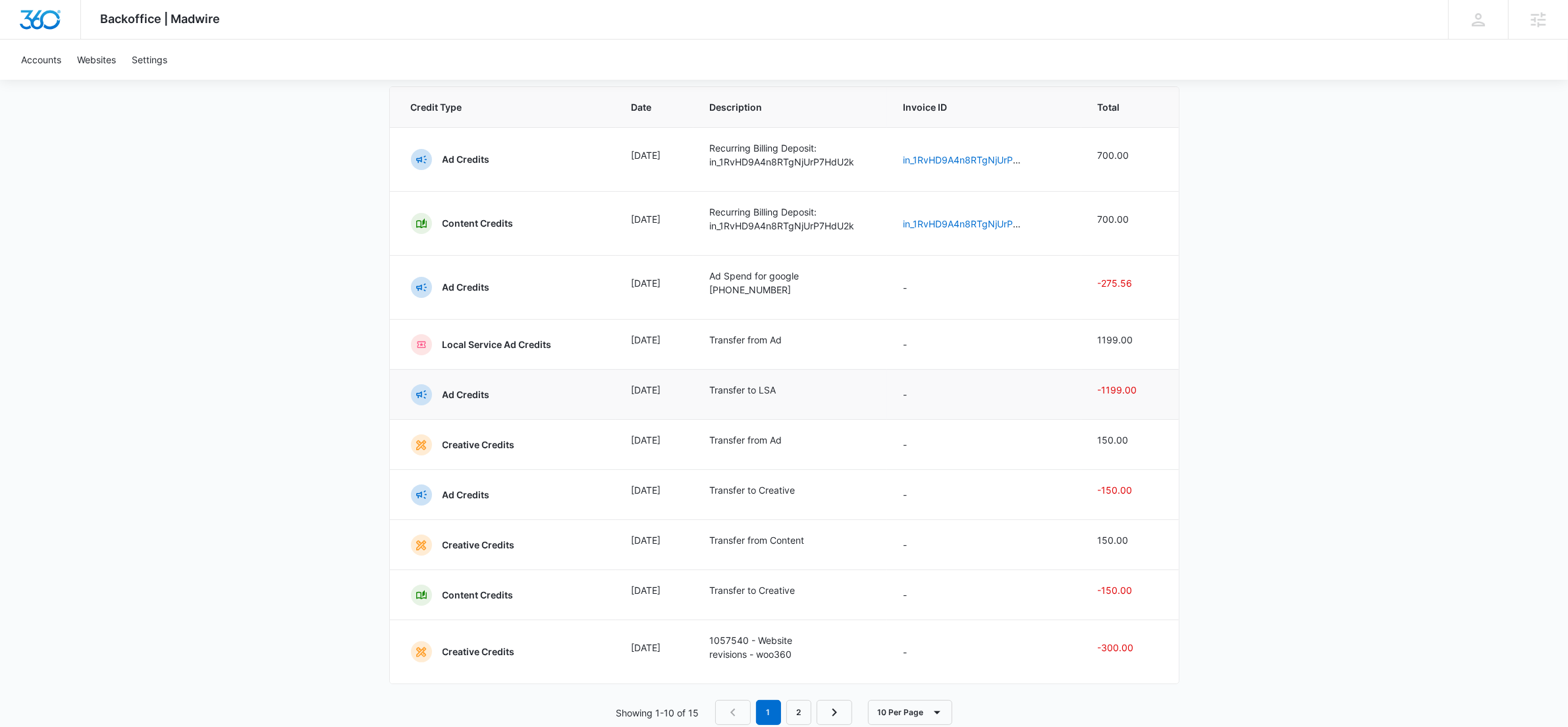
scroll to position [160, 0]
